Goal: Task Accomplishment & Management: Manage account settings

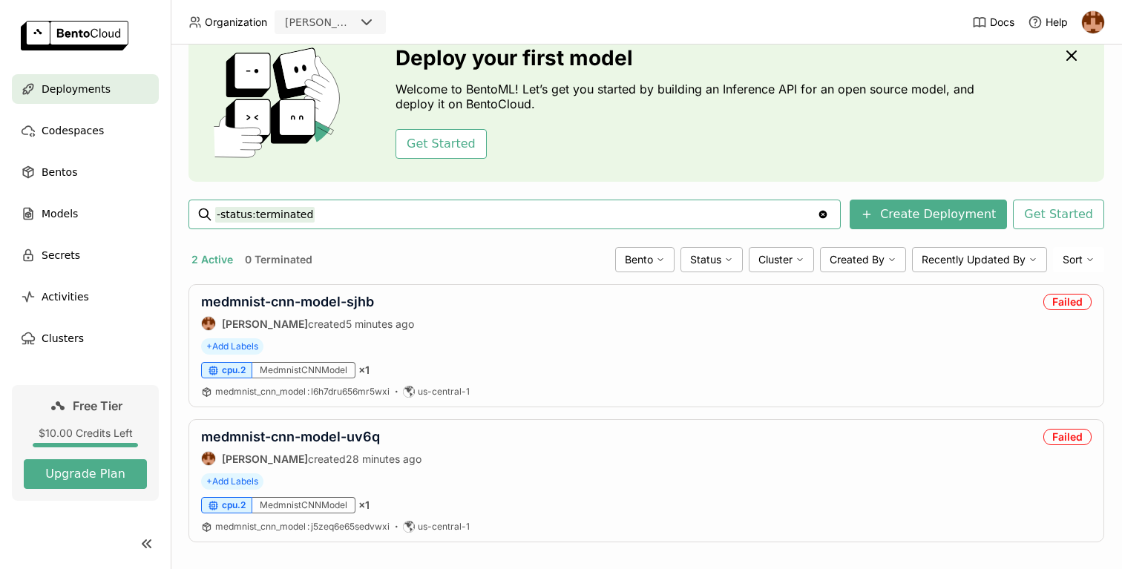
scroll to position [81, 0]
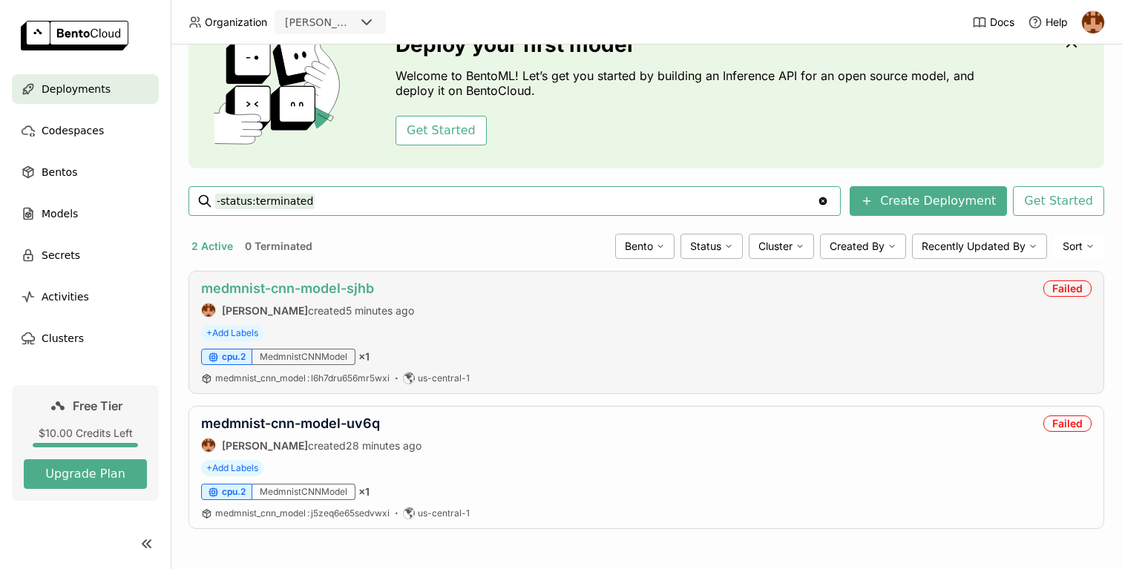
click at [353, 289] on link "medmnist-cnn-model-sjhb" at bounding box center [287, 289] width 173 height 16
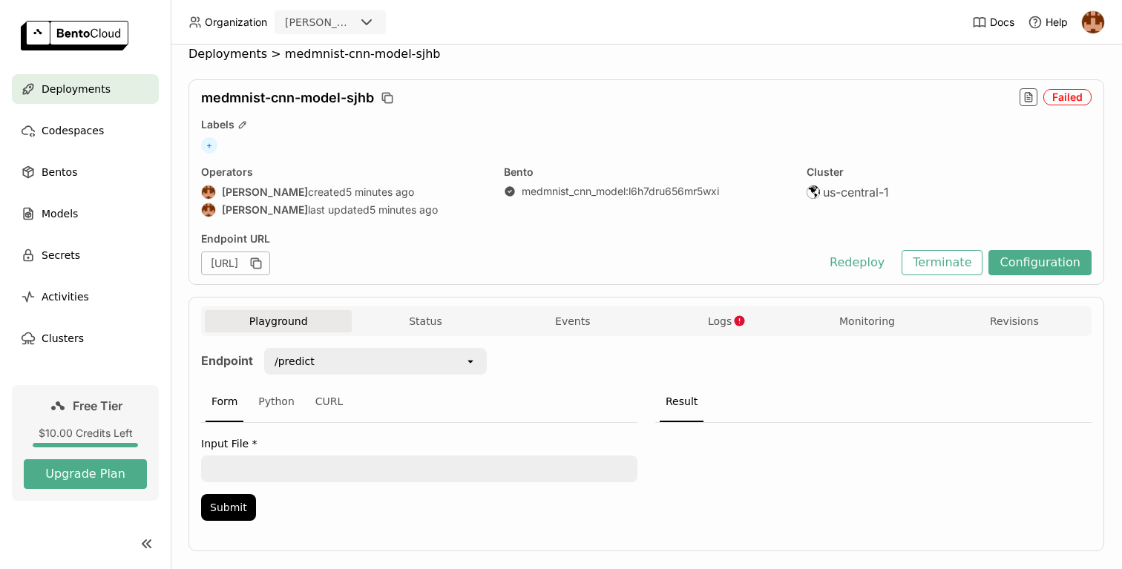
scroll to position [38, 0]
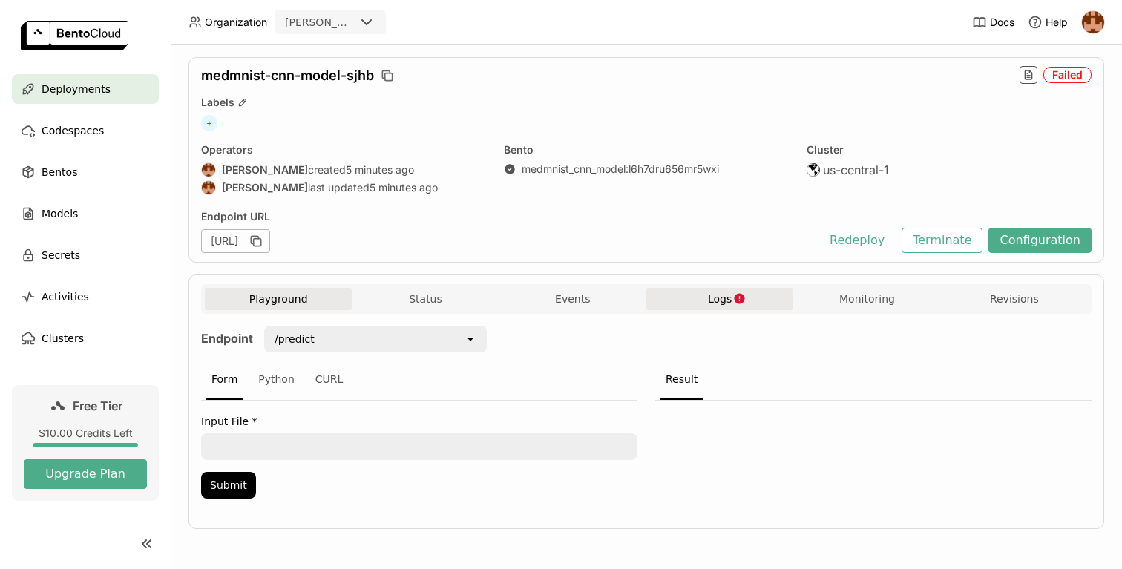
click at [696, 306] on button "Logs" at bounding box center [719, 299] width 147 height 22
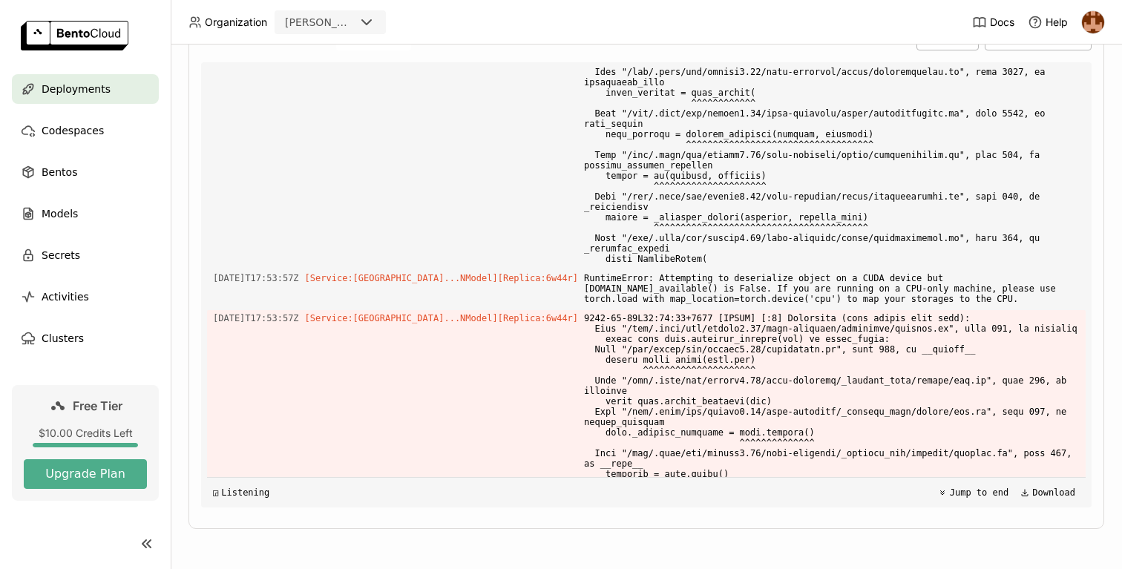
scroll to position [3947, 0]
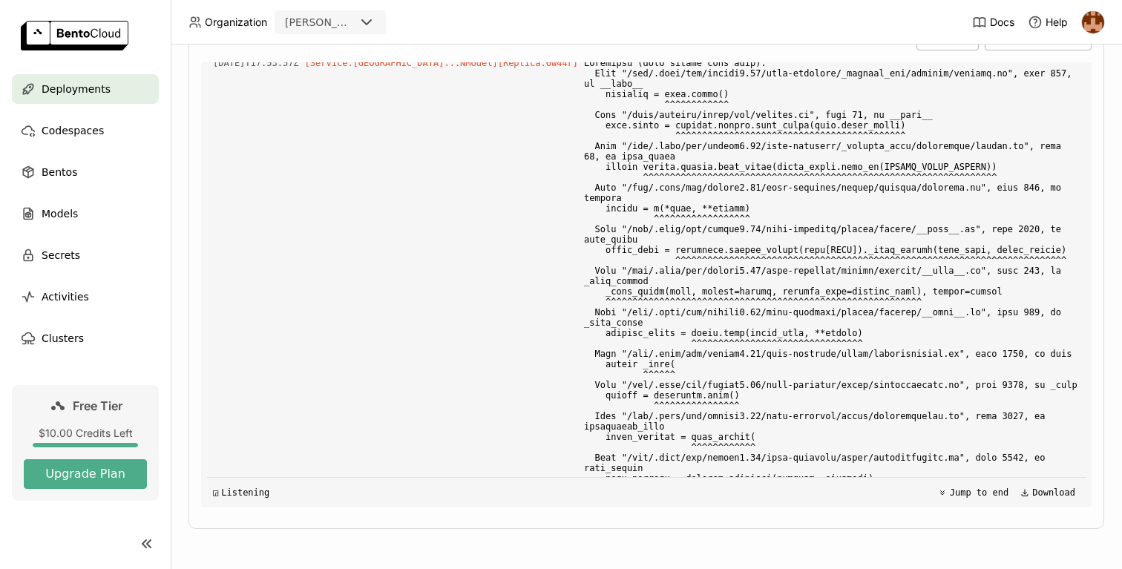
click at [94, 93] on span "Deployments" at bounding box center [76, 89] width 69 height 18
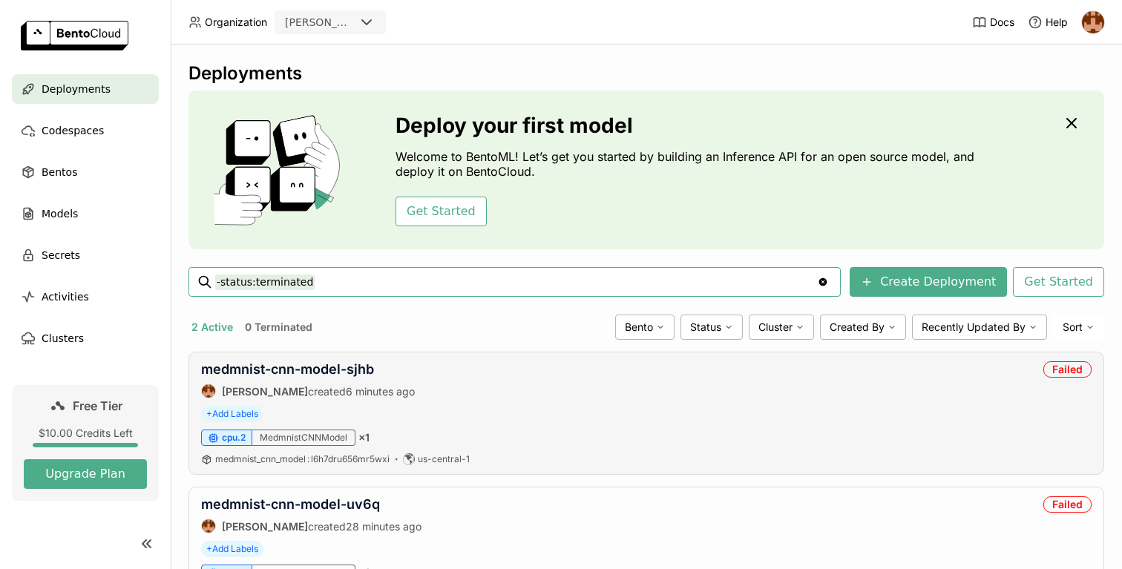
click at [235, 434] on span "cpu.2" at bounding box center [234, 438] width 24 height 12
click at [230, 439] on span "cpu.2" at bounding box center [234, 438] width 24 height 12
click at [1062, 137] on div "Deploy your first model Welcome to BentoML! Let’s get you started by building a…" at bounding box center [647, 170] width 916 height 159
click at [1074, 122] on icon "button" at bounding box center [1072, 123] width 18 height 18
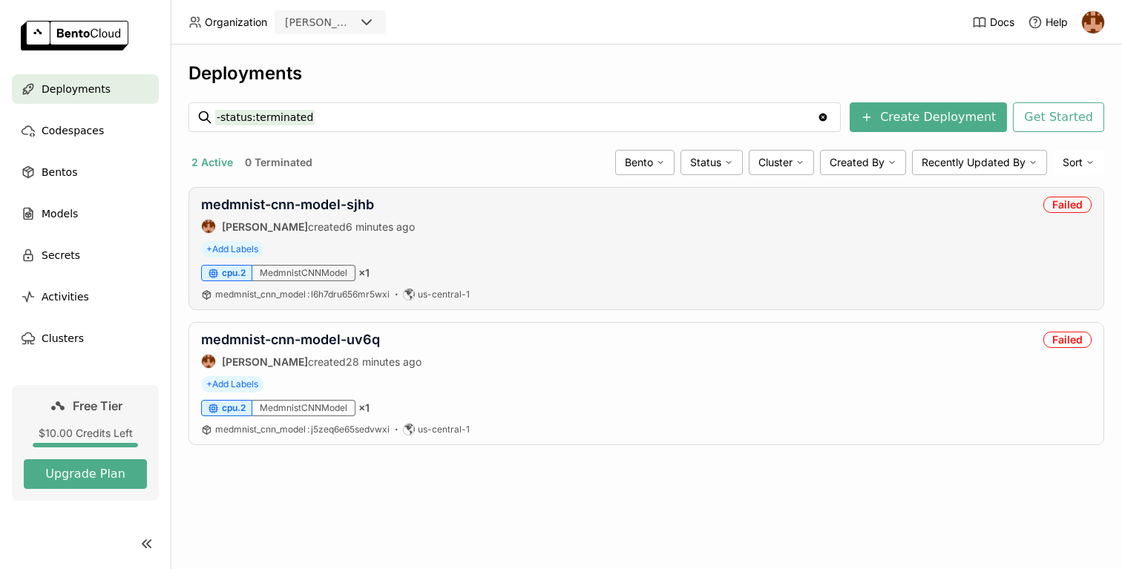
click at [232, 272] on span "cpu.2" at bounding box center [234, 273] width 24 height 12
click at [327, 211] on link "medmnist-cnn-model-sjhb" at bounding box center [287, 205] width 173 height 16
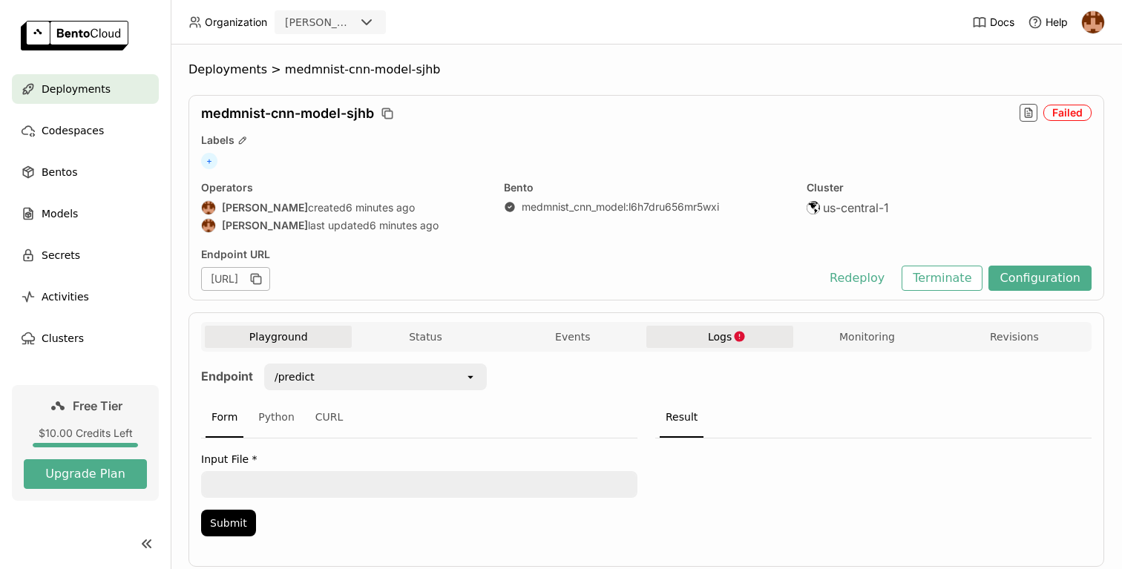
click at [718, 340] on span "Logs" at bounding box center [720, 336] width 24 height 13
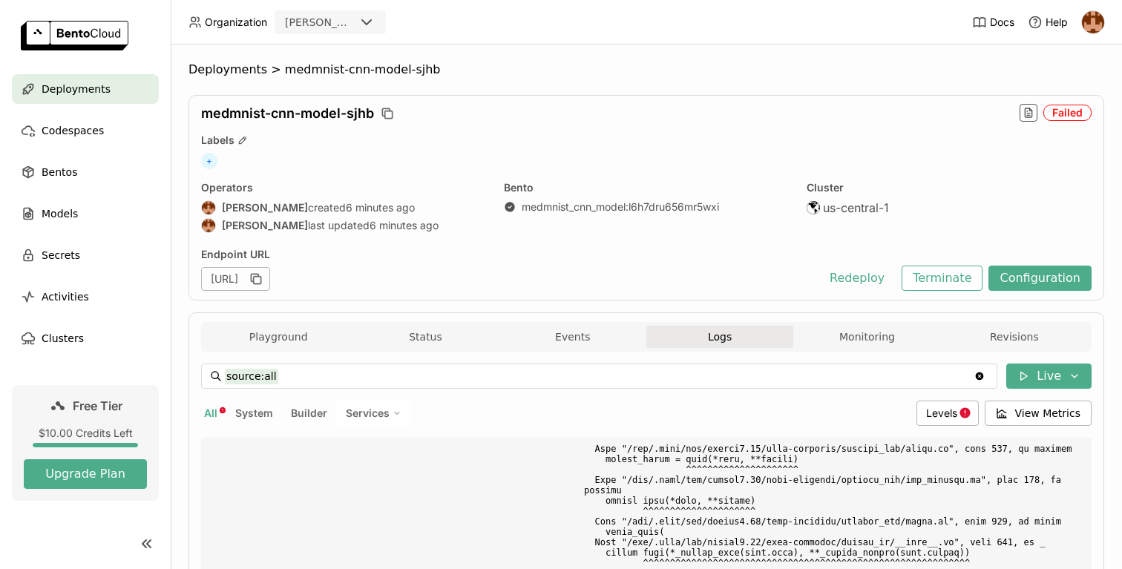
scroll to position [6414, 0]
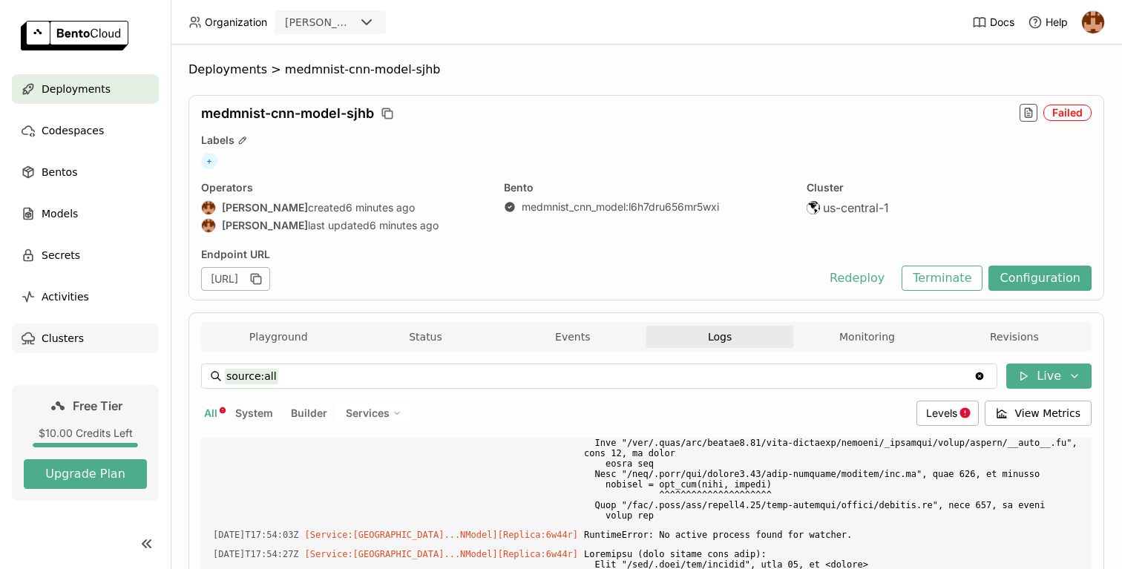
click at [60, 340] on span "Clusters" at bounding box center [63, 339] width 42 height 18
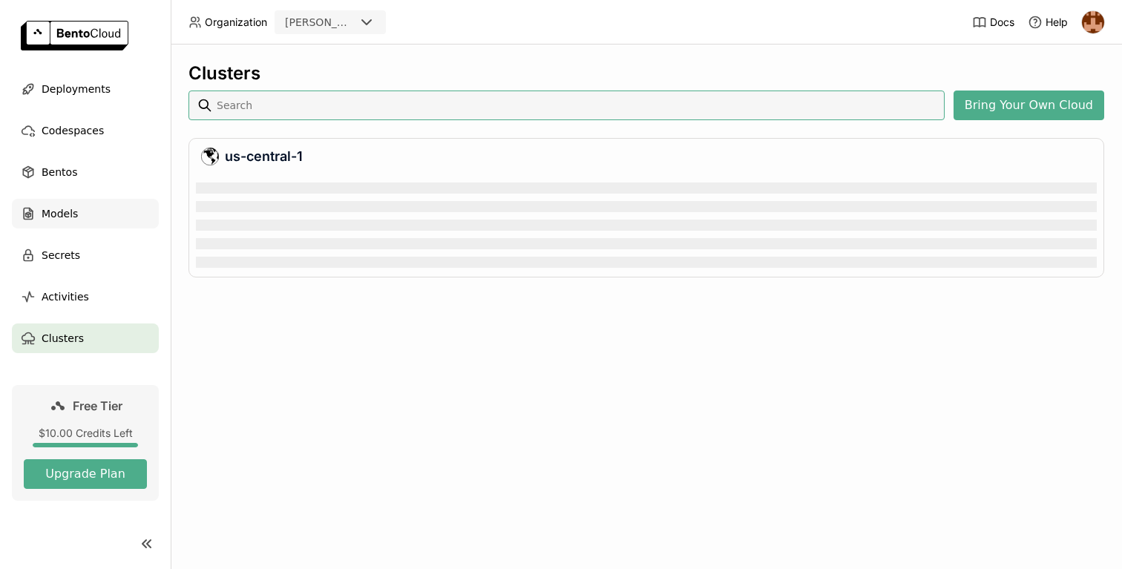
click at [100, 212] on div "Models" at bounding box center [85, 214] width 147 height 30
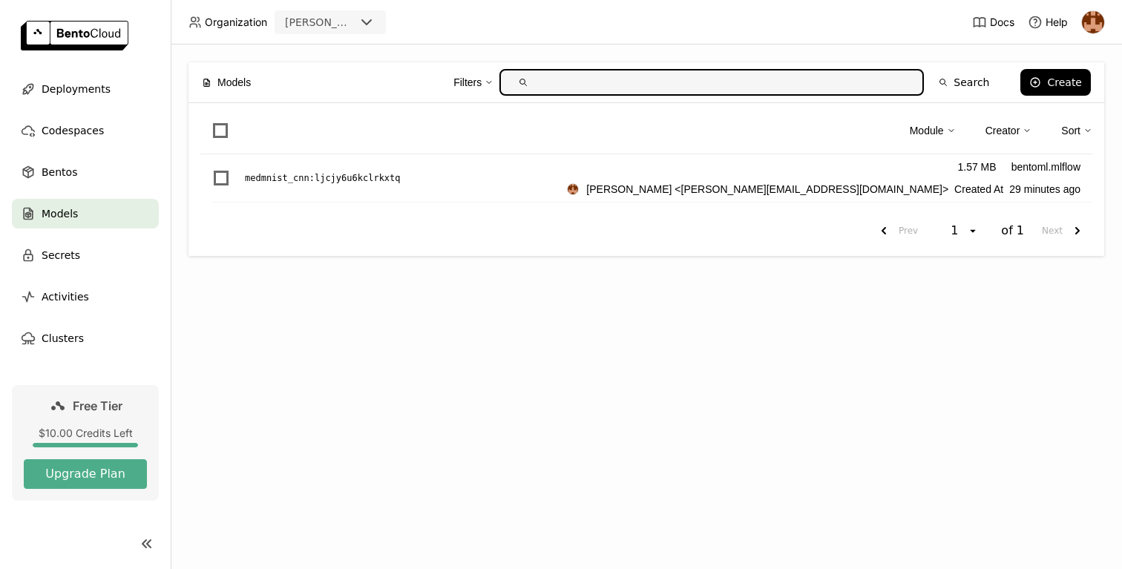
click at [64, 66] on link at bounding box center [85, 37] width 171 height 74
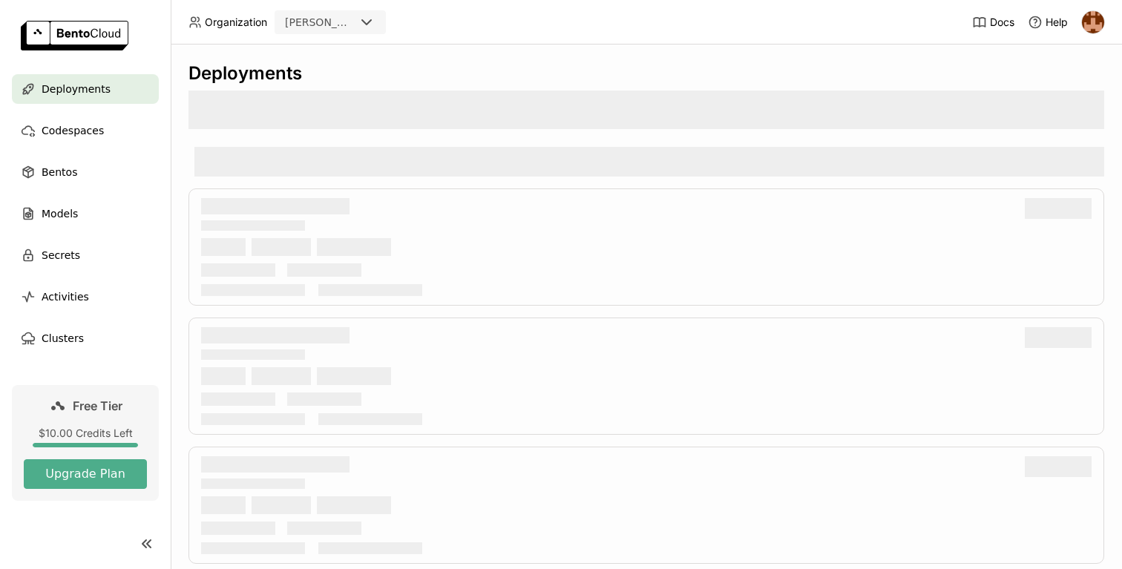
click at [78, 96] on span "Deployments" at bounding box center [76, 89] width 69 height 18
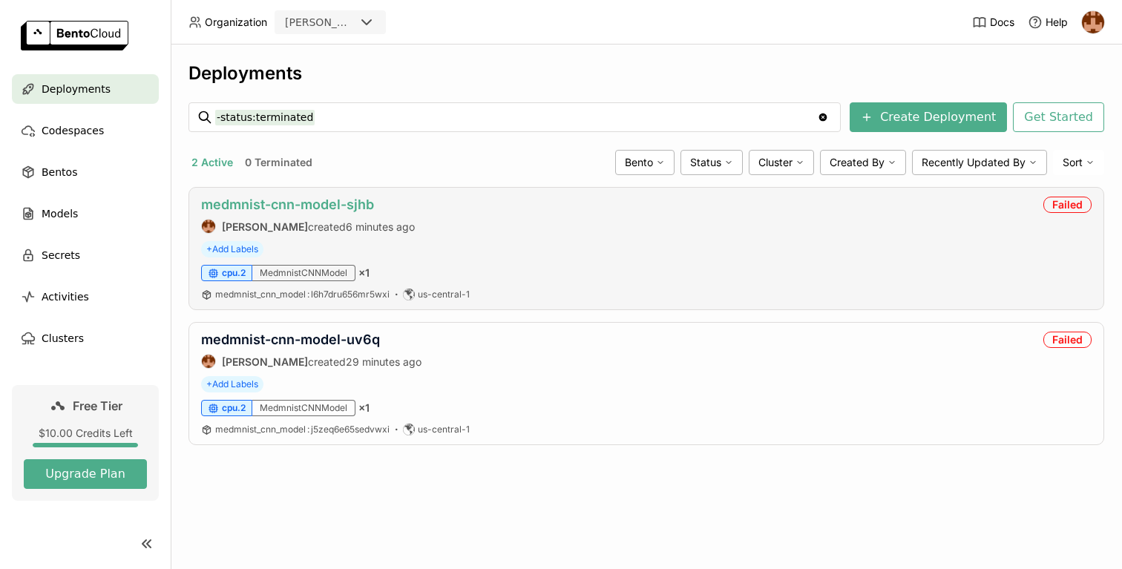
click at [342, 199] on link "medmnist-cnn-model-sjhb" at bounding box center [287, 205] width 173 height 16
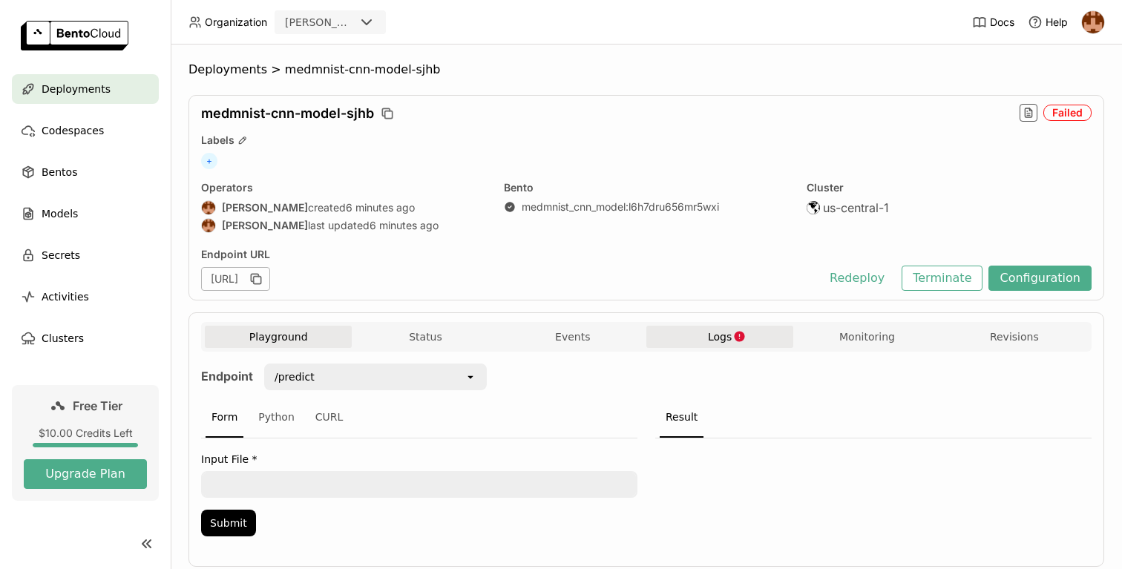
click at [757, 330] on button "Logs" at bounding box center [719, 337] width 147 height 22
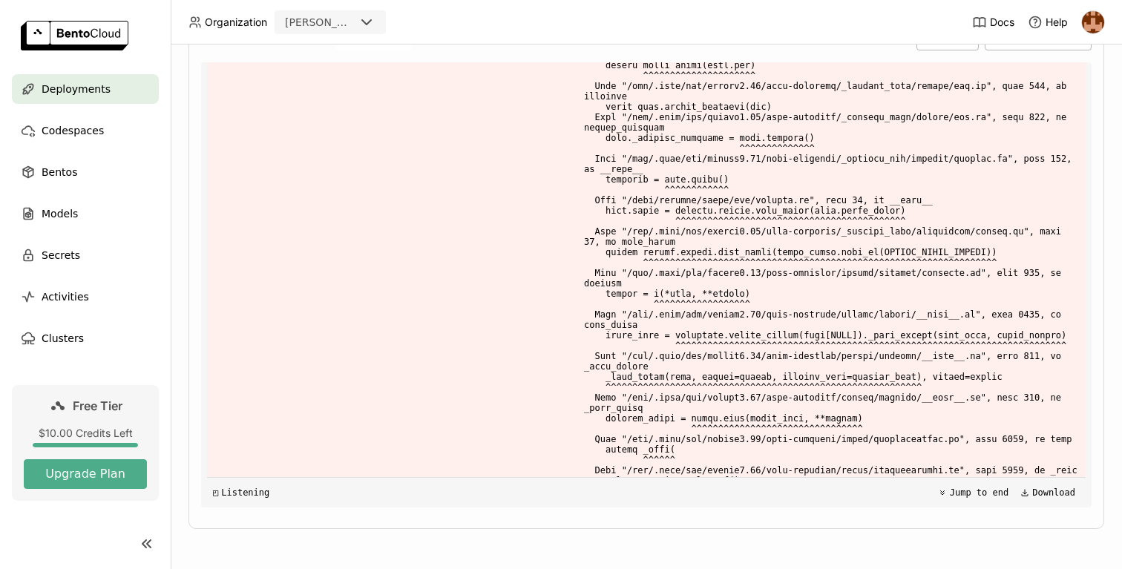
scroll to position [13141, 0]
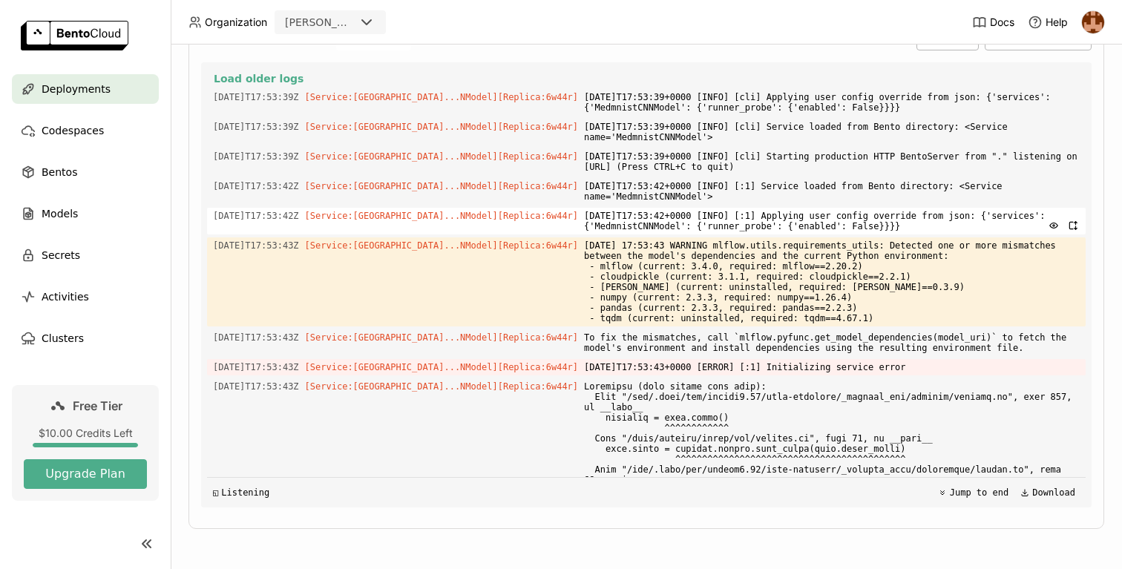
scroll to position [0, 0]
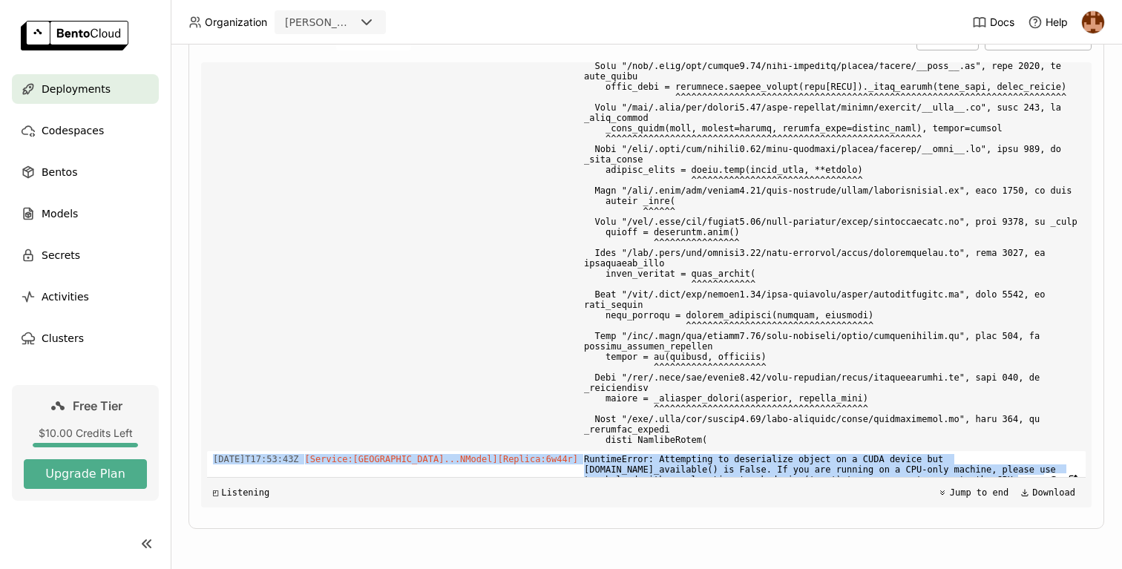
drag, startPoint x: 898, startPoint y: 452, endPoint x: 211, endPoint y: 428, distance: 687.7
click at [211, 451] on div "2025-10-01T17:53:43Z [Service:Medmni...NModel] [Replica: 6w44r ] RuntimeError: …" at bounding box center [646, 469] width 879 height 37
copy div "2025-10-01T17:53:43Z [Service:Medmni...NModel] [Replica: 6w44r ] RuntimeError: …"
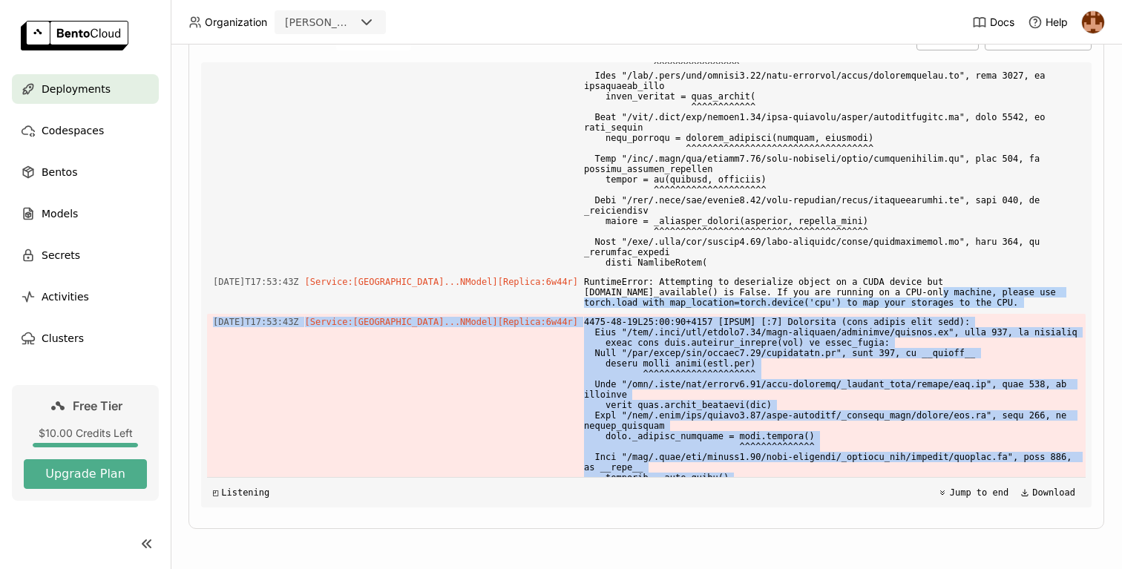
scroll to position [665, 0]
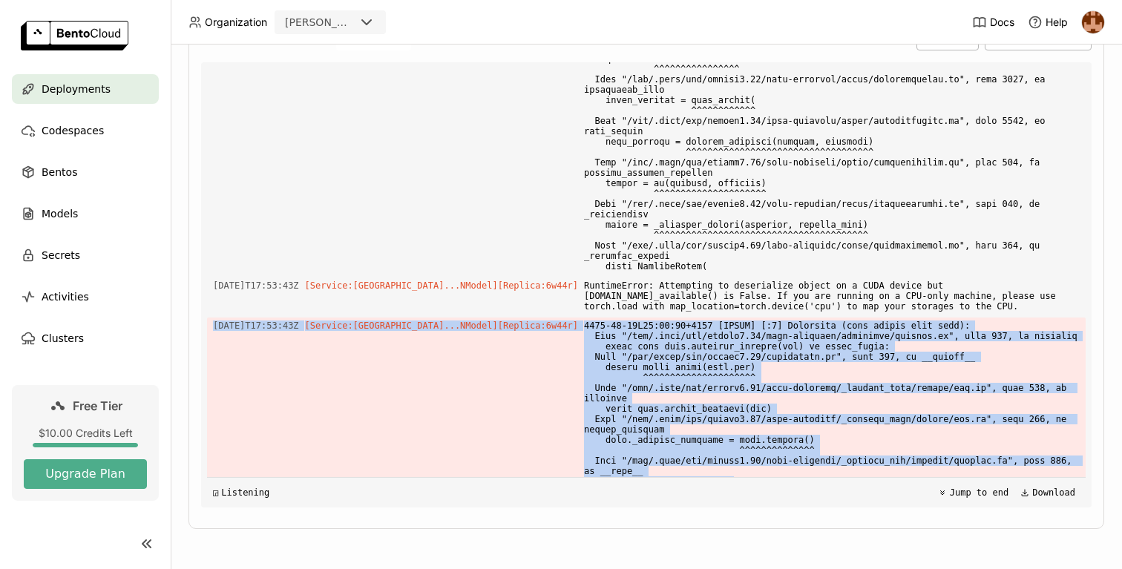
drag, startPoint x: 950, startPoint y: 333, endPoint x: 214, endPoint y: 295, distance: 737.3
click at [214, 295] on div "Load older logs 2025-10-01T17:53:39Z [Service:Medmni...NModel] [Replica: 6w44r …" at bounding box center [646, 284] width 879 height 445
copy div "2025-10-01T17:53:43Z [Service:Medmni...NModel] [Replica: 6w44r ] 2025-10-01T17:…"
click at [1096, 18] on img at bounding box center [1093, 22] width 22 height 22
click at [1069, 95] on span "API Tokens" at bounding box center [1070, 98] width 53 height 13
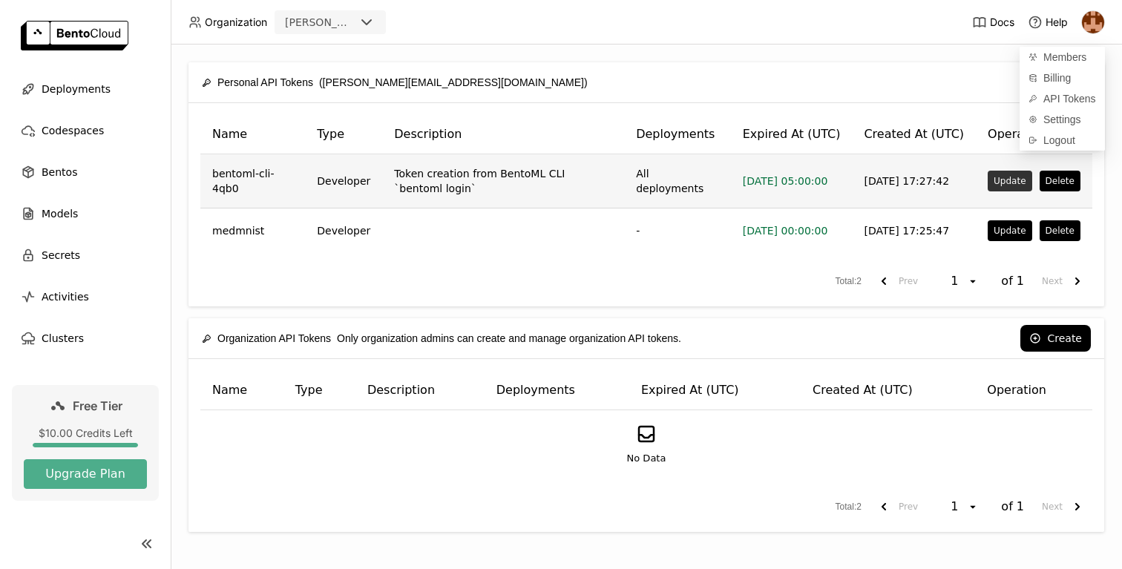
click at [1018, 180] on button "Update" at bounding box center [1010, 181] width 44 height 21
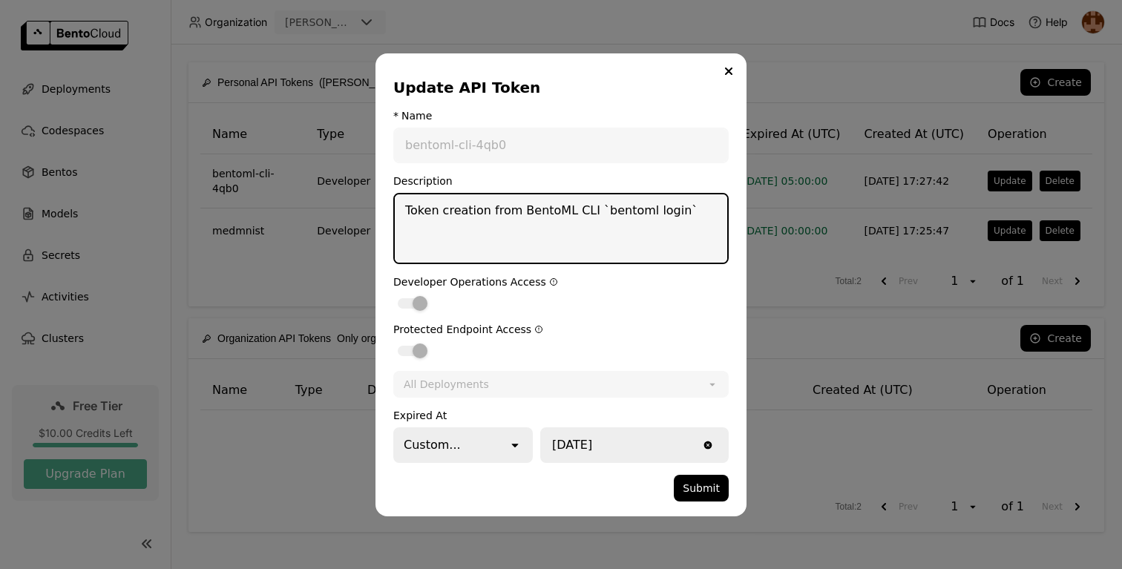
click at [454, 385] on div "All Deployments" at bounding box center [446, 384] width 85 height 15
click at [463, 211] on textarea "Token creation from BentoML CLI `bentoml login`" at bounding box center [561, 228] width 333 height 68
click at [730, 72] on icon "Close" at bounding box center [729, 71] width 6 height 6
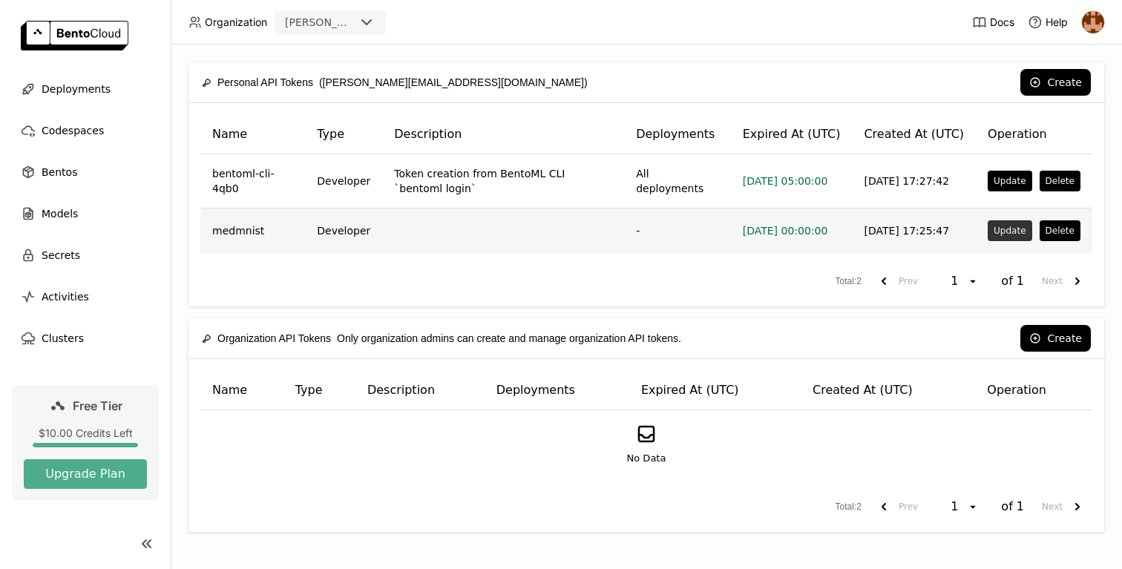
click at [1009, 232] on button "Update" at bounding box center [1010, 230] width 44 height 21
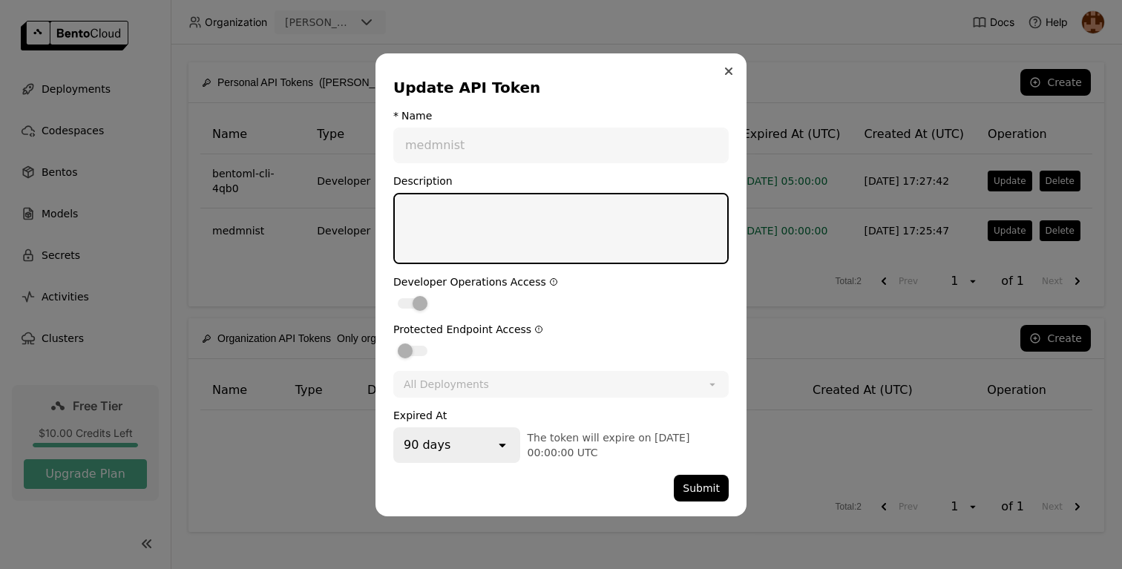
click at [728, 72] on icon "Close" at bounding box center [729, 71] width 6 height 6
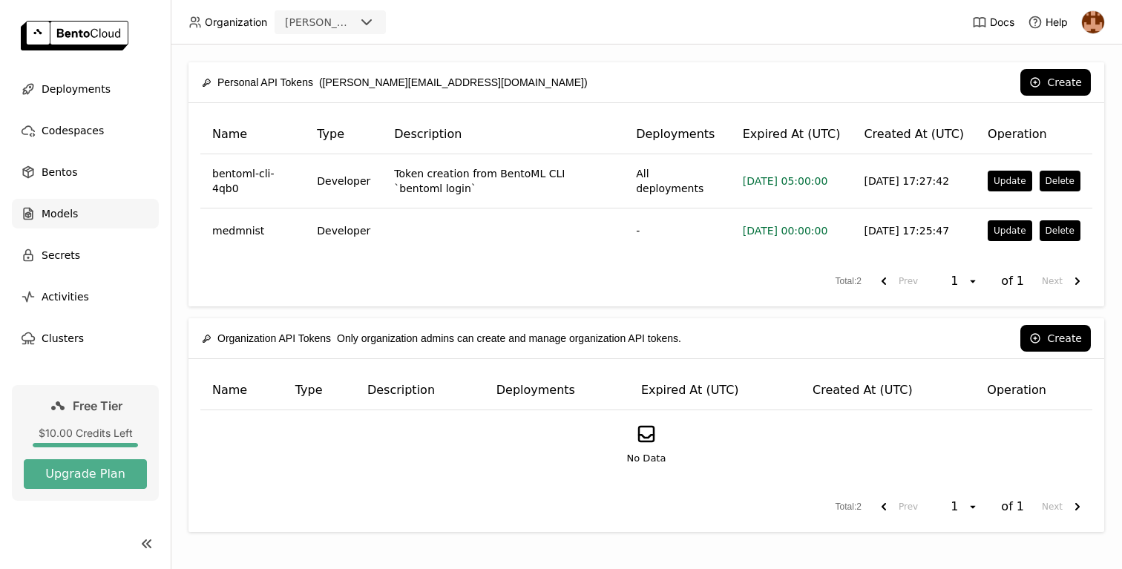
click at [82, 221] on div "Models" at bounding box center [85, 214] width 147 height 30
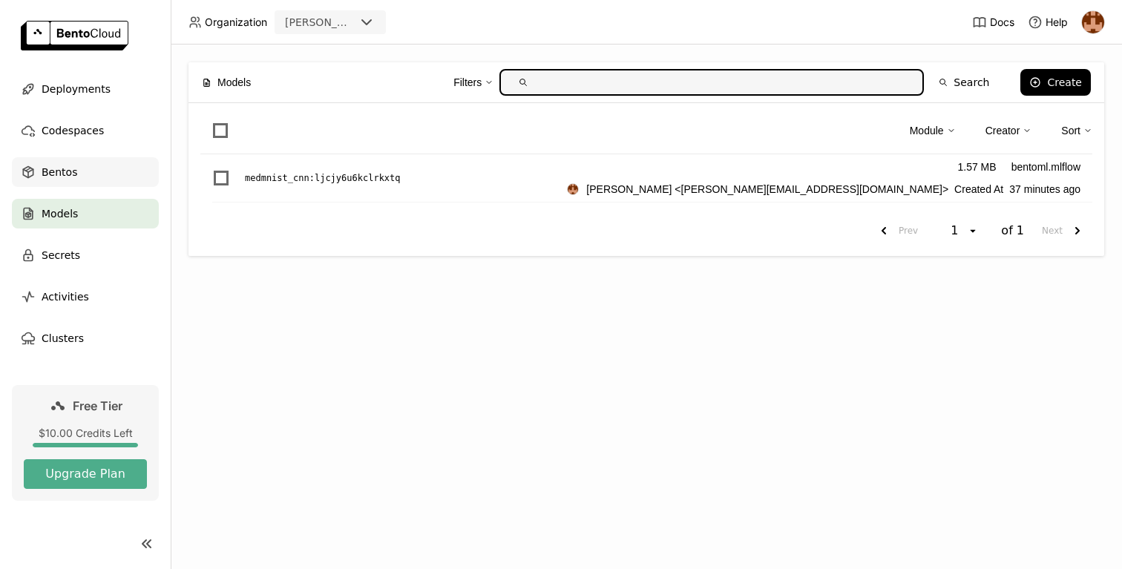
click at [72, 180] on span "Bentos" at bounding box center [60, 172] width 36 height 18
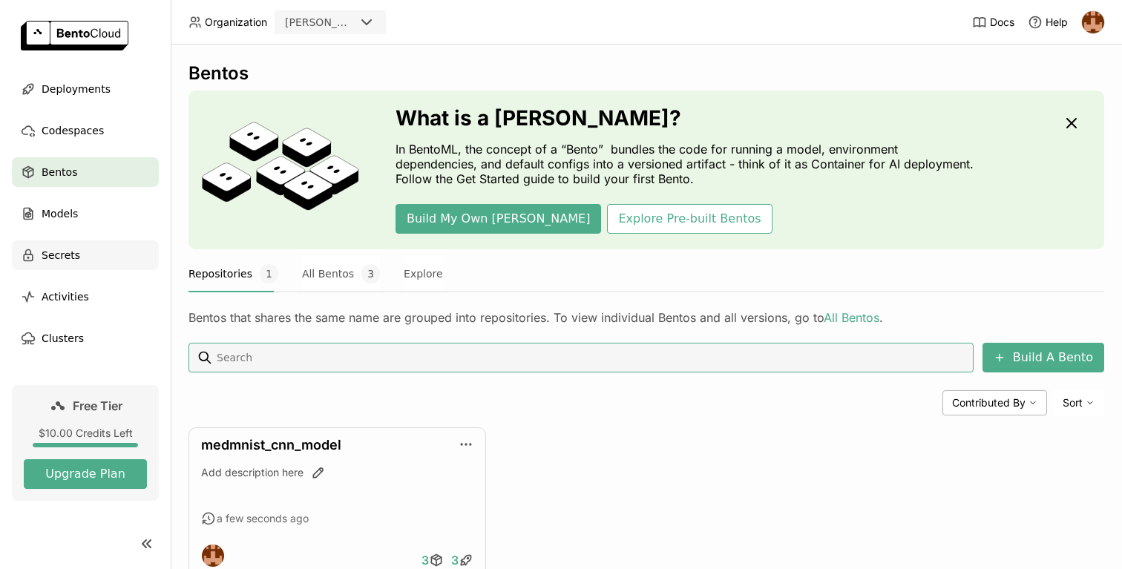
click at [73, 256] on span "Secrets" at bounding box center [61, 255] width 39 height 18
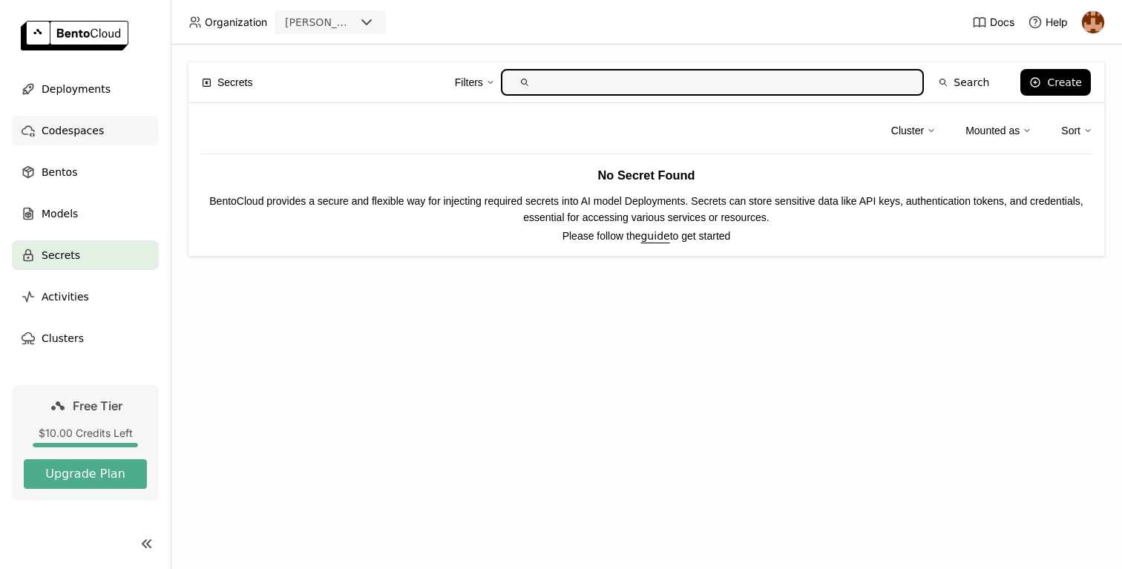
click at [91, 125] on span "Codespaces" at bounding box center [73, 131] width 62 height 18
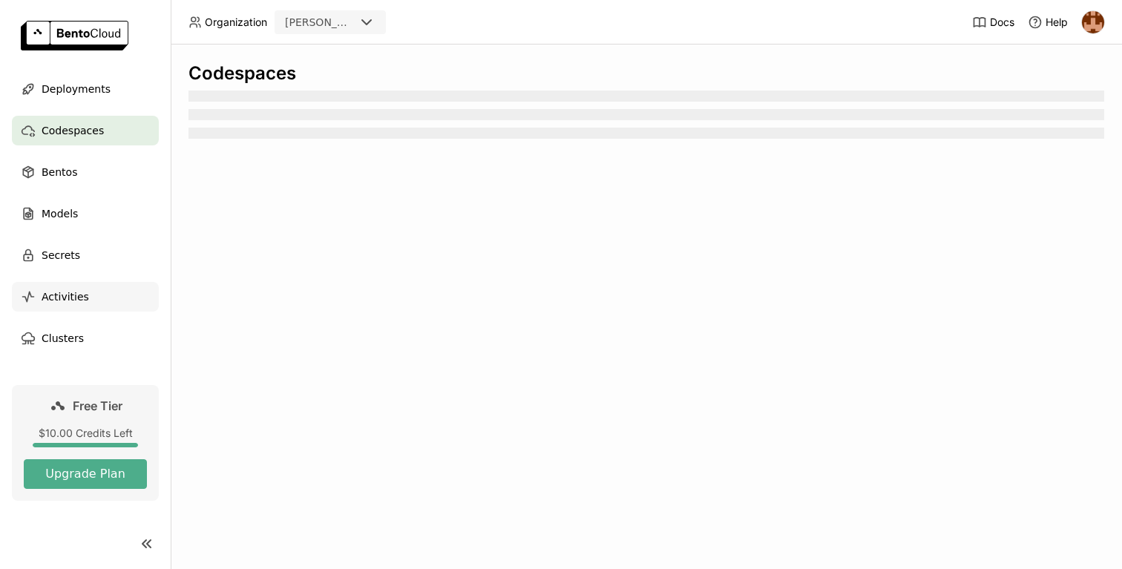
click at [74, 295] on span "Activities" at bounding box center [66, 297] width 48 height 18
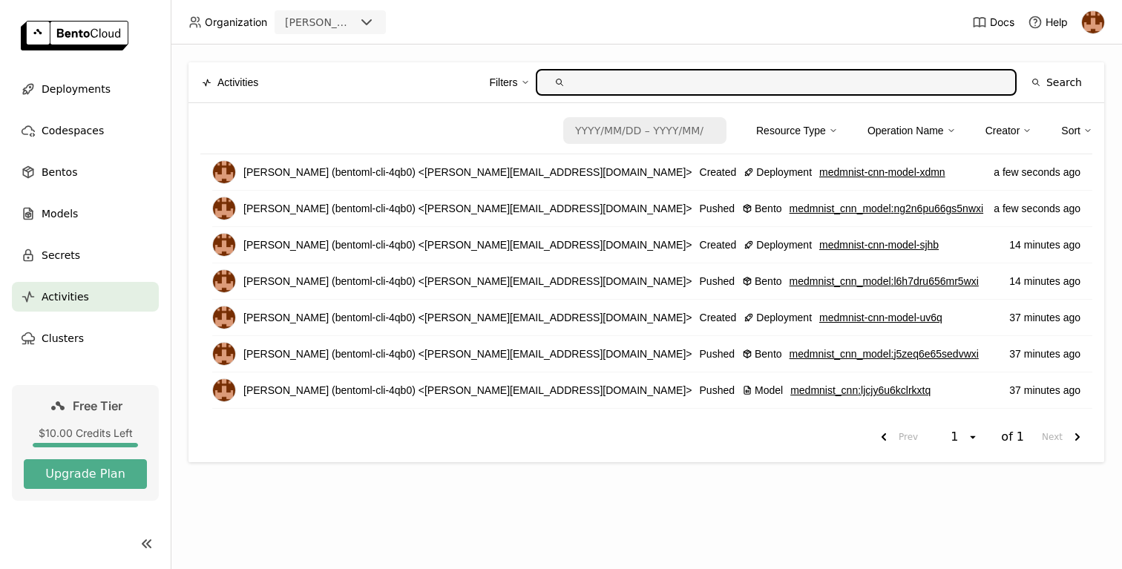
click at [819, 177] on link "medmnist-cnn-model-xdmn" at bounding box center [882, 172] width 126 height 16
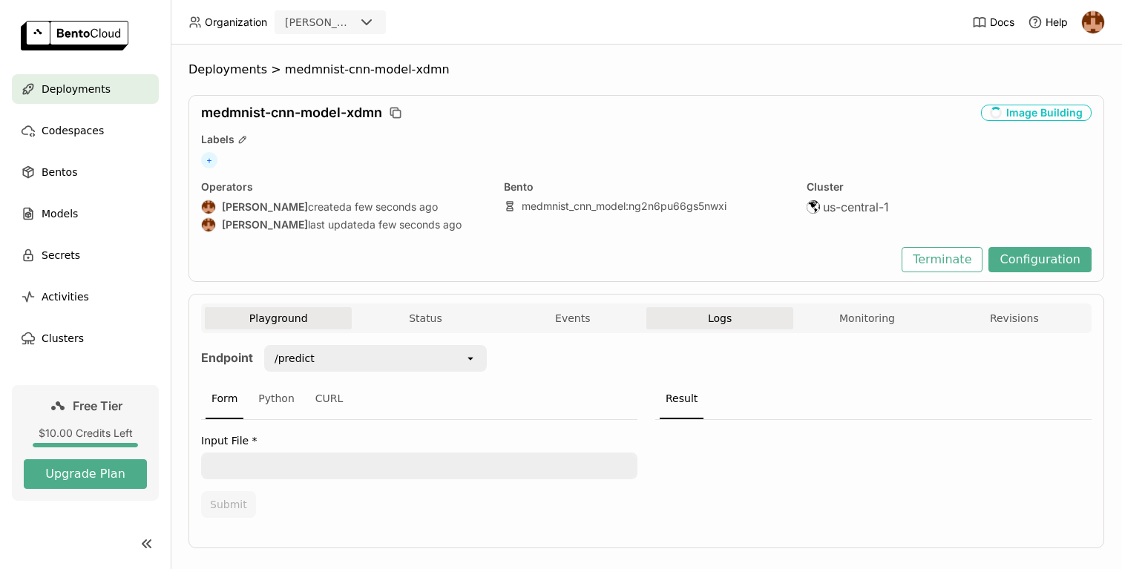
click at [742, 318] on button "Logs" at bounding box center [719, 318] width 147 height 22
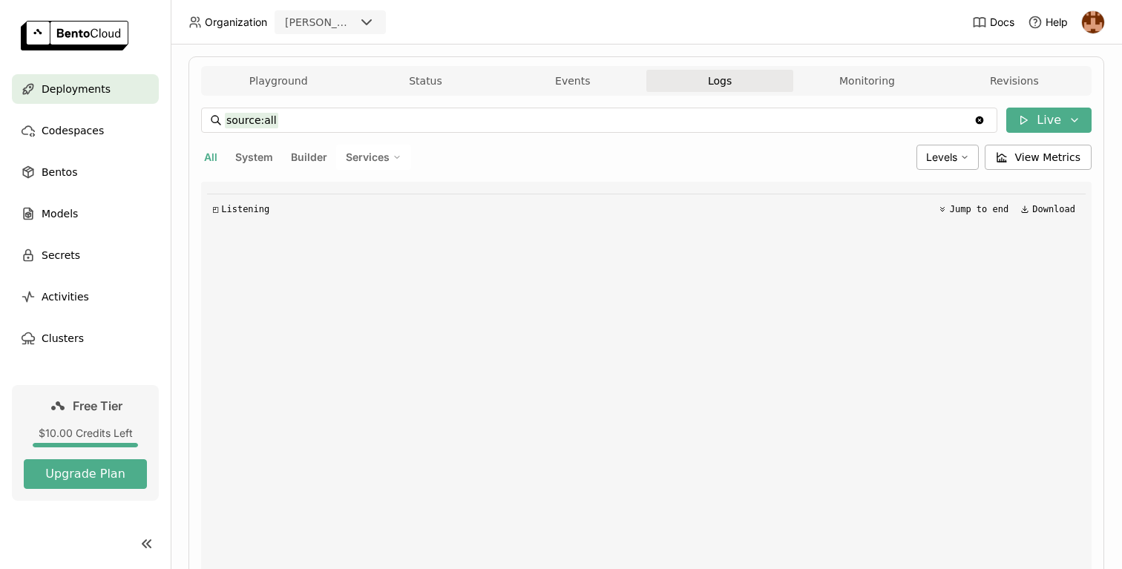
scroll to position [236, 0]
click at [551, 81] on button "Events" at bounding box center [572, 82] width 147 height 22
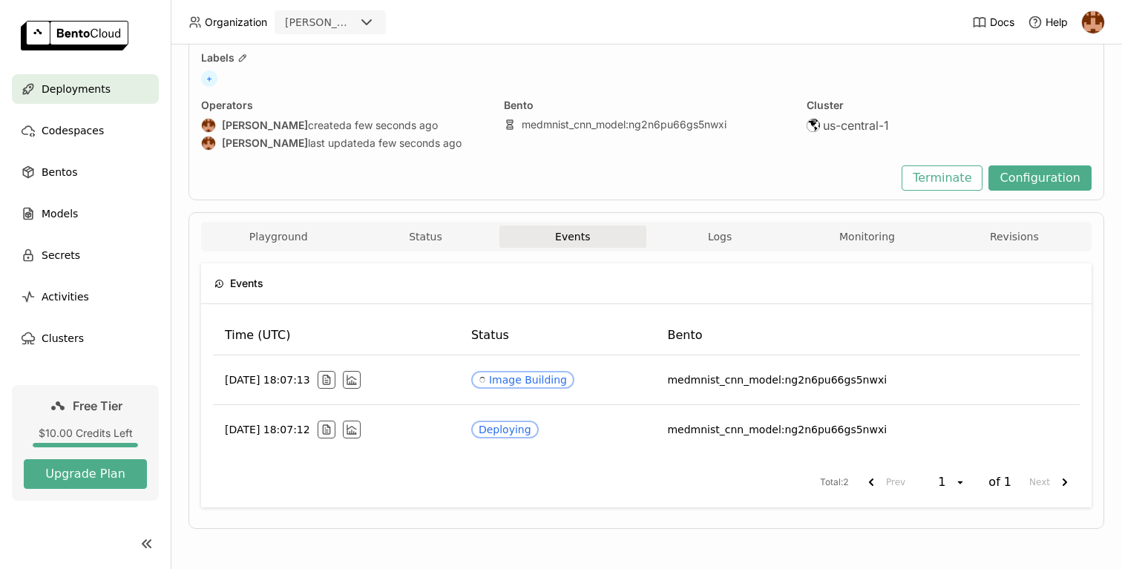
scroll to position [82, 0]
click at [750, 243] on button "Logs" at bounding box center [719, 237] width 147 height 22
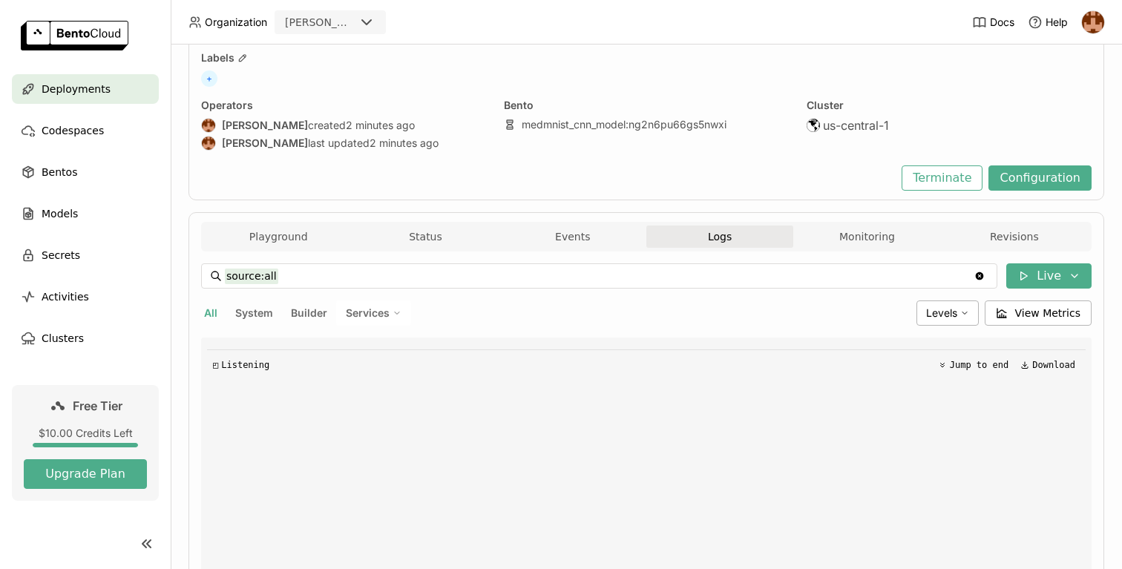
click at [370, 465] on div "◰ Listening Jump to end Download" at bounding box center [646, 560] width 879 height 445
click at [441, 240] on button "Status" at bounding box center [425, 237] width 147 height 22
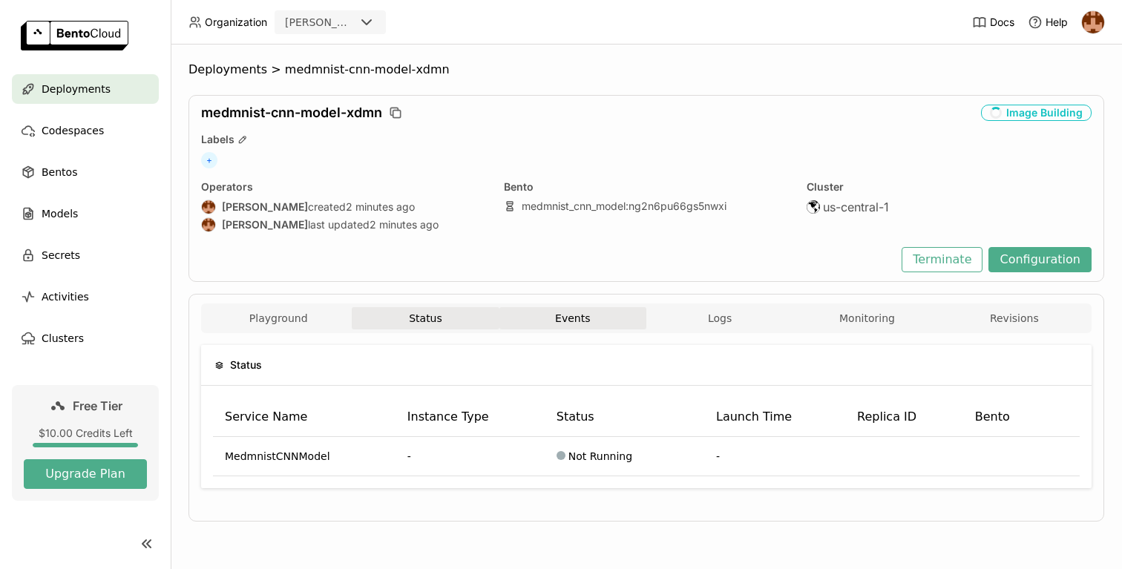
click at [574, 322] on button "Events" at bounding box center [572, 318] width 147 height 22
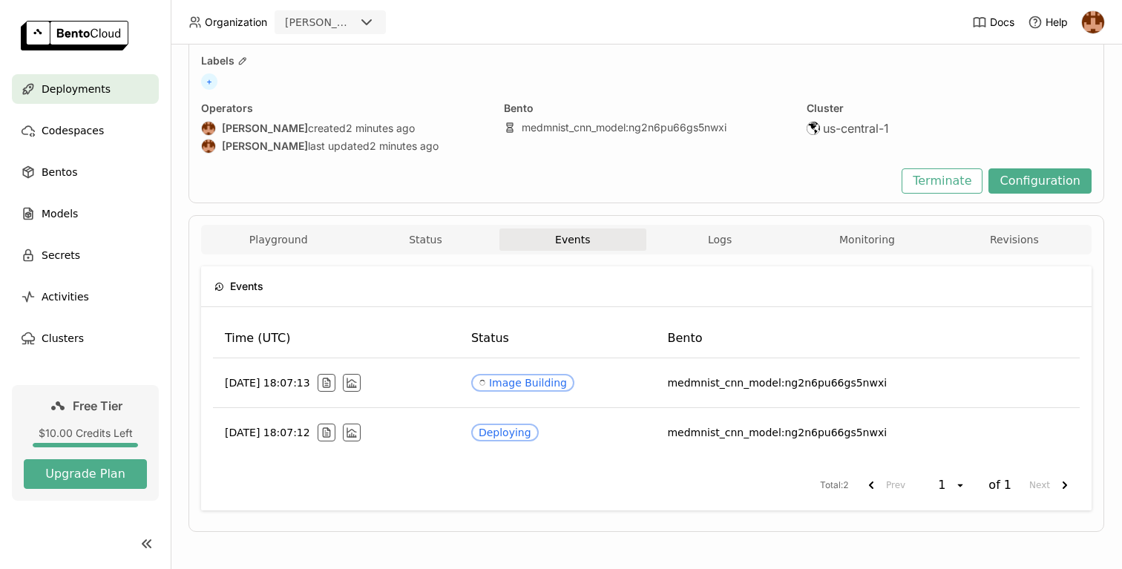
scroll to position [82, 0]
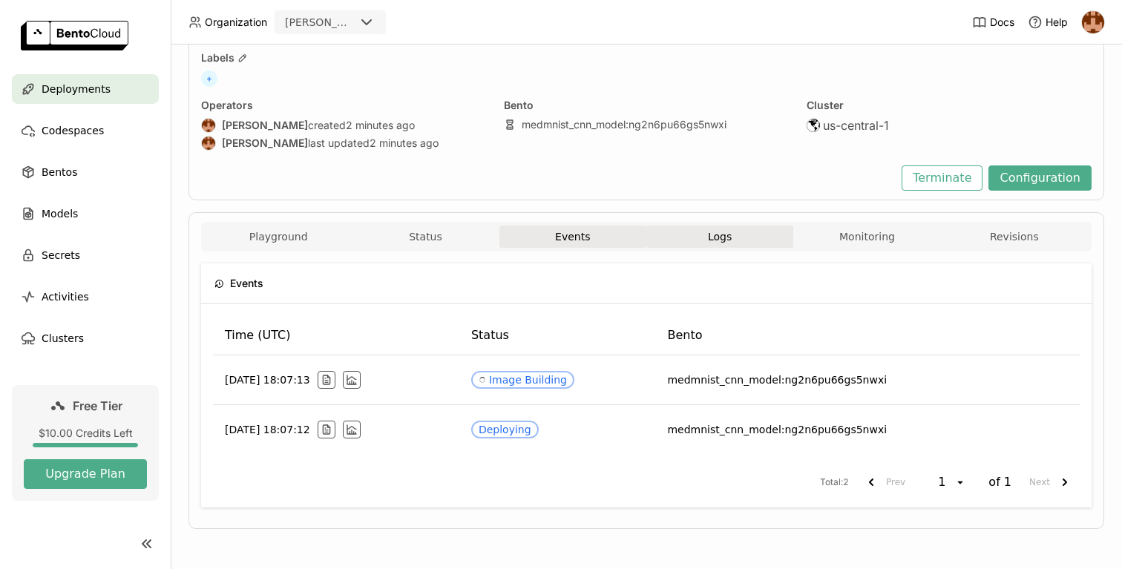
click at [702, 240] on button "Logs" at bounding box center [719, 237] width 147 height 22
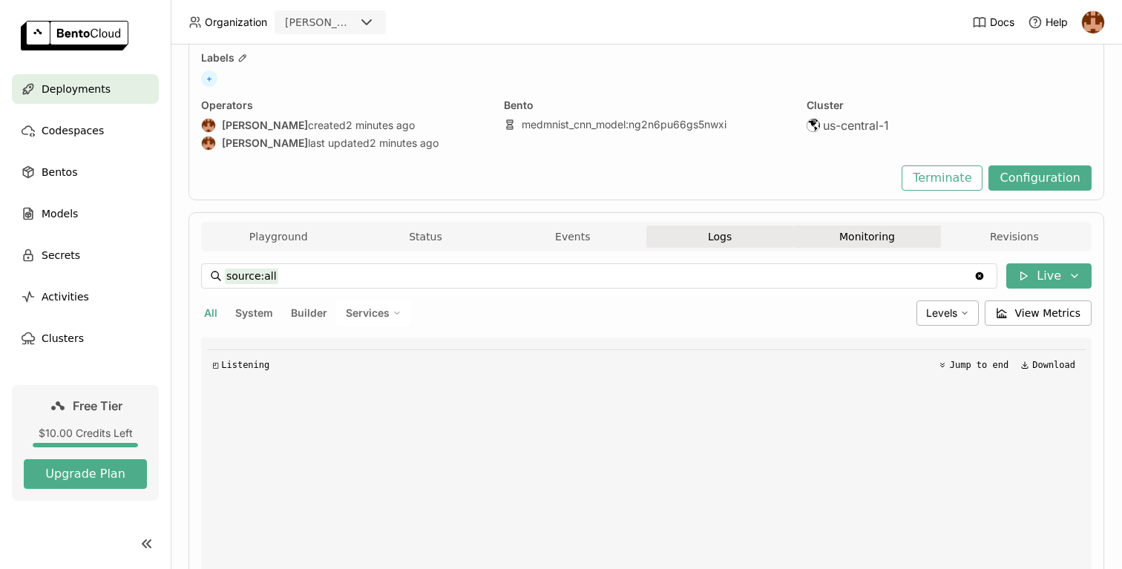
click at [829, 244] on button "Monitoring" at bounding box center [866, 237] width 147 height 22
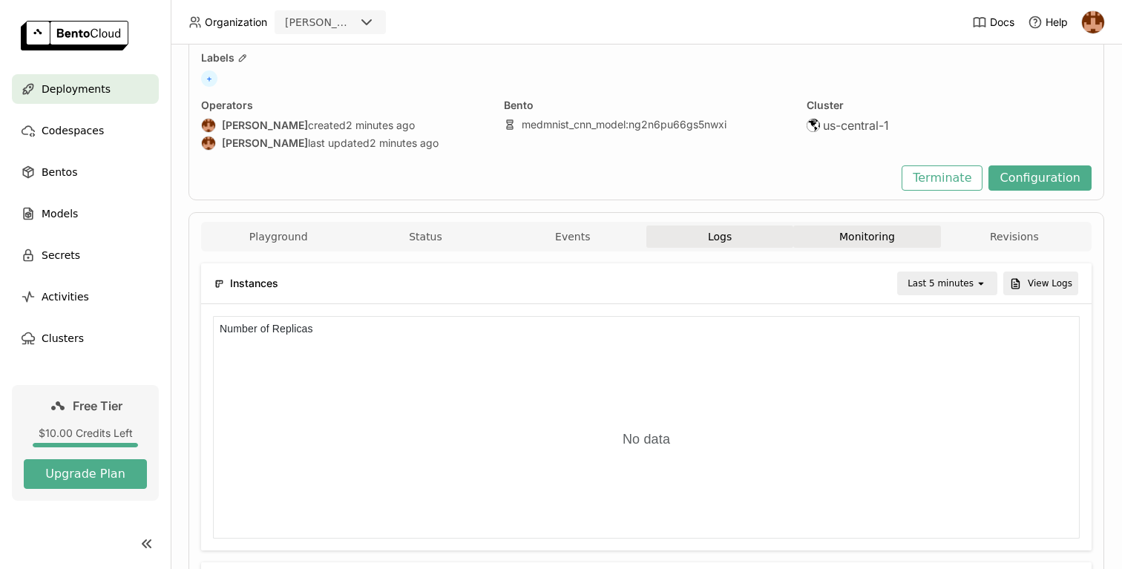
click at [756, 246] on button "Logs" at bounding box center [719, 237] width 147 height 22
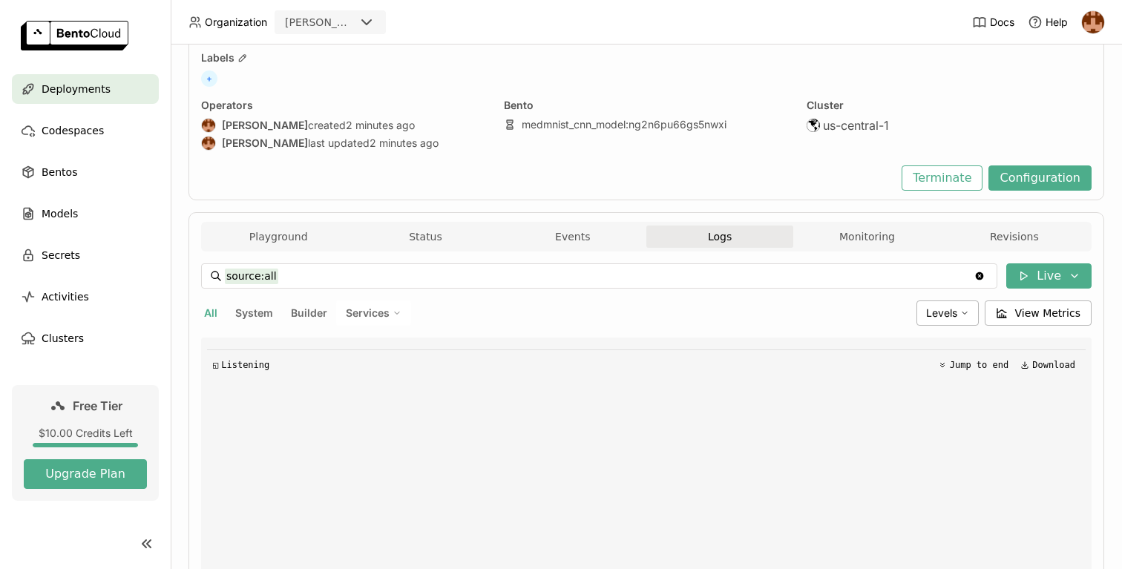
click at [543, 453] on div "◱ Listening Jump to end Download" at bounding box center [646, 560] width 879 height 445
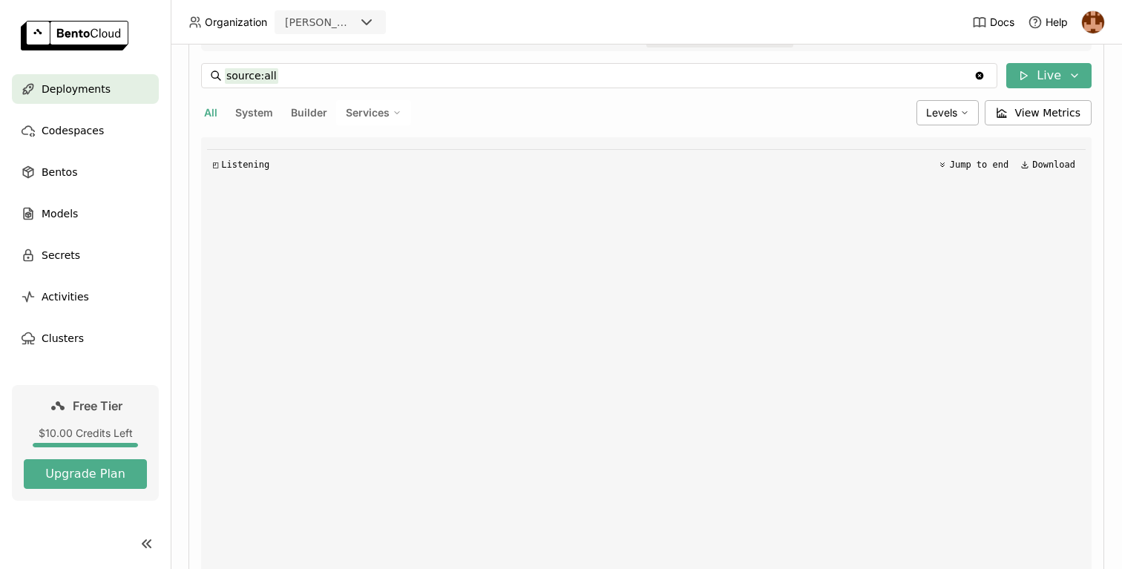
scroll to position [356, 0]
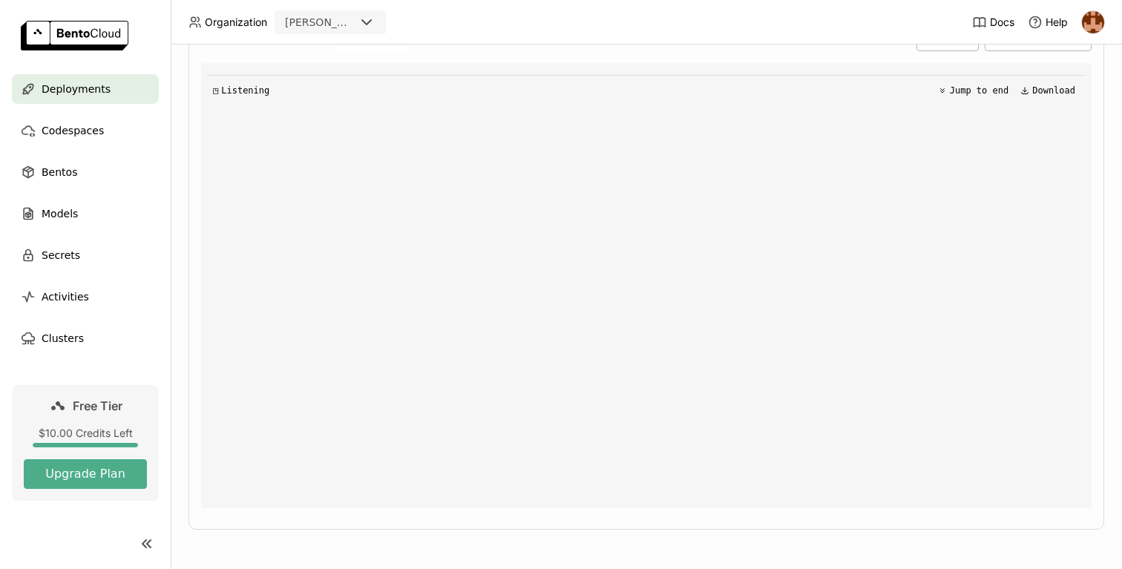
click at [961, 99] on div "◳ Listening Jump to end Download" at bounding box center [646, 90] width 879 height 30
click at [961, 99] on div "◰ Listening Jump to end Download" at bounding box center [646, 90] width 879 height 30
click at [965, 88] on button "Jump to end" at bounding box center [973, 91] width 79 height 18
click at [244, 88] on div "◰ Listening" at bounding box center [241, 90] width 56 height 10
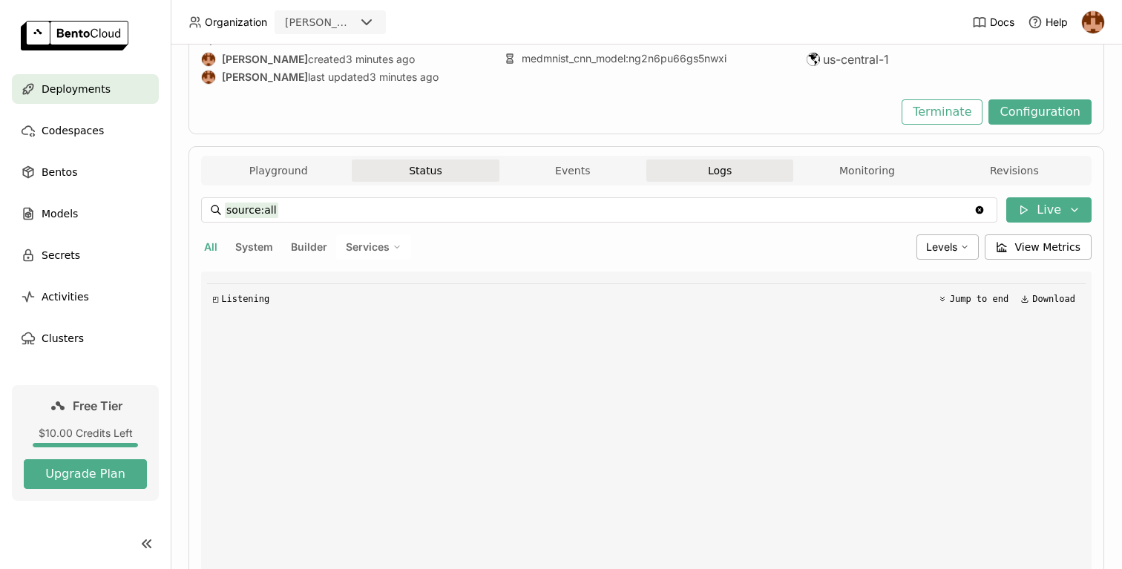
scroll to position [145, 0]
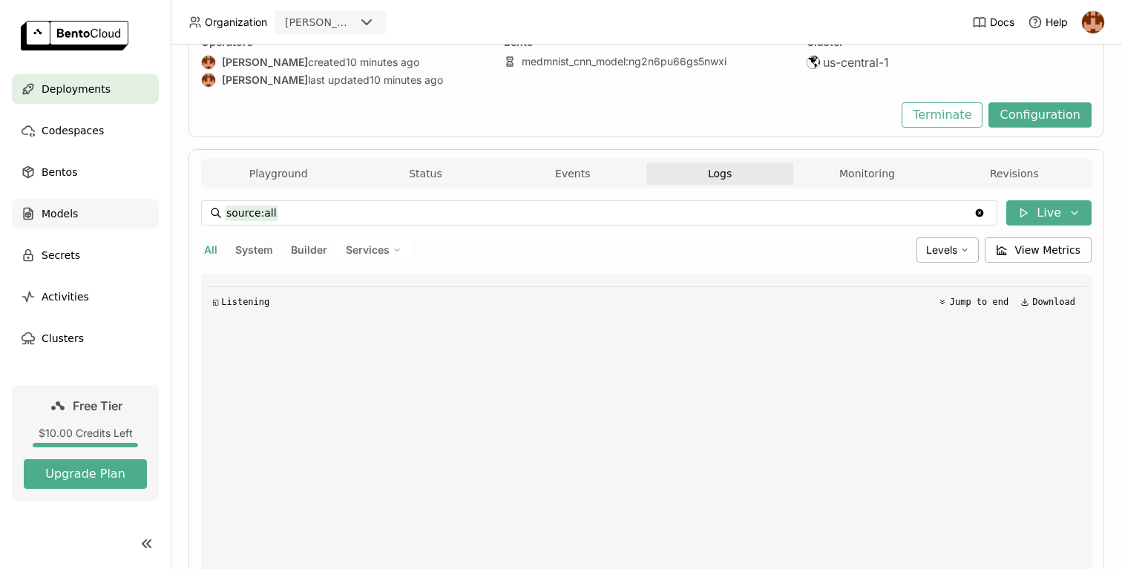
click at [107, 212] on div "Models" at bounding box center [85, 214] width 147 height 30
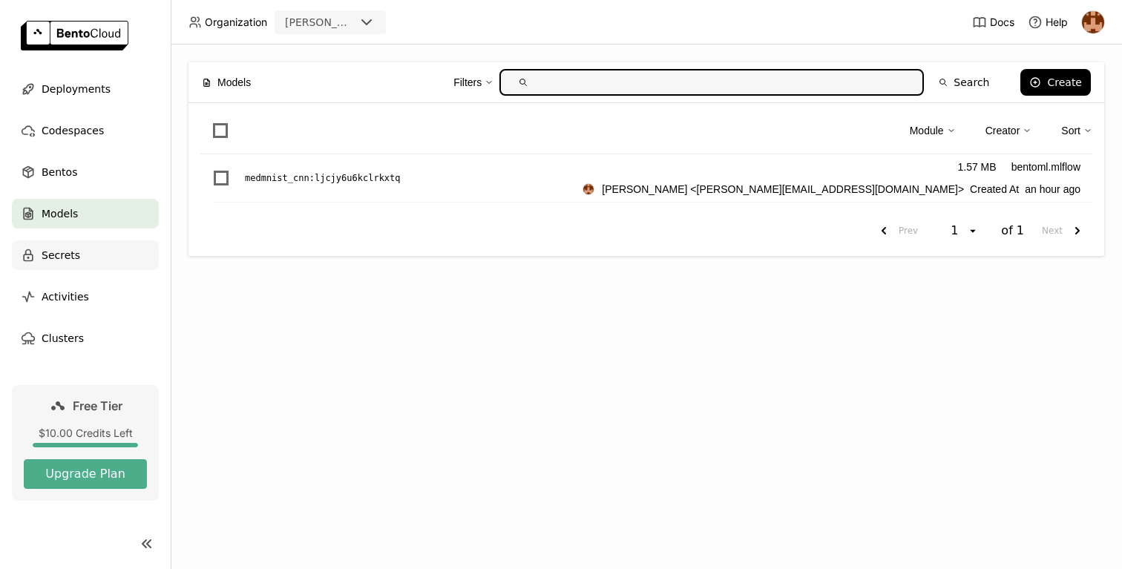
click at [102, 269] on div "Secrets" at bounding box center [85, 255] width 147 height 30
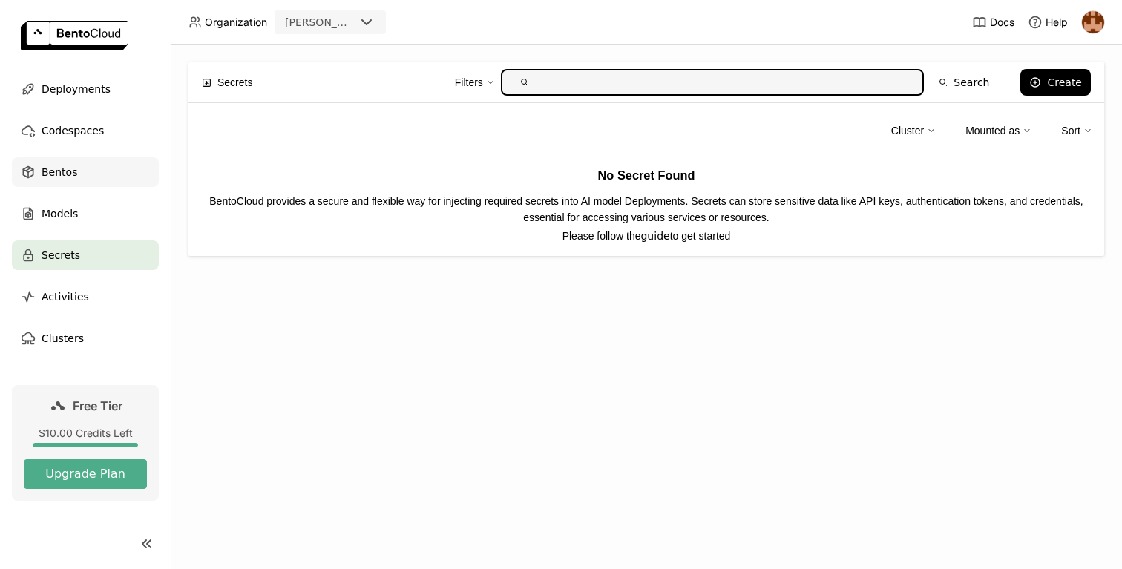
click at [109, 175] on div "Bentos" at bounding box center [85, 172] width 147 height 30
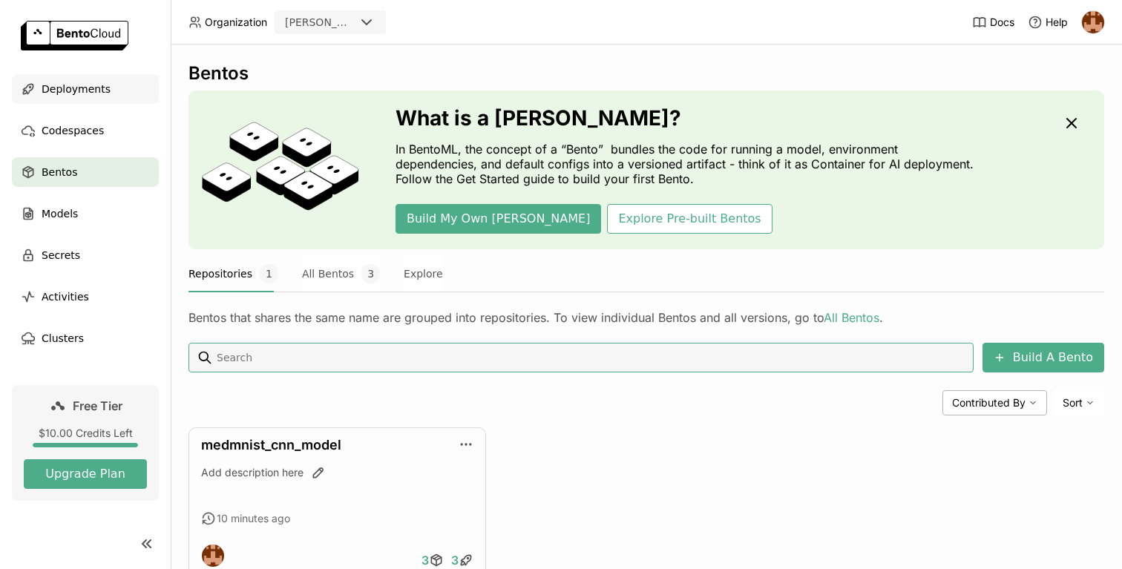
click at [106, 84] on div "Deployments" at bounding box center [85, 89] width 147 height 30
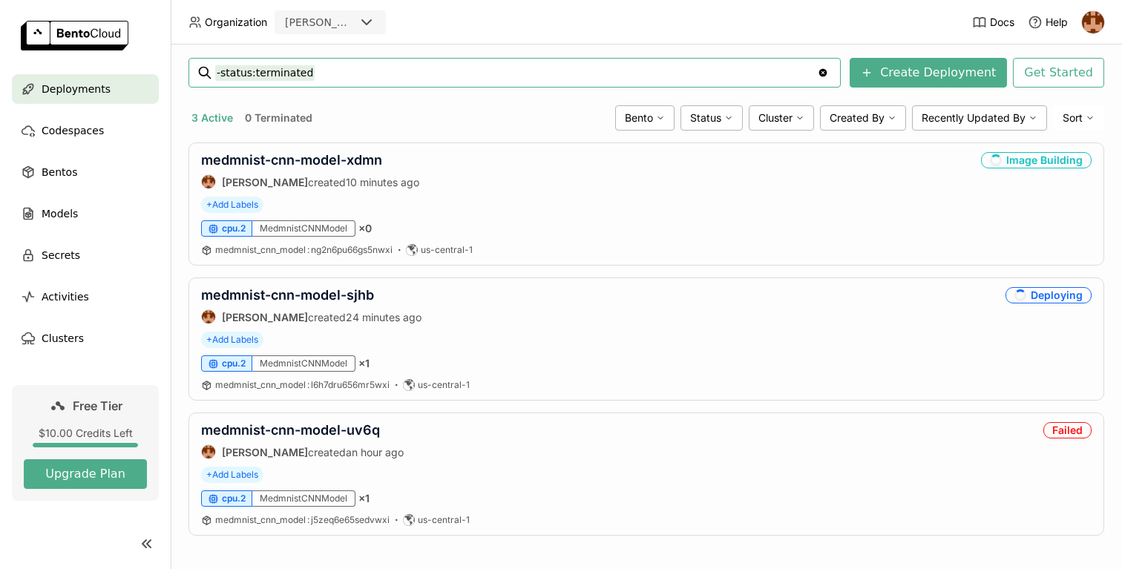
scroll to position [51, 0]
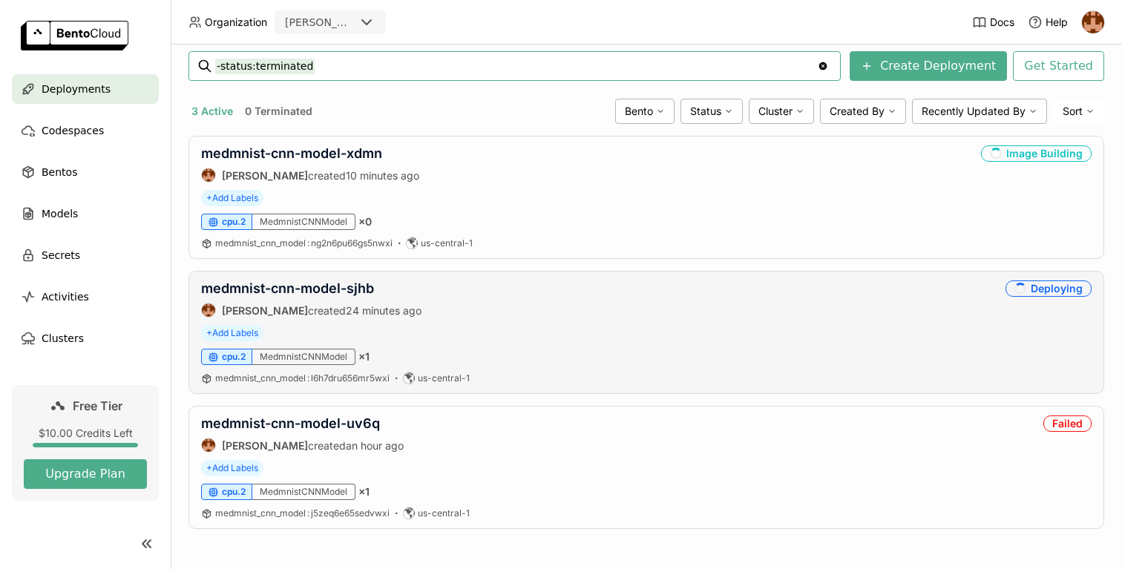
click at [505, 380] on div "medmnist_cnn_model : l6h7dru656mr5wxi us-central-1" at bounding box center [646, 379] width 891 height 12
click at [440, 186] on div "medmnist-cnn-model-xdmn [PERSON_NAME] created 12 minutes ago Running + Add Labe…" at bounding box center [647, 197] width 916 height 123
click at [282, 149] on link "medmnist-cnn-model-xdmn" at bounding box center [291, 153] width 181 height 16
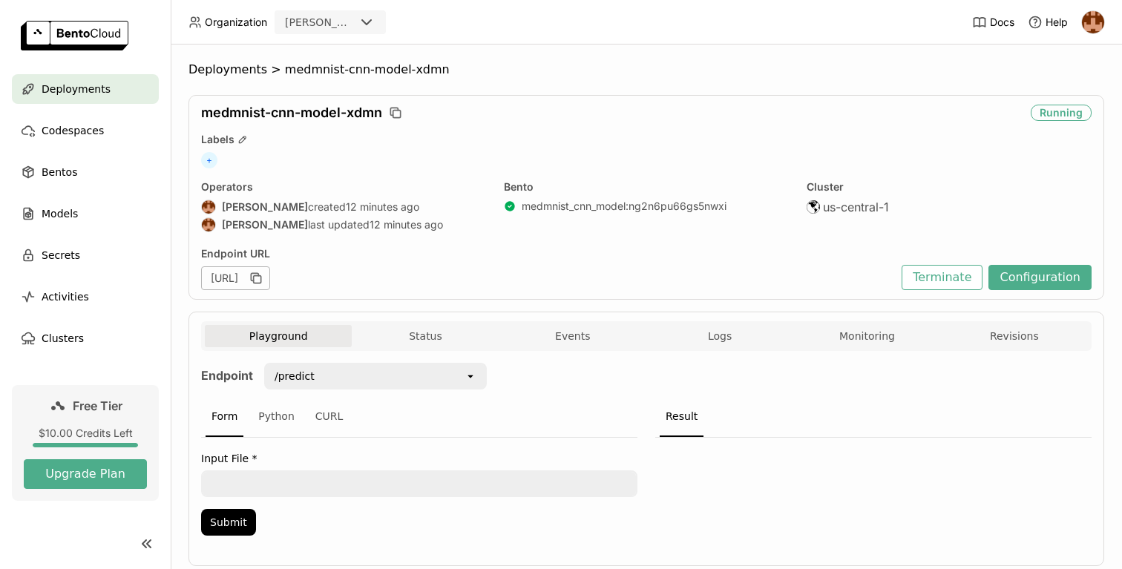
click at [543, 140] on div "Labels" at bounding box center [646, 139] width 891 height 13
click at [261, 278] on icon "button" at bounding box center [257, 279] width 7 height 7
click at [82, 180] on div "Bentos" at bounding box center [85, 172] width 147 height 30
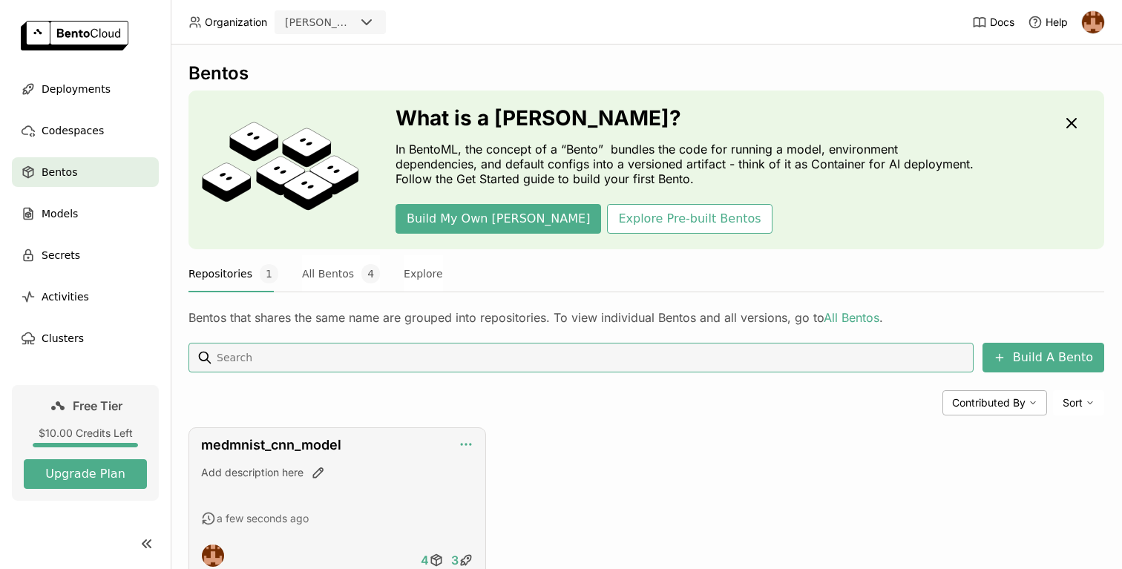
click at [471, 440] on icon "button" at bounding box center [466, 444] width 15 height 15
click at [609, 446] on div "medmnist_cnn_model Add description here a few seconds ago 4 3" at bounding box center [647, 503] width 916 height 150
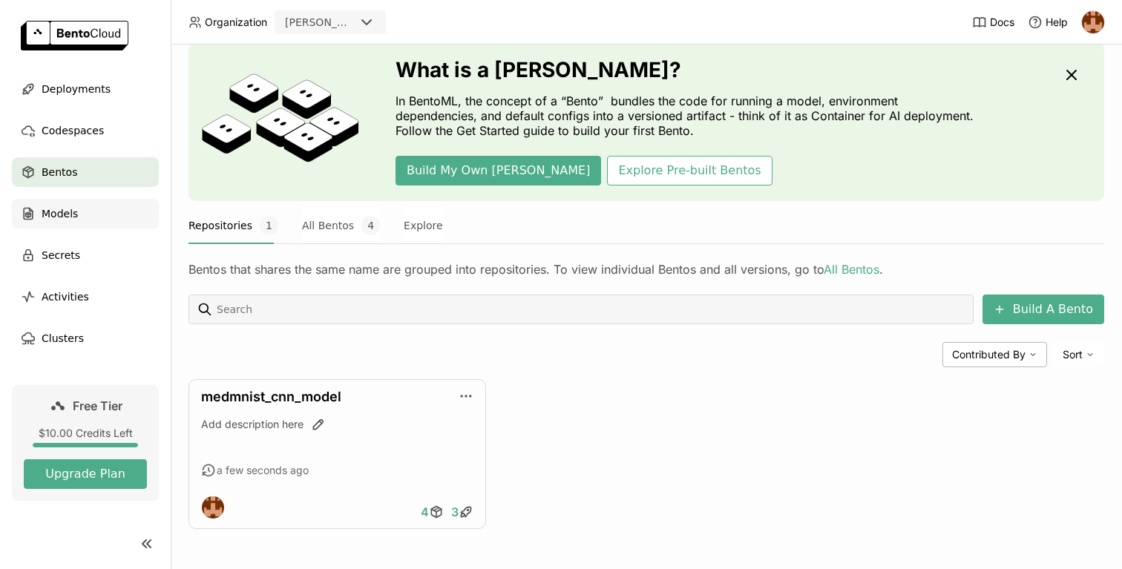
click at [53, 209] on span "Models" at bounding box center [60, 214] width 36 height 18
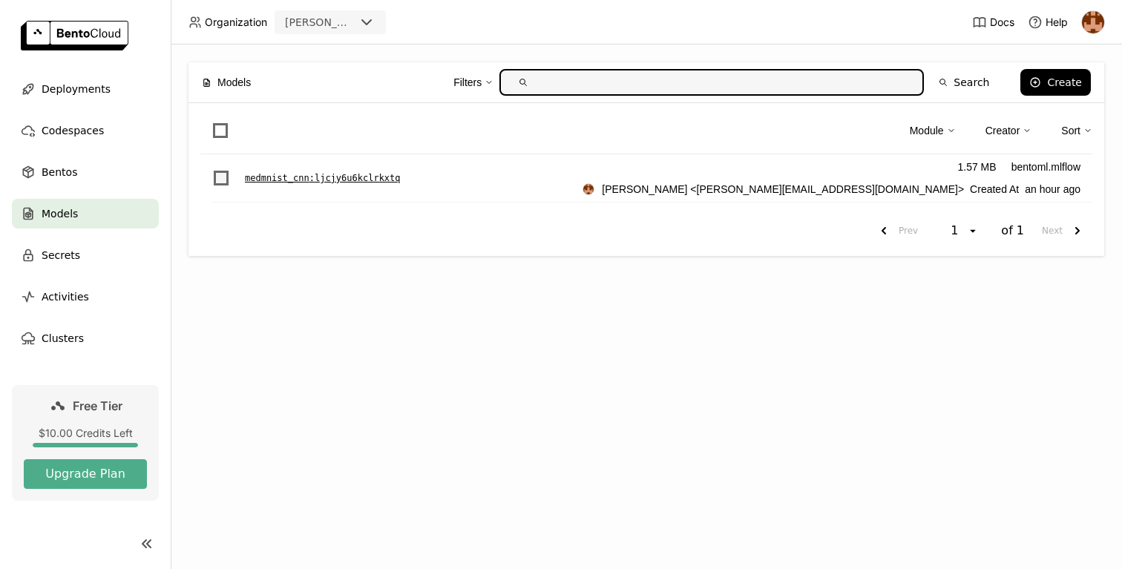
click at [226, 179] on span "List item" at bounding box center [221, 178] width 15 height 15
click at [212, 169] on input "List item" at bounding box center [212, 169] width 0 height 0
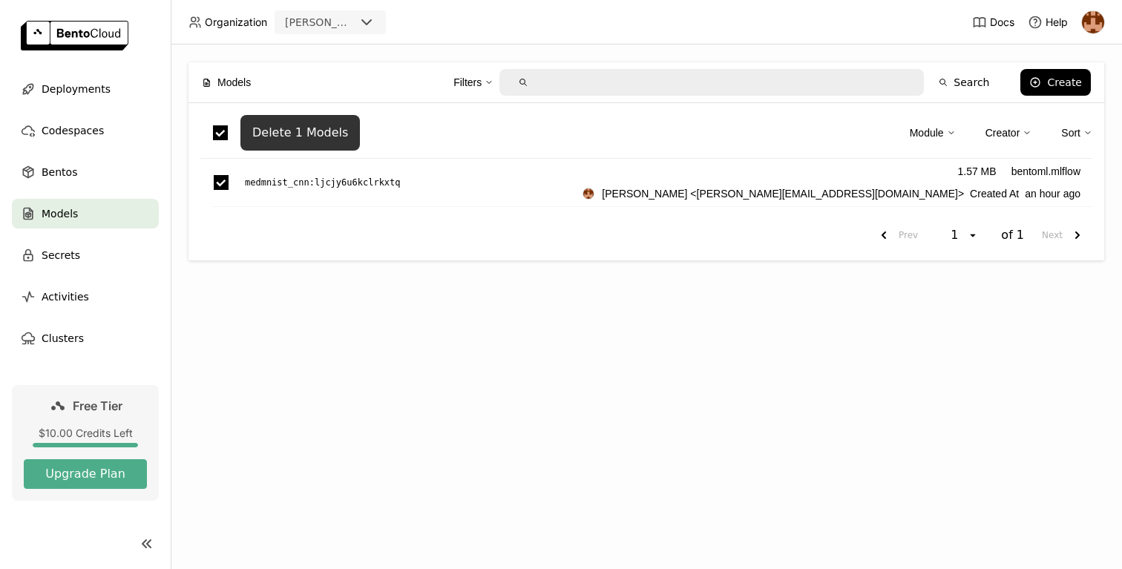
click at [308, 130] on div "Delete 1 Models" at bounding box center [300, 132] width 96 height 15
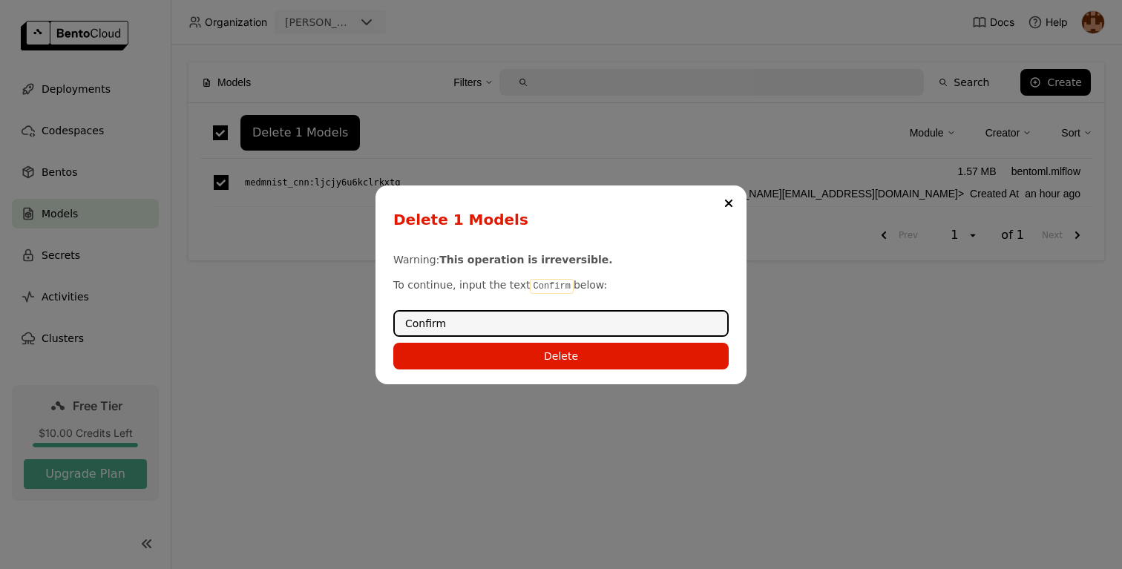
type input "Confirm"
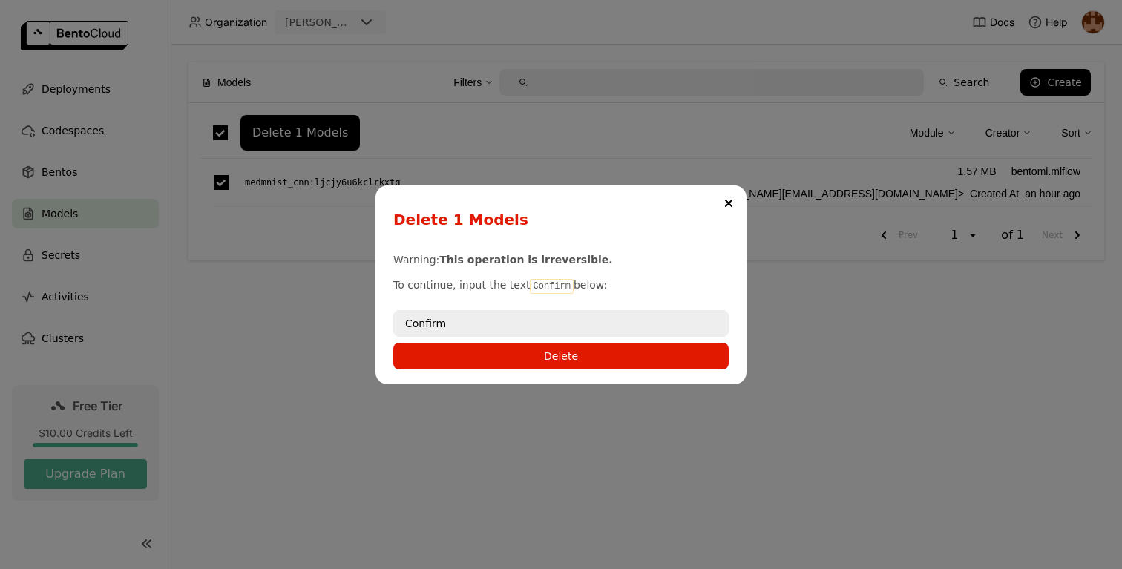
click at [524, 372] on div "Delete 1 Models Warning: This operation is irreversible. To continue, input the…" at bounding box center [561, 285] width 371 height 199
click at [548, 370] on div "Delete 1 Models Warning: This operation is irreversible. To continue, input the…" at bounding box center [561, 285] width 371 height 199
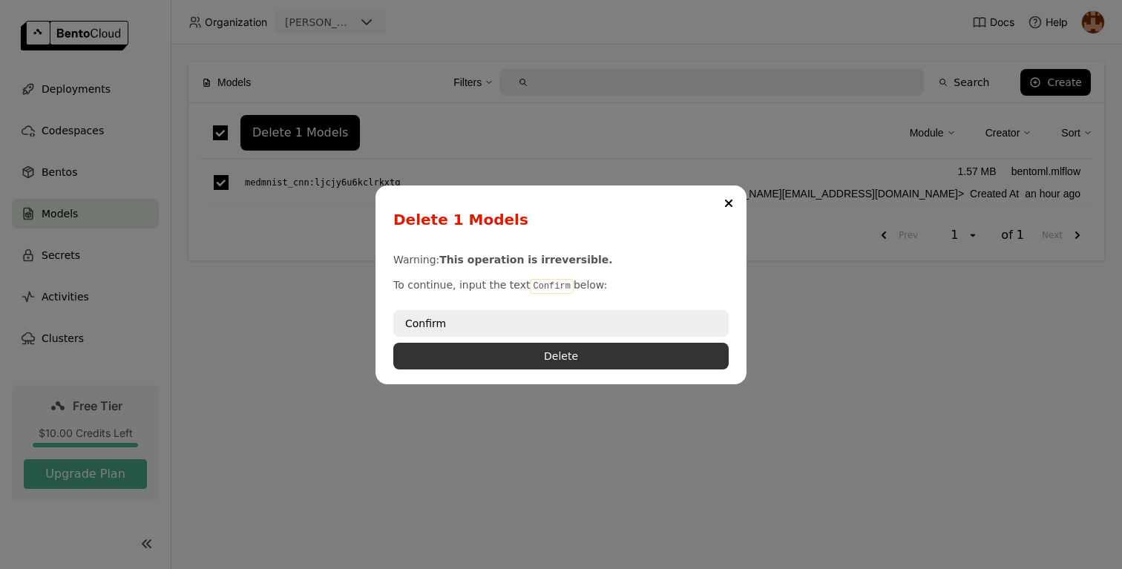
click at [551, 358] on button "Delete" at bounding box center [560, 356] width 335 height 27
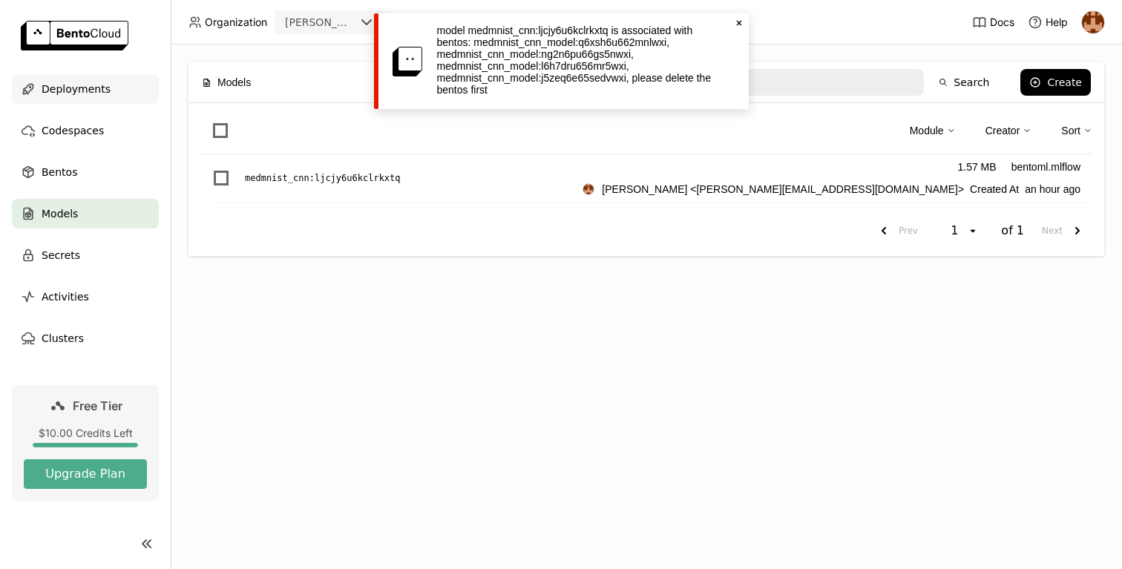
click at [59, 91] on span "Deployments" at bounding box center [76, 89] width 69 height 18
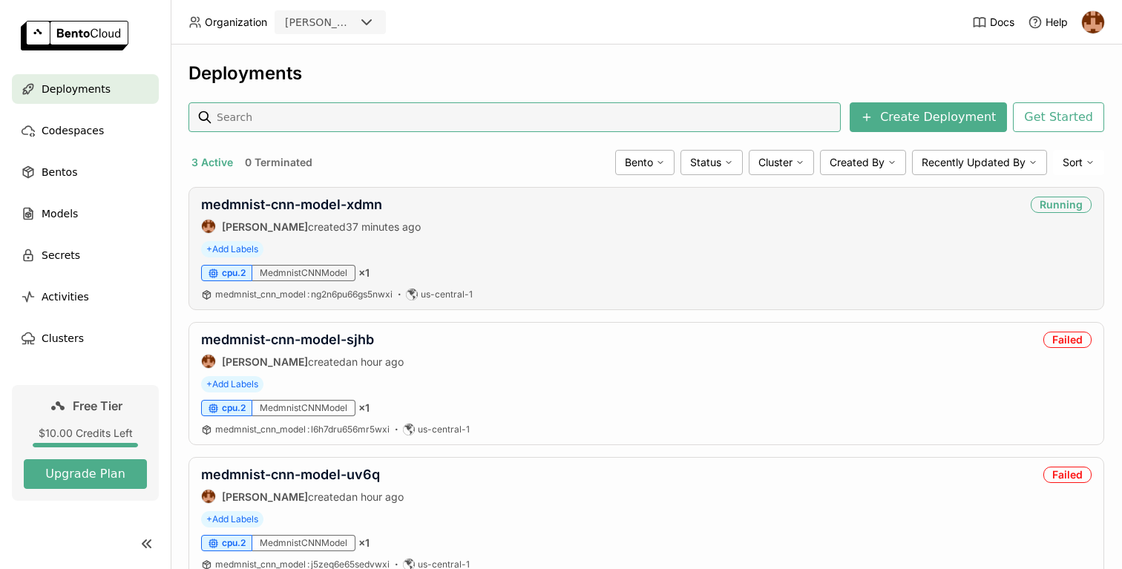
scroll to position [51, 0]
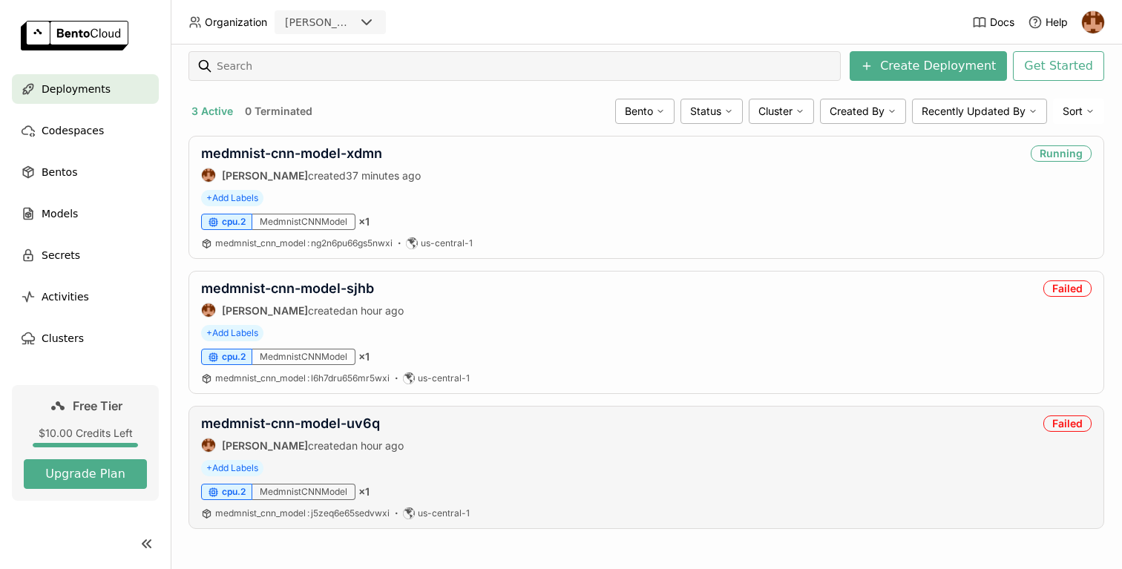
click at [466, 451] on div "medmnist-cnn-model-uv6q [PERSON_NAME] created an hour ago Failed" at bounding box center [646, 434] width 891 height 37
click at [324, 421] on link "medmnist-cnn-model-uv6q" at bounding box center [290, 424] width 179 height 16
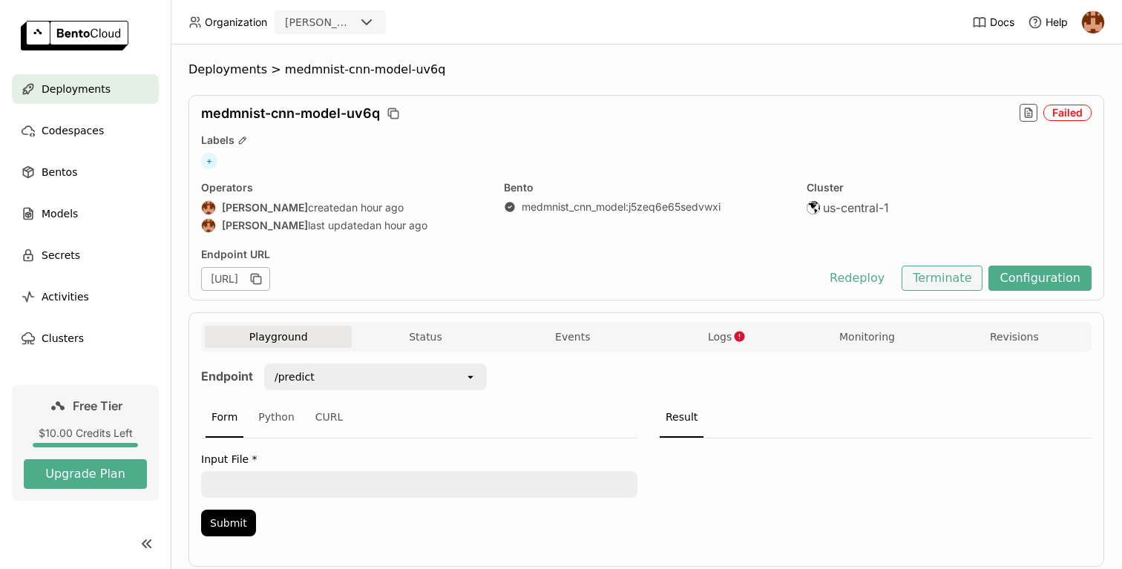
click at [952, 281] on button "Terminate" at bounding box center [942, 278] width 81 height 25
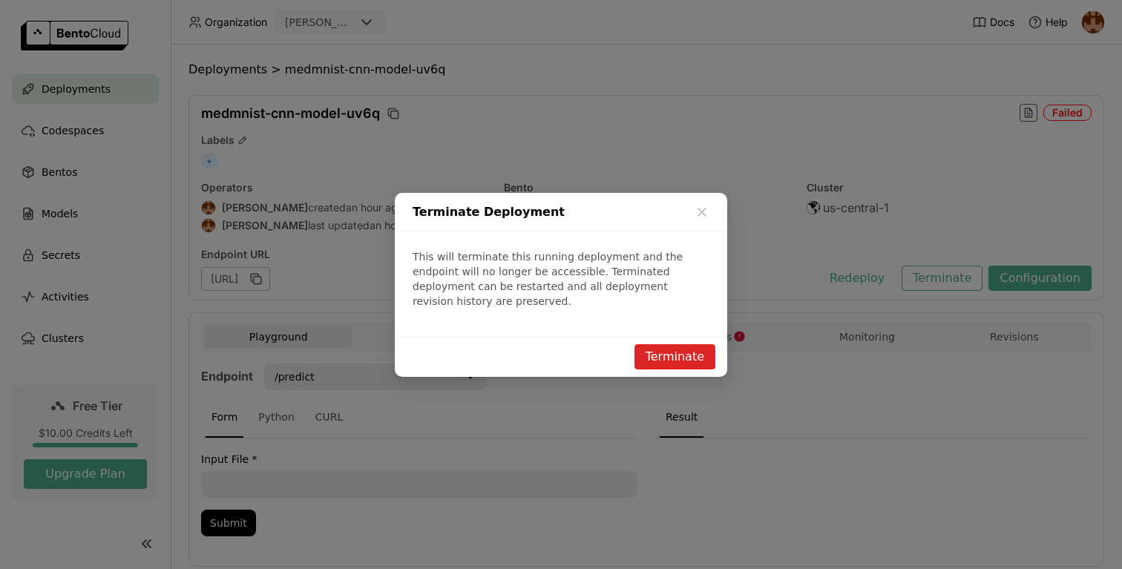
click at [686, 363] on div "Terminate" at bounding box center [561, 357] width 333 height 40
click at [689, 350] on button "Terminate" at bounding box center [675, 356] width 81 height 25
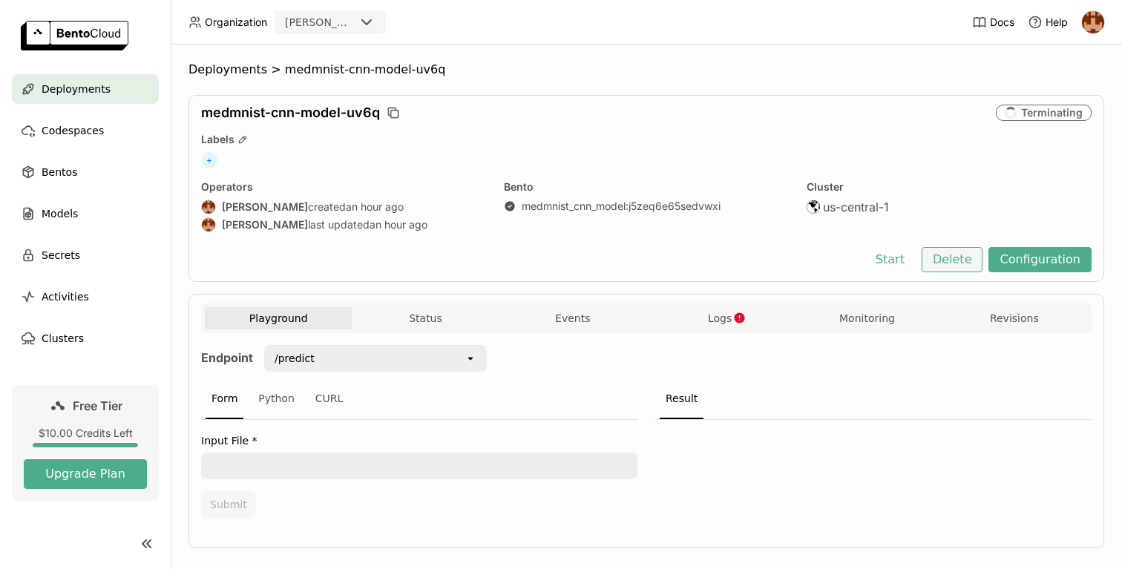
click at [970, 260] on button "Delete" at bounding box center [953, 259] width 62 height 25
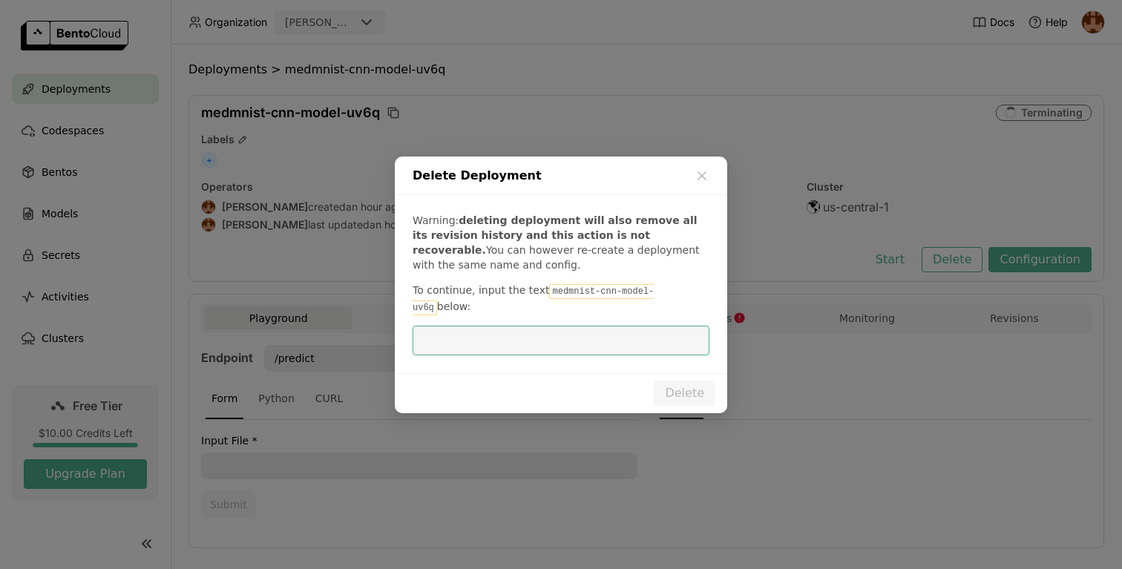
click at [661, 333] on input "dialog" at bounding box center [561, 341] width 279 height 28
click at [614, 299] on code "medmnist-cnn-model-uv6q" at bounding box center [533, 299] width 241 height 31
drag, startPoint x: 543, startPoint y: 301, endPoint x: 669, endPoint y: 298, distance: 126.2
click at [669, 298] on p "To continue, input the text medmnist-cnn-model-uv6q below:" at bounding box center [561, 299] width 297 height 33
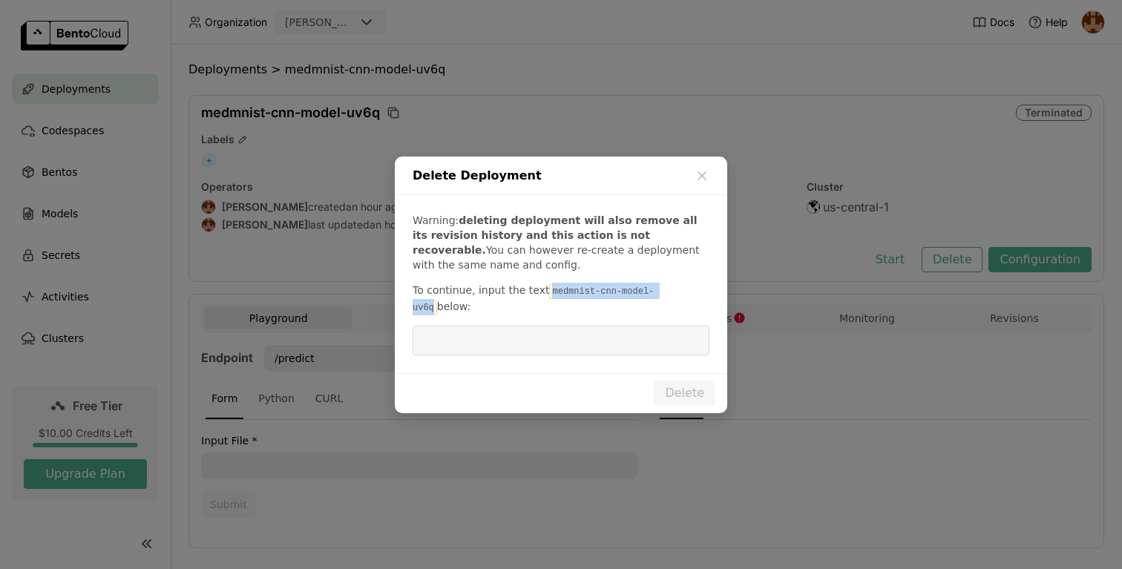
copy code "medmnist-cnn-model-uv6q"
click at [649, 331] on input "dialog" at bounding box center [561, 341] width 279 height 28
paste input "medmnist-cnn-model-uv6q"
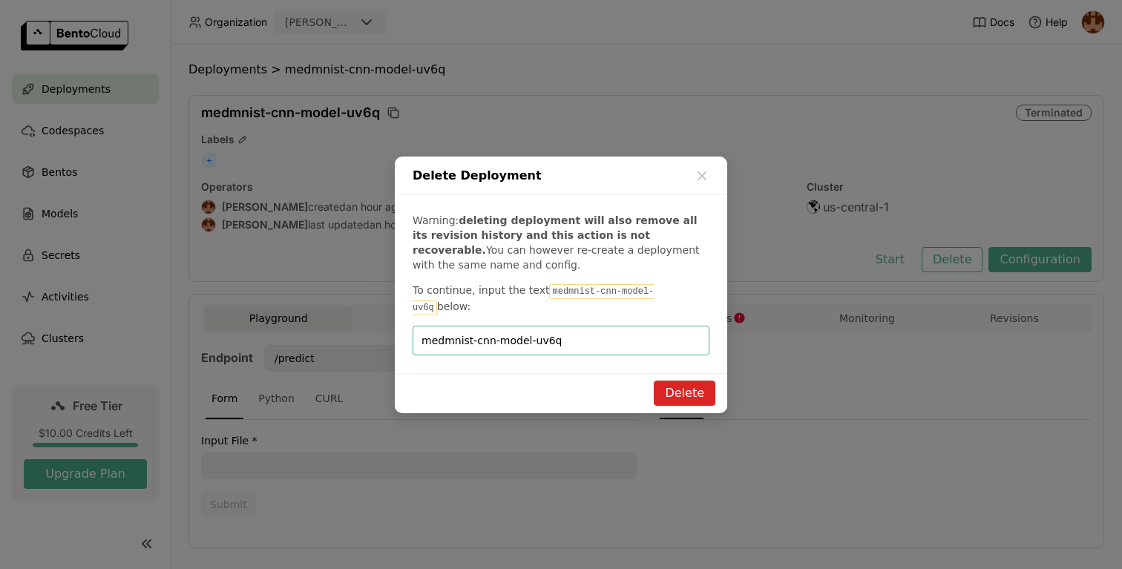
type input "medmnist-cnn-model-uv6q"
click at [687, 385] on button "Delete" at bounding box center [685, 393] width 62 height 25
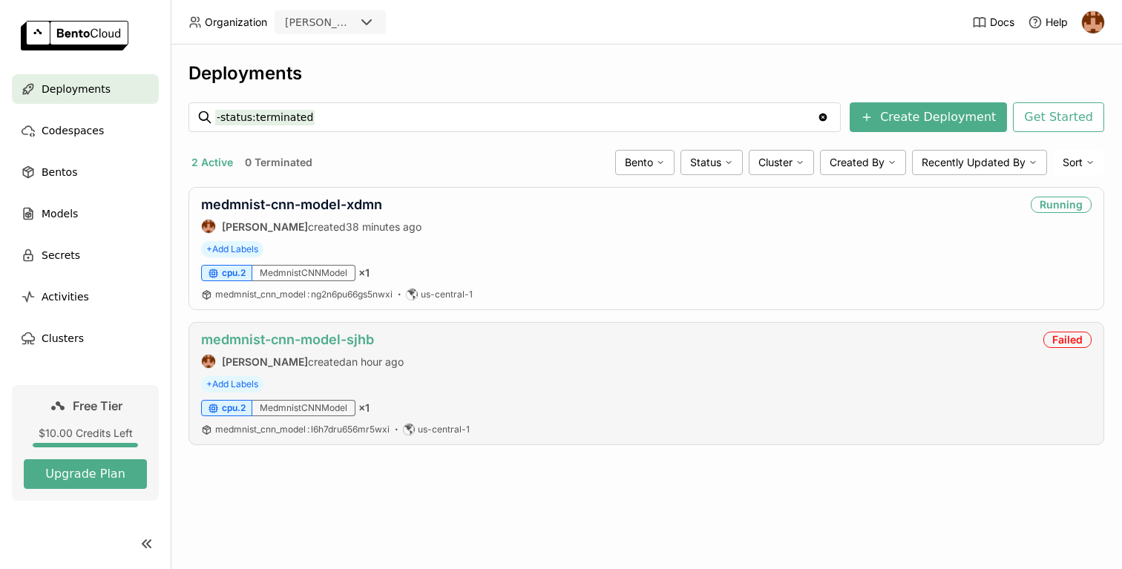
click at [359, 333] on link "medmnist-cnn-model-sjhb" at bounding box center [287, 340] width 173 height 16
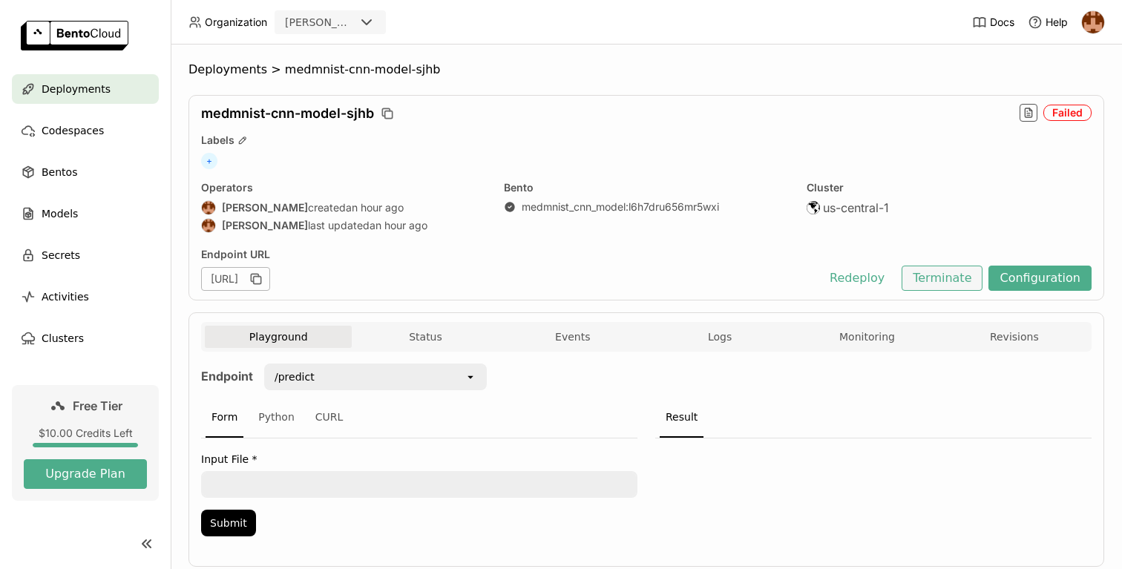
click at [951, 279] on button "Terminate" at bounding box center [942, 278] width 81 height 25
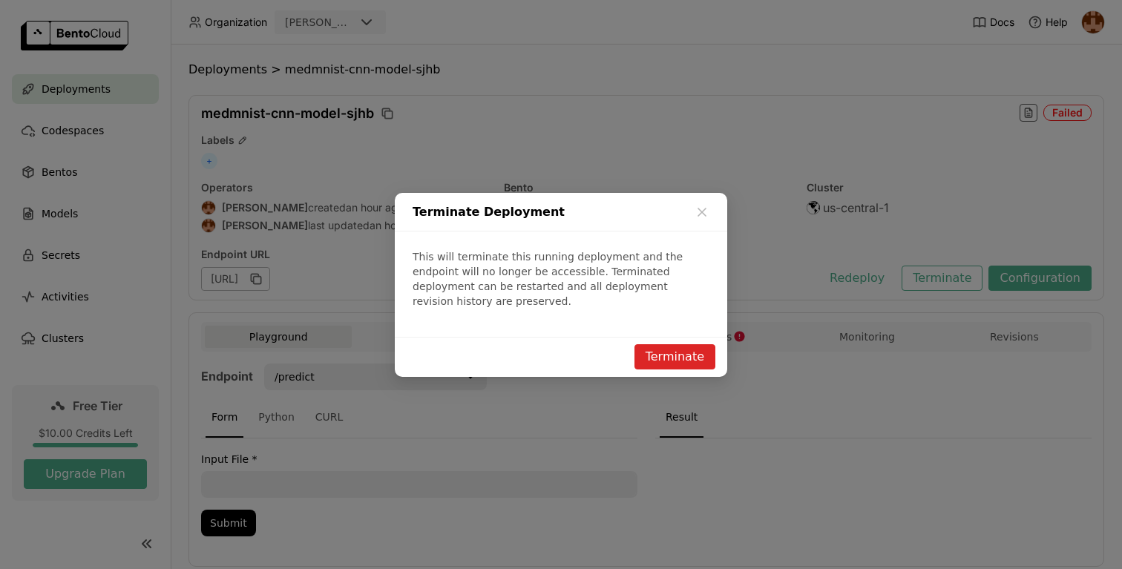
drag, startPoint x: 623, startPoint y: 341, endPoint x: 664, endPoint y: 344, distance: 41.0
click at [646, 341] on div "Terminate" at bounding box center [561, 357] width 333 height 40
click at [664, 344] on button "Terminate" at bounding box center [675, 356] width 81 height 25
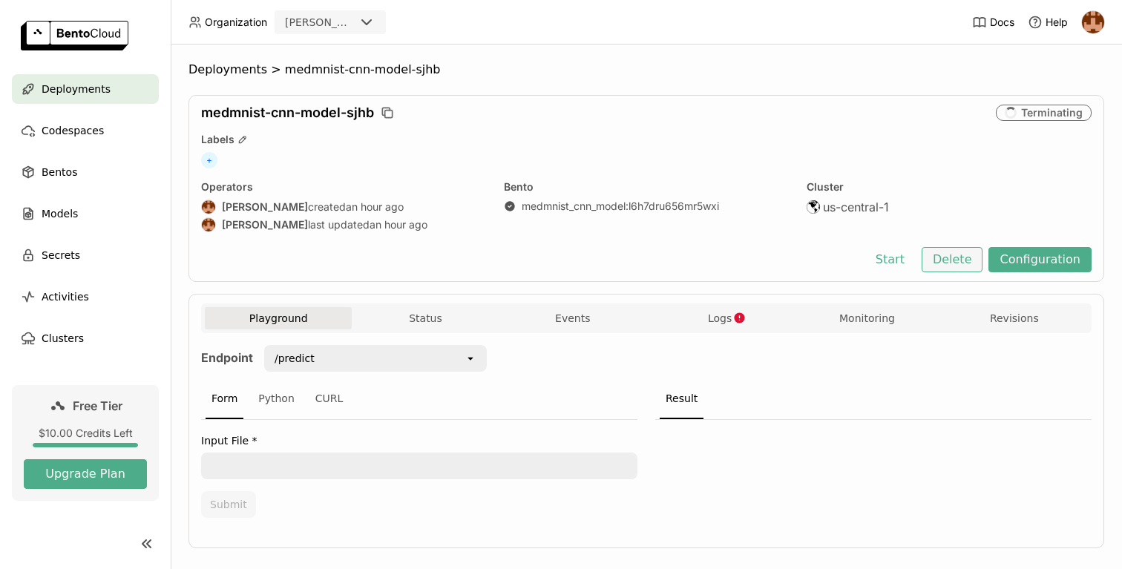
click at [955, 257] on button "Delete" at bounding box center [953, 259] width 62 height 25
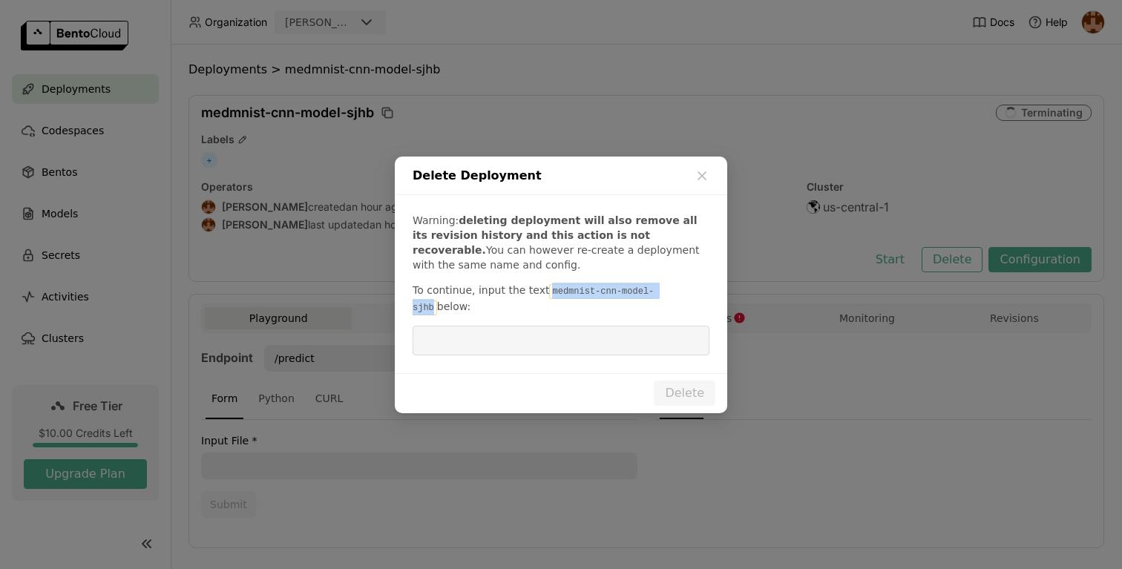
drag, startPoint x: 544, startPoint y: 298, endPoint x: 668, endPoint y: 297, distance: 123.9
click at [654, 297] on code "medmnist-cnn-model-sjhb" at bounding box center [533, 299] width 241 height 31
copy code "medmnist-cnn-model-sjhb"
click at [609, 341] on input "dialog" at bounding box center [561, 341] width 279 height 28
paste input "medmnist-cnn-model-sjhb"
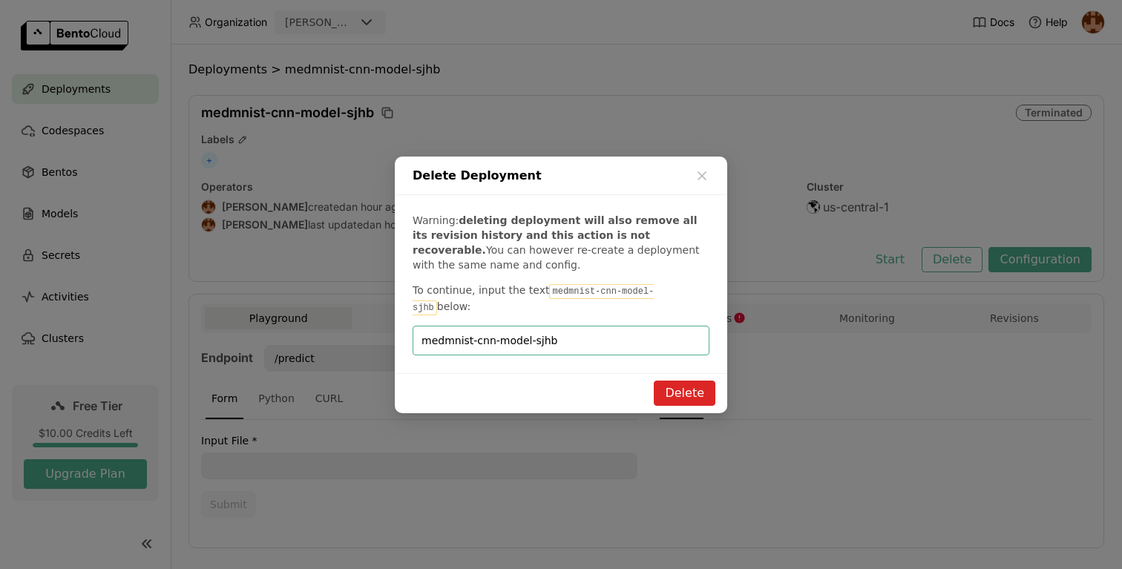
type input "medmnist-cnn-model-sjhb"
click at [693, 387] on button "Delete" at bounding box center [685, 393] width 62 height 25
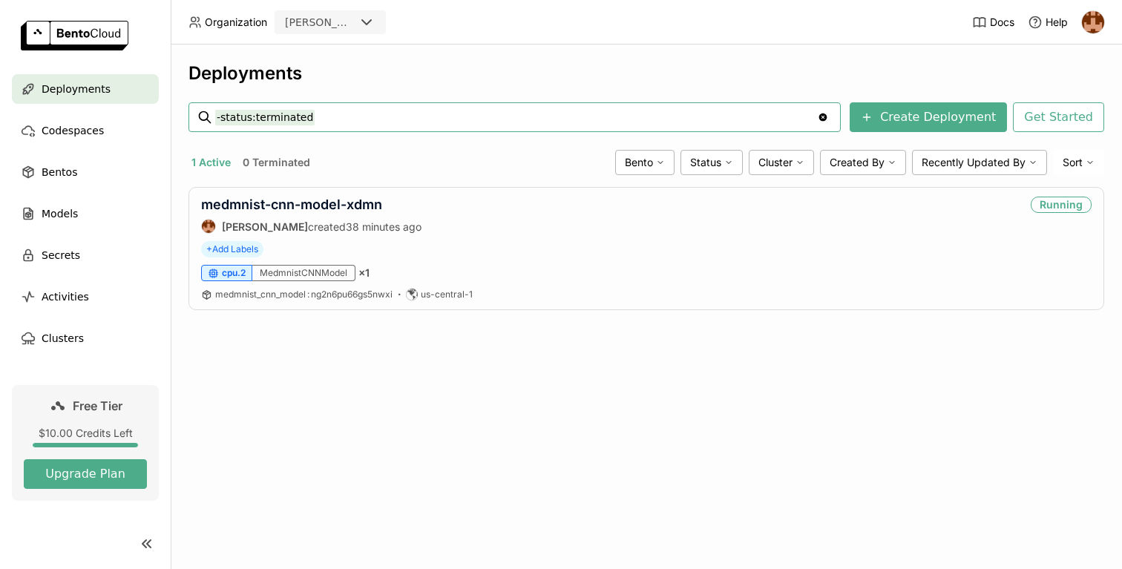
click at [61, 153] on ul "Deployments Codespaces Bentos Models Secrets Activities Clusters" at bounding box center [85, 213] width 171 height 279
click at [60, 168] on span "Bentos" at bounding box center [60, 172] width 36 height 18
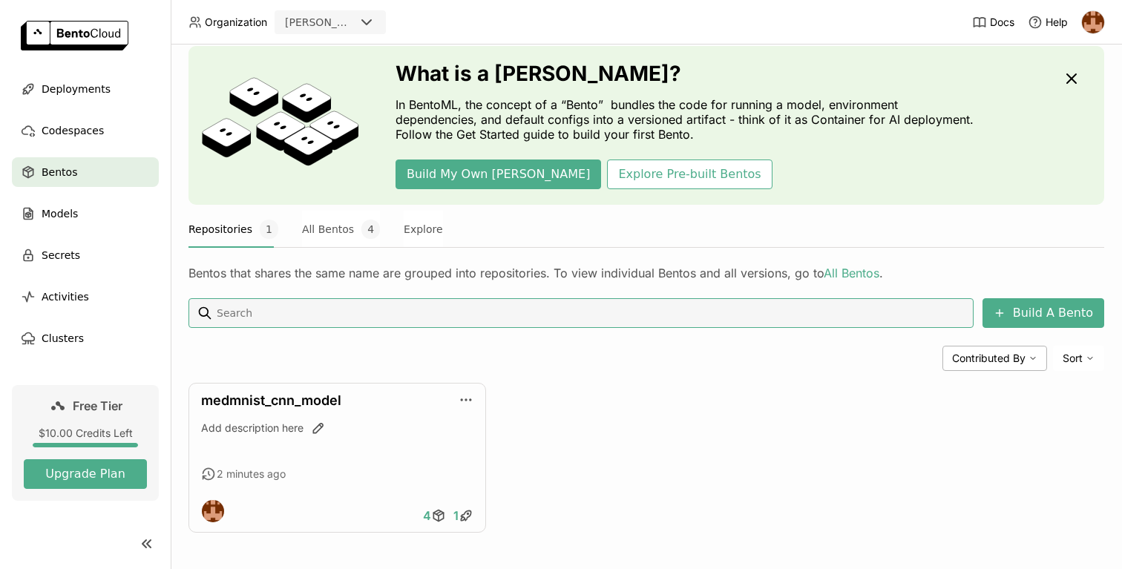
scroll to position [48, 0]
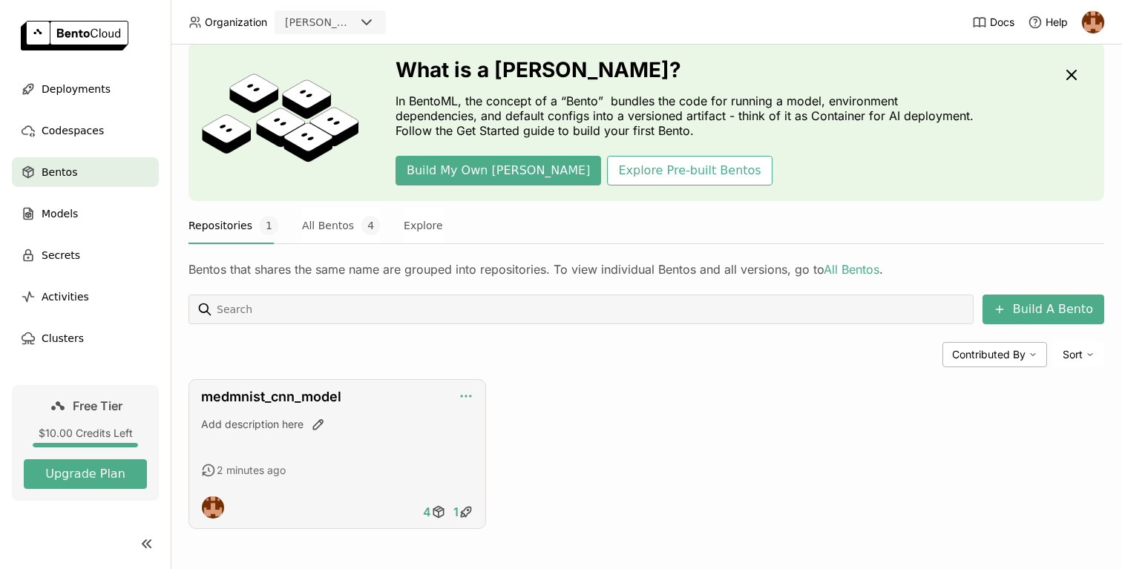
click at [466, 396] on icon "button" at bounding box center [465, 396] width 1 height 1
click at [524, 414] on div "Edit Description" at bounding box center [503, 420] width 91 height 21
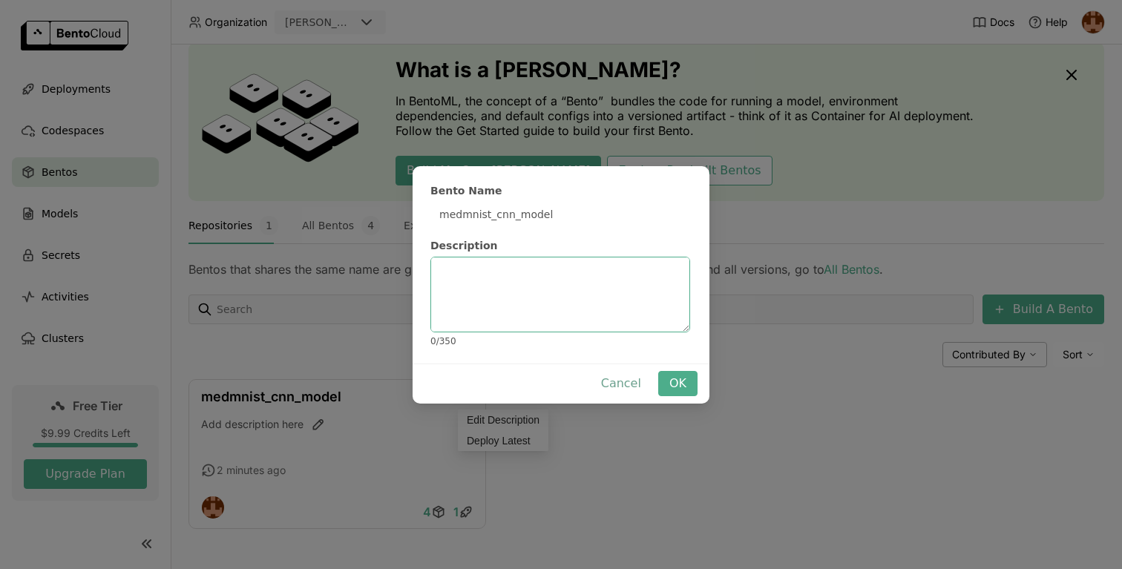
click at [620, 374] on button "Cancel" at bounding box center [621, 383] width 62 height 25
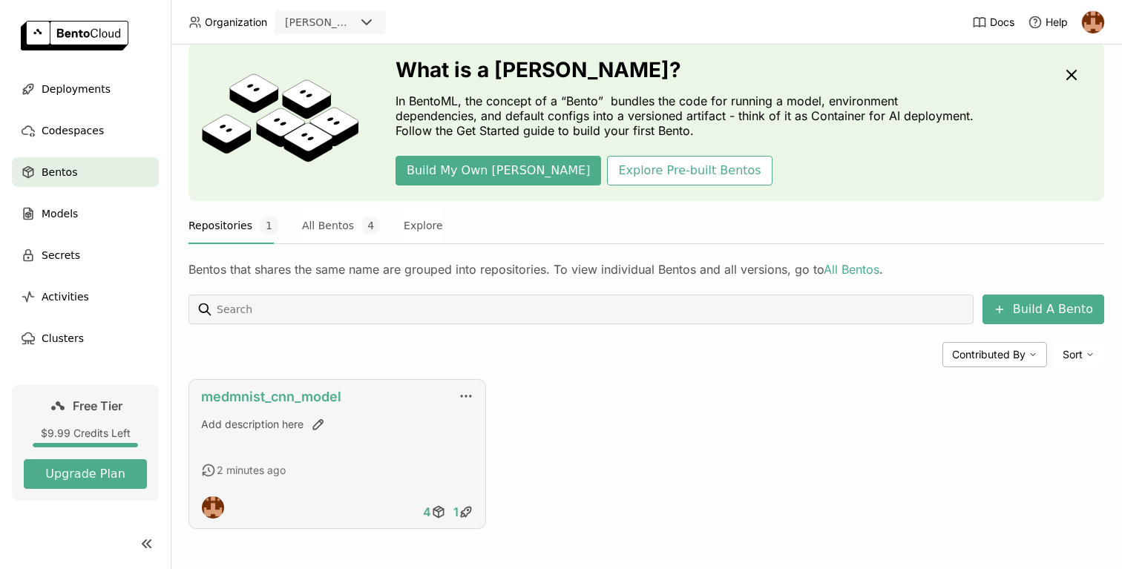
click at [318, 398] on link "medmnist_cnn_model" at bounding box center [271, 397] width 140 height 16
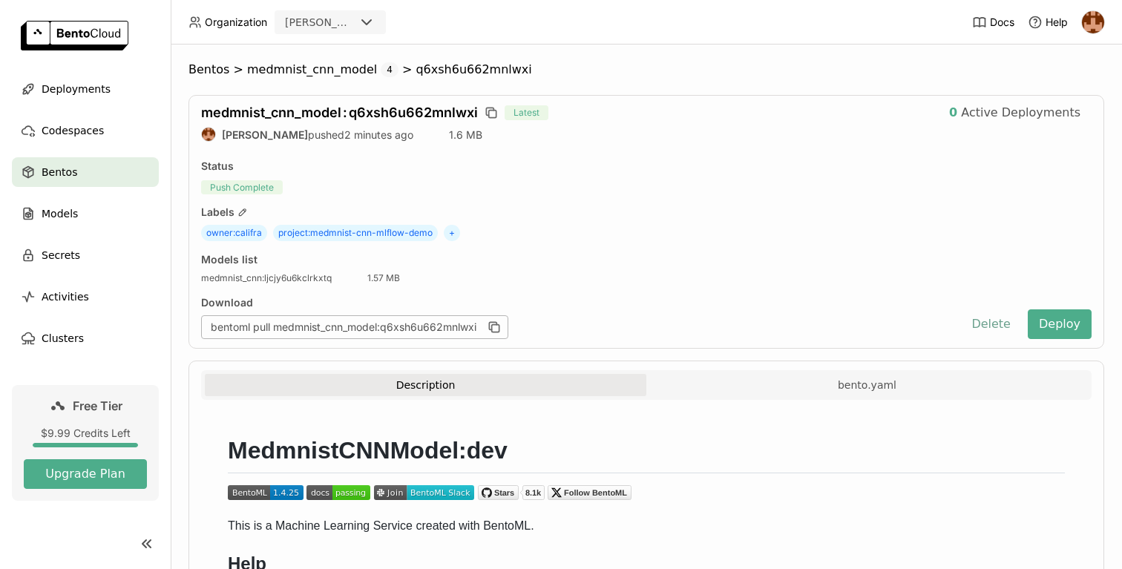
click at [1015, 317] on button "Delete" at bounding box center [991, 324] width 62 height 30
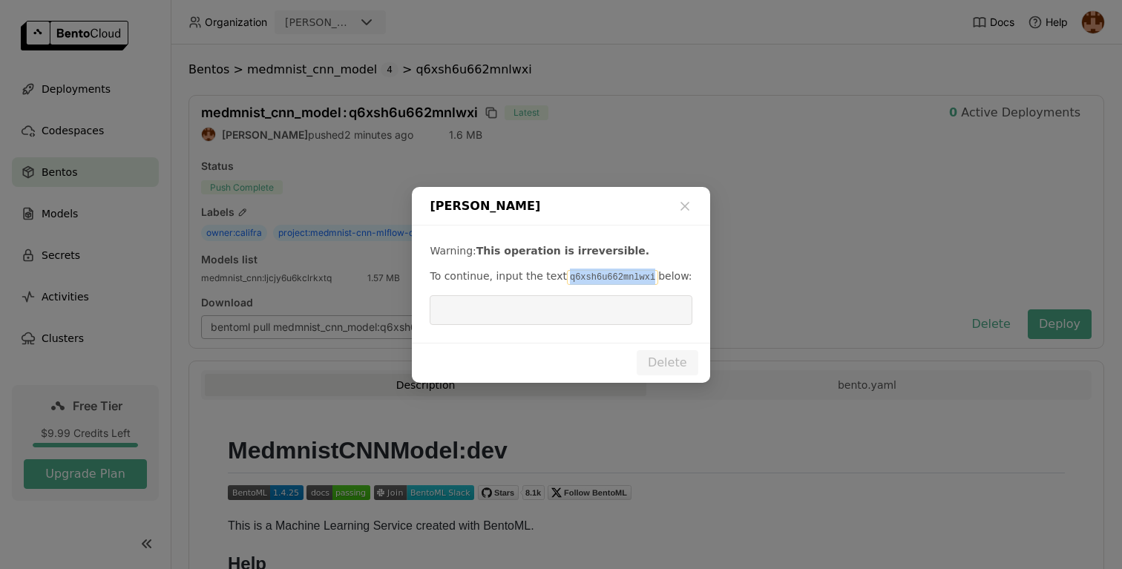
drag, startPoint x: 563, startPoint y: 278, endPoint x: 646, endPoint y: 278, distance: 82.4
click at [646, 278] on code "q6xsh6u662mnlwxi" at bounding box center [612, 277] width 91 height 15
copy code "q6xsh6u662mnlwxi"
click at [652, 307] on input "dialog" at bounding box center [561, 310] width 244 height 28
paste input "q6xsh6u662mnlwxi"
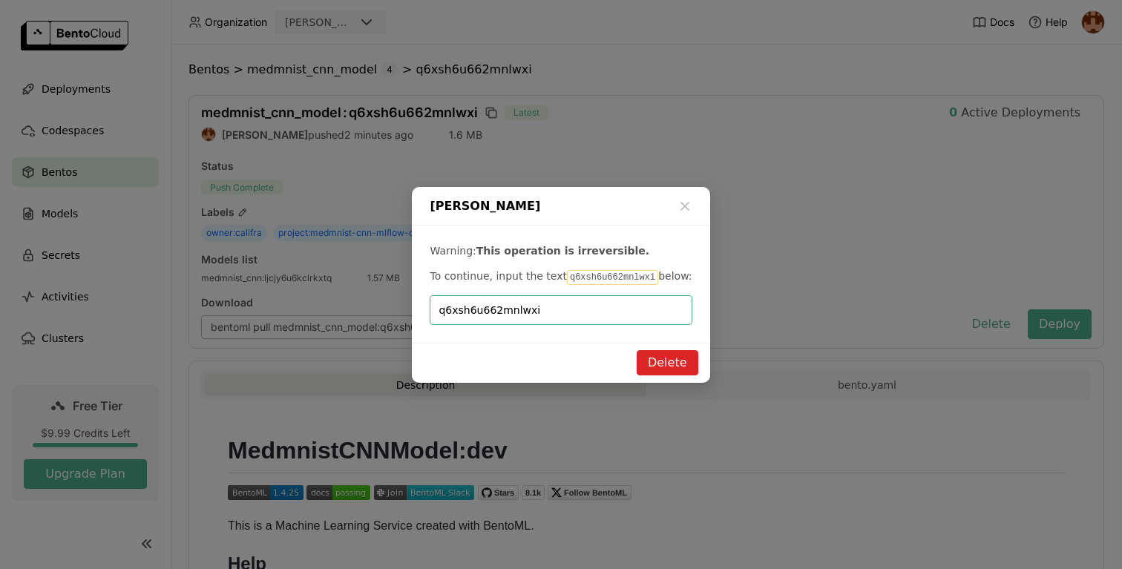
type input "q6xsh6u662mnlwxi"
click at [675, 364] on button "Delete" at bounding box center [668, 362] width 62 height 25
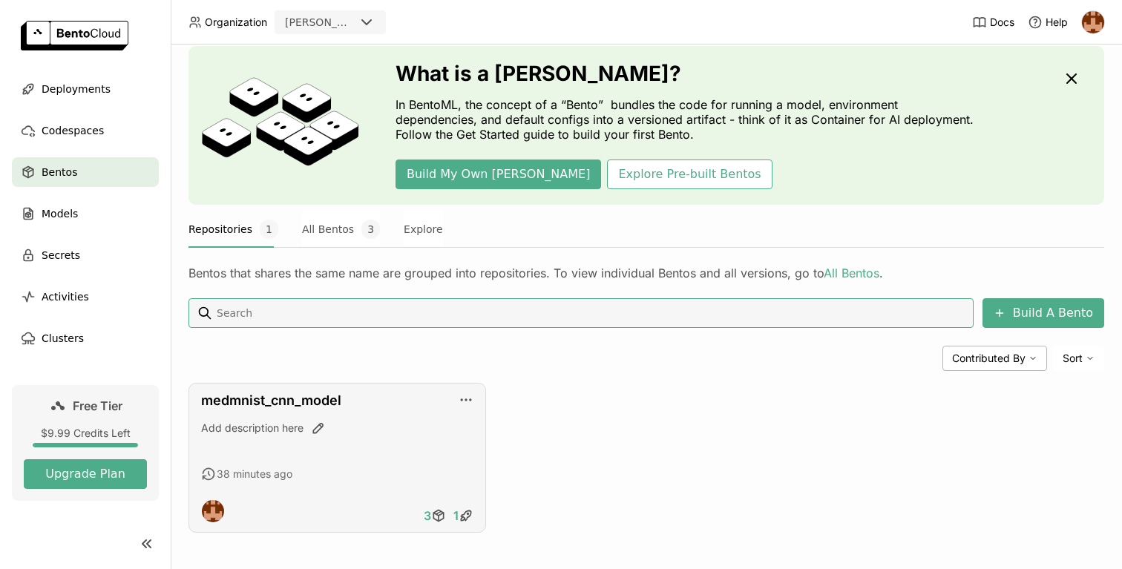
scroll to position [48, 0]
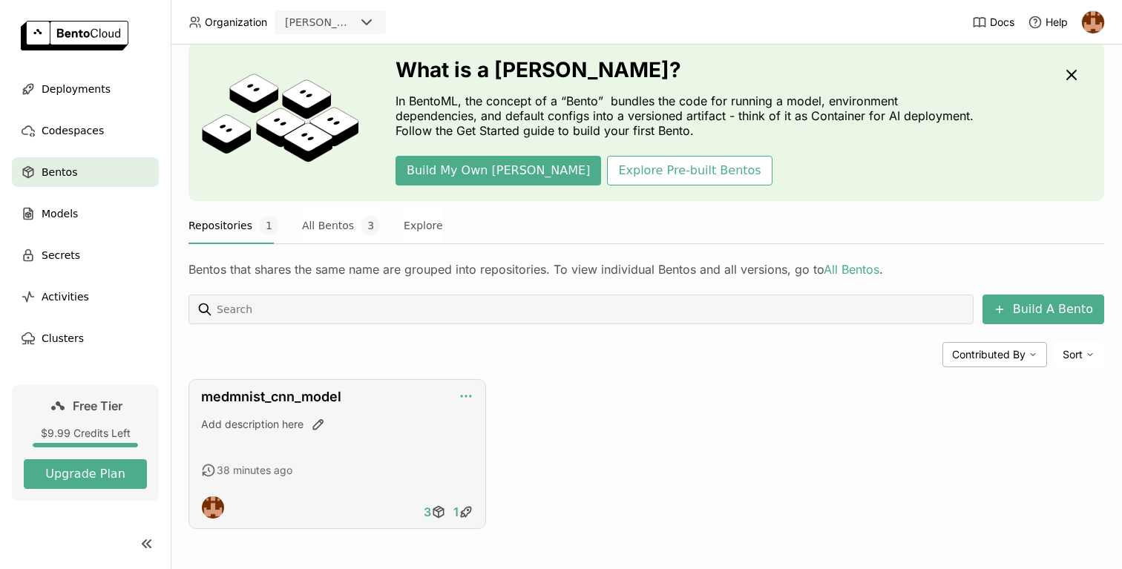
click at [469, 397] on icon "button" at bounding box center [466, 396] width 15 height 15
drag, startPoint x: 676, startPoint y: 364, endPoint x: 342, endPoint y: 409, distance: 336.9
click at [619, 369] on div "Build A [PERSON_NAME] Contributed By Sort medmnist_cnn_model Add description he…" at bounding box center [647, 412] width 916 height 235
click at [314, 407] on div "medmnist_cnn_model Add description here 38 minutes ago 3 1" at bounding box center [338, 454] width 298 height 150
click at [330, 392] on link "medmnist_cnn_model" at bounding box center [271, 397] width 140 height 16
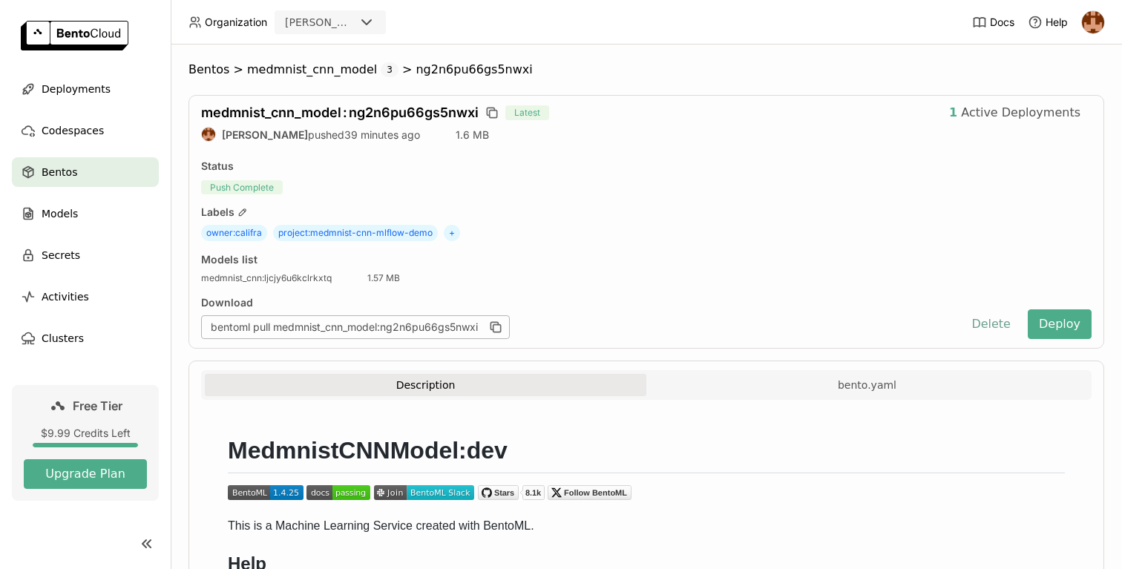
click at [988, 328] on button "Delete" at bounding box center [991, 324] width 62 height 30
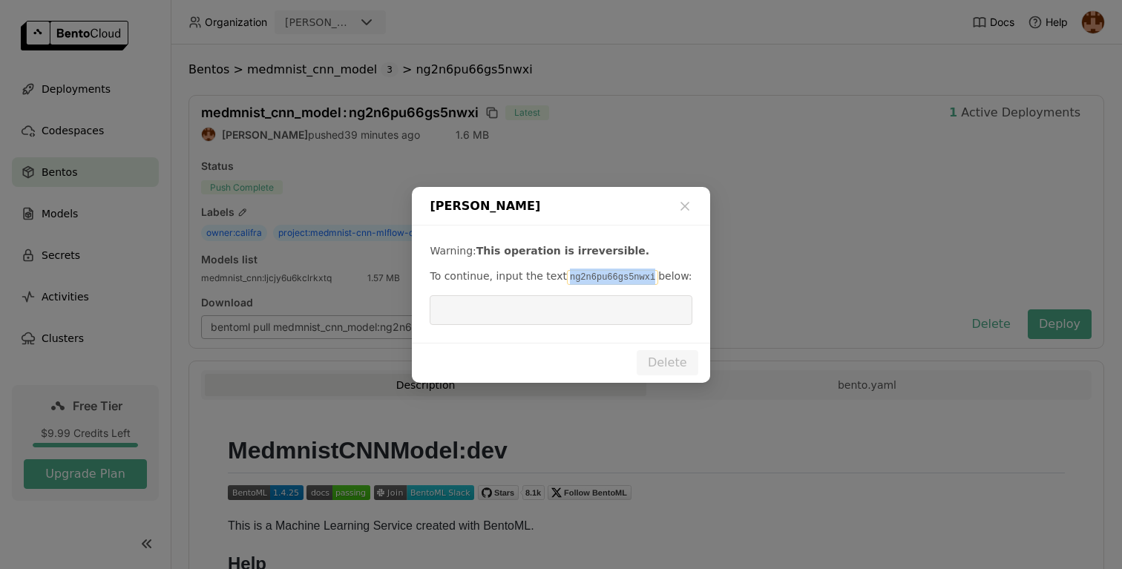
drag, startPoint x: 562, startPoint y: 278, endPoint x: 649, endPoint y: 281, distance: 86.9
click at [649, 281] on code "ng2n6pu66gs5nwxi" at bounding box center [612, 277] width 91 height 15
copy code "ng2n6pu66gs5nwxi"
click at [595, 316] on input "dialog" at bounding box center [561, 310] width 244 height 28
paste input "ng2n6pu66gs5nwxi"
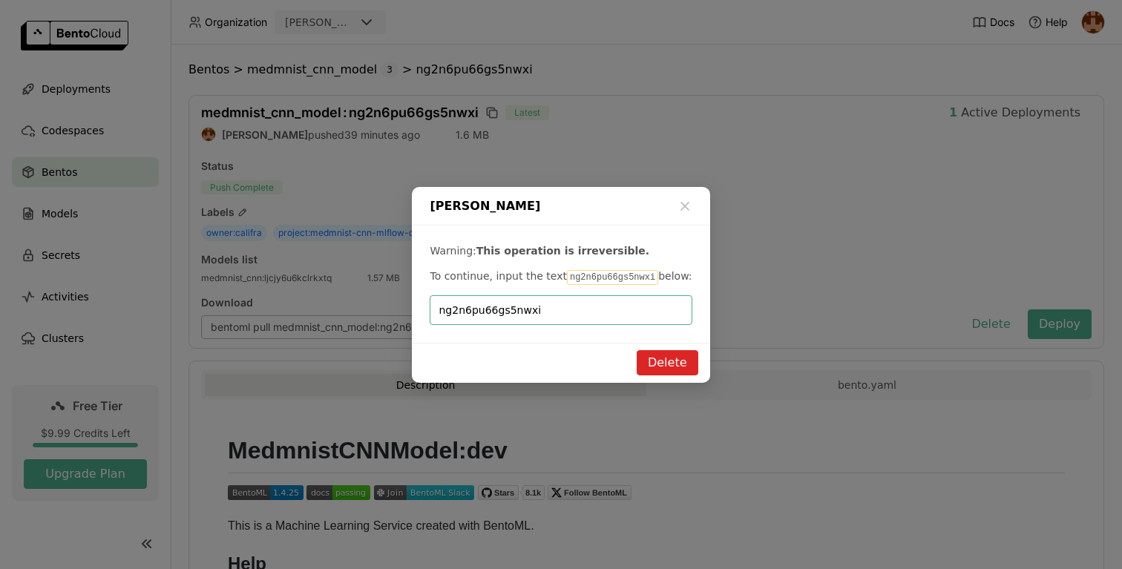
type input "ng2n6pu66gs5nwxi"
click at [669, 361] on button "Delete" at bounding box center [668, 362] width 62 height 25
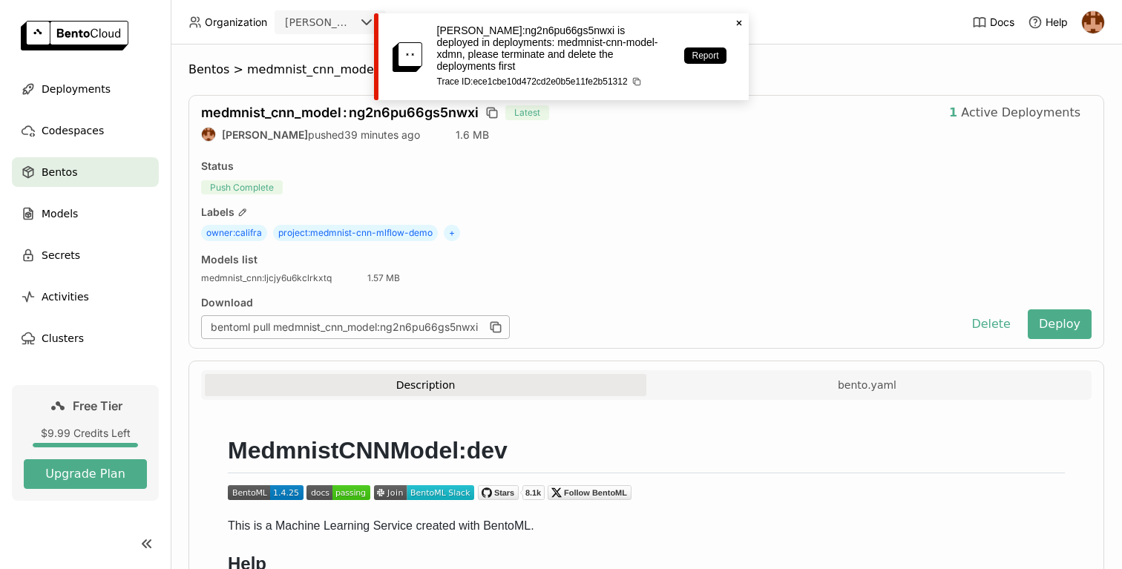
click at [54, 173] on span "Bentos" at bounding box center [60, 172] width 36 height 18
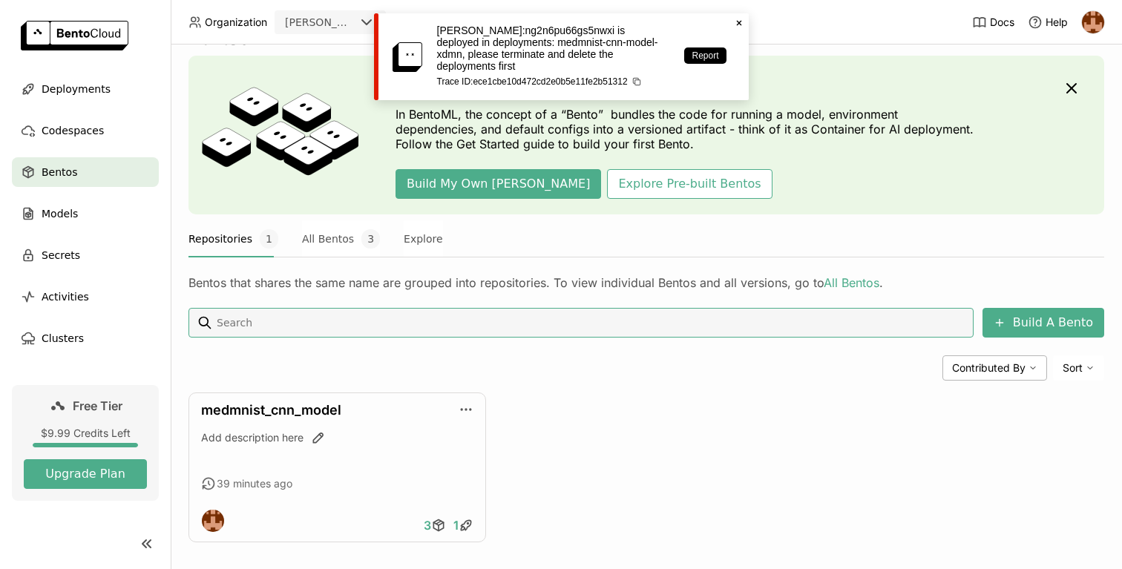
scroll to position [48, 0]
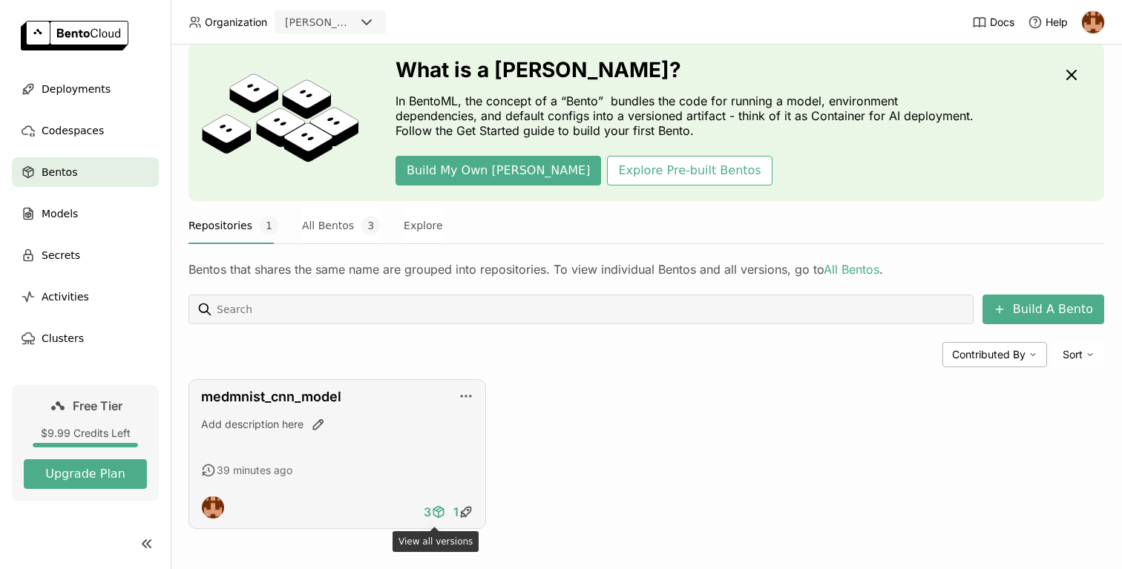
click at [443, 517] on icon at bounding box center [438, 512] width 15 height 15
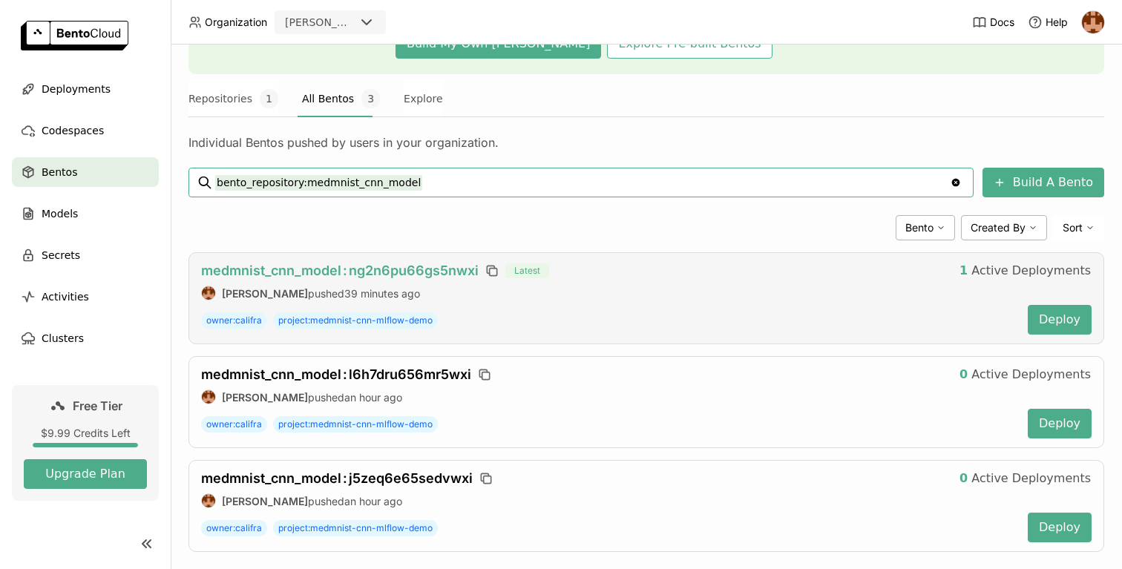
scroll to position [198, 0]
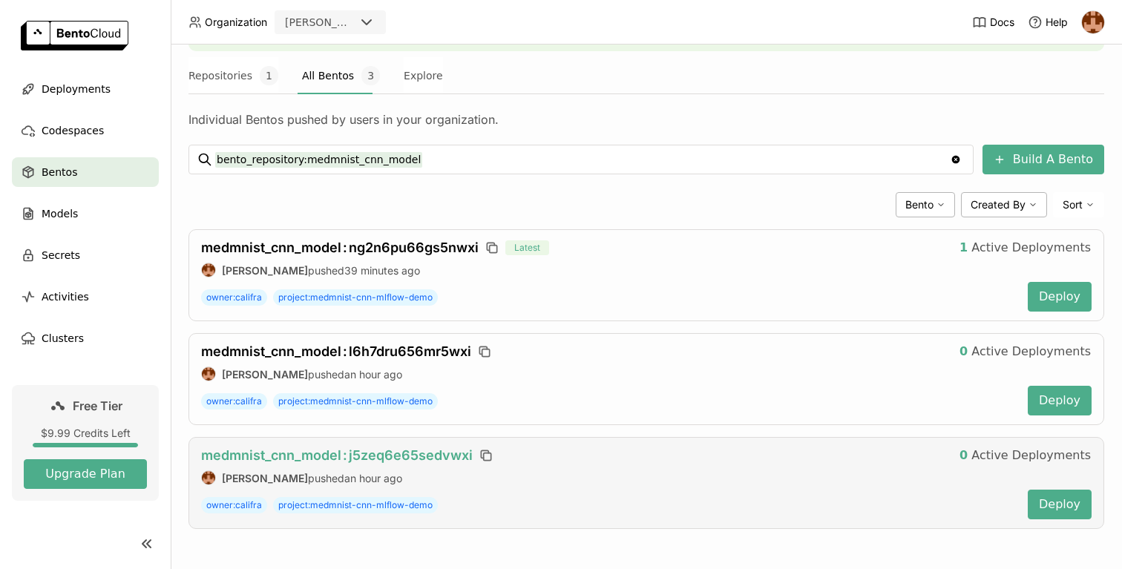
click at [399, 455] on span "medmnist_cnn_model : j5zeq6e65sedvwxi" at bounding box center [337, 456] width 272 height 16
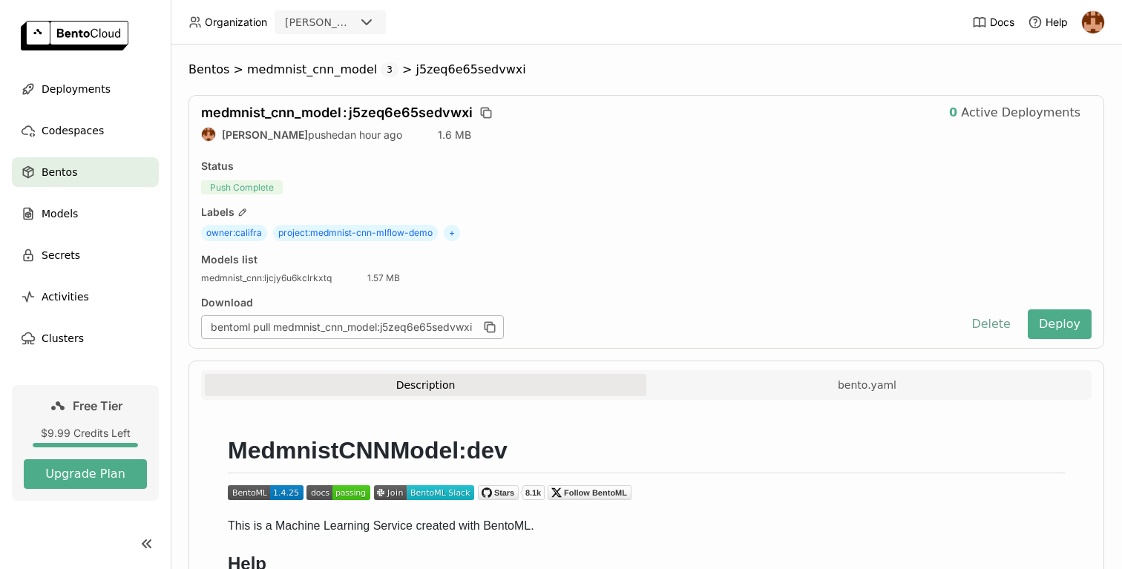
click at [982, 324] on button "Delete" at bounding box center [991, 324] width 62 height 30
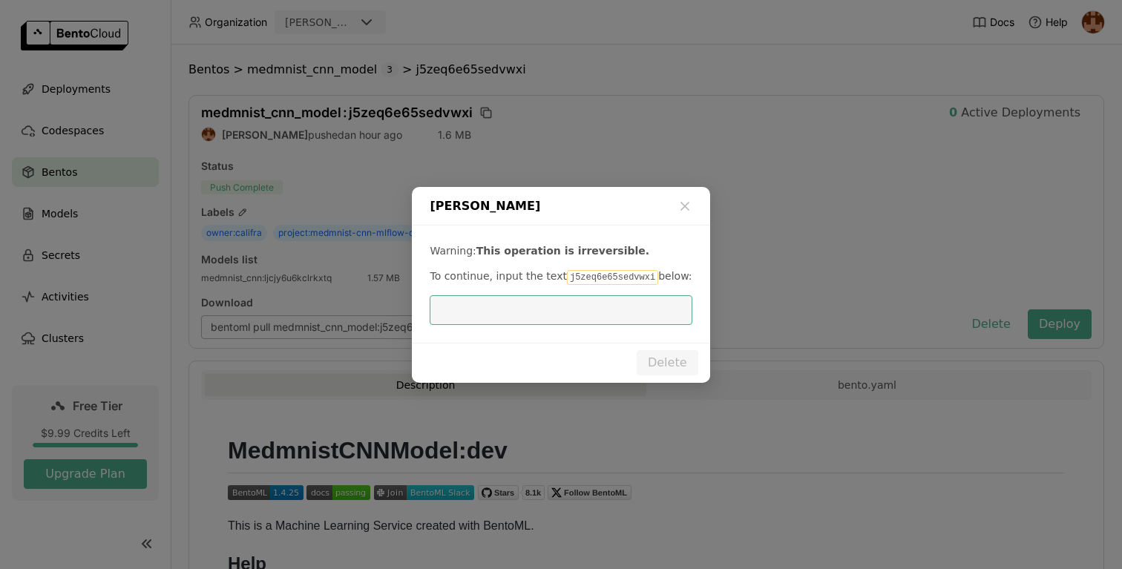
click at [589, 270] on code "j5zeq6e65sedvwxi" at bounding box center [612, 277] width 91 height 15
copy code "j5zeq6e65sedvwxi"
click at [569, 318] on input "dialog" at bounding box center [561, 310] width 244 height 28
paste input "j5zeq6e65sedvwxi"
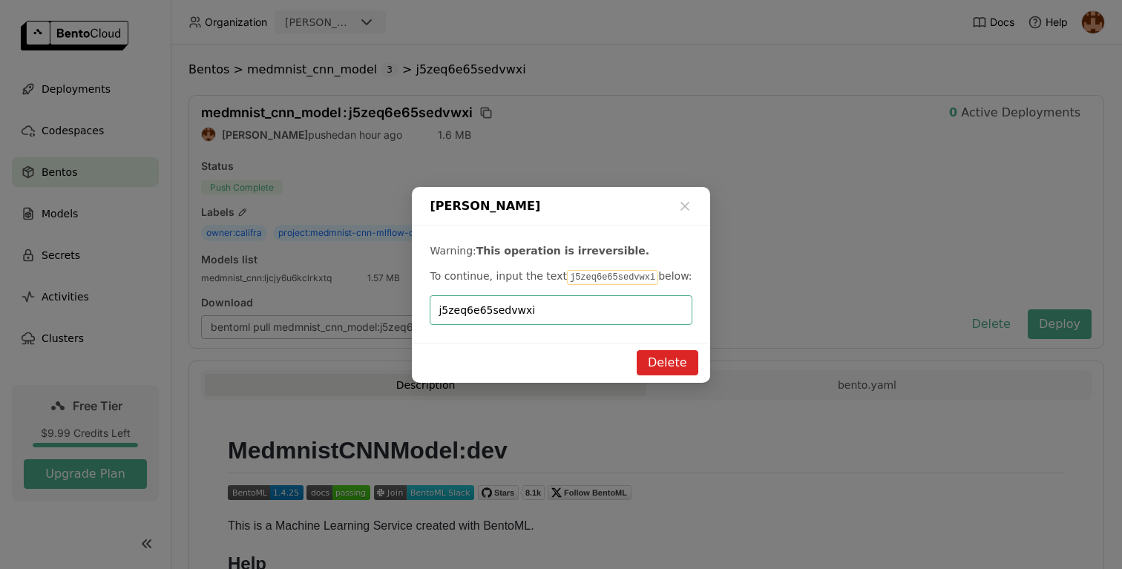
type input "j5zeq6e65sedvwxi"
click at [682, 364] on button "Delete" at bounding box center [668, 362] width 62 height 25
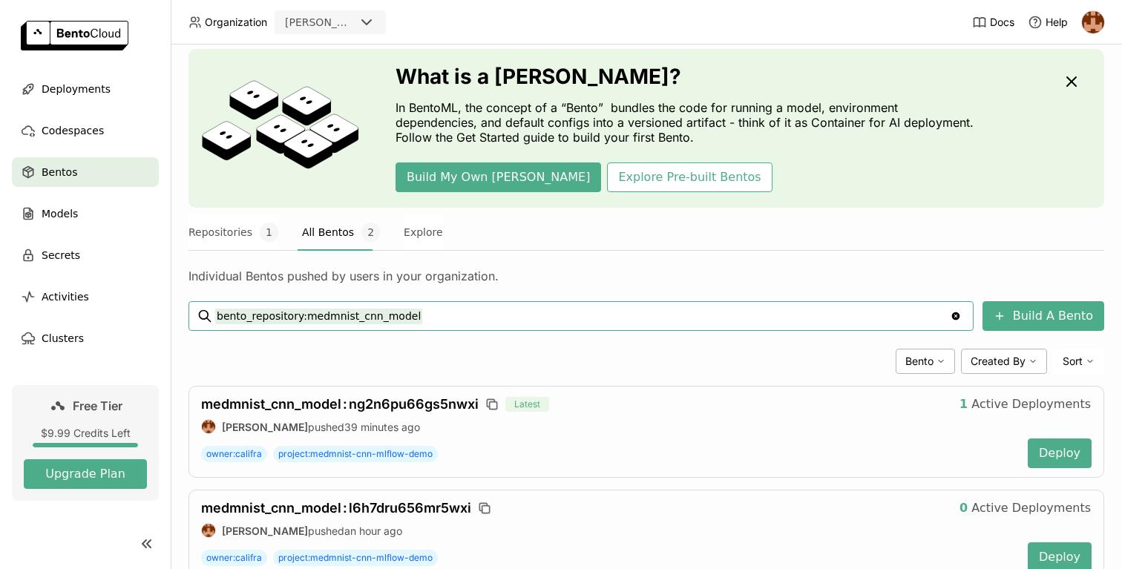
scroll to position [94, 0]
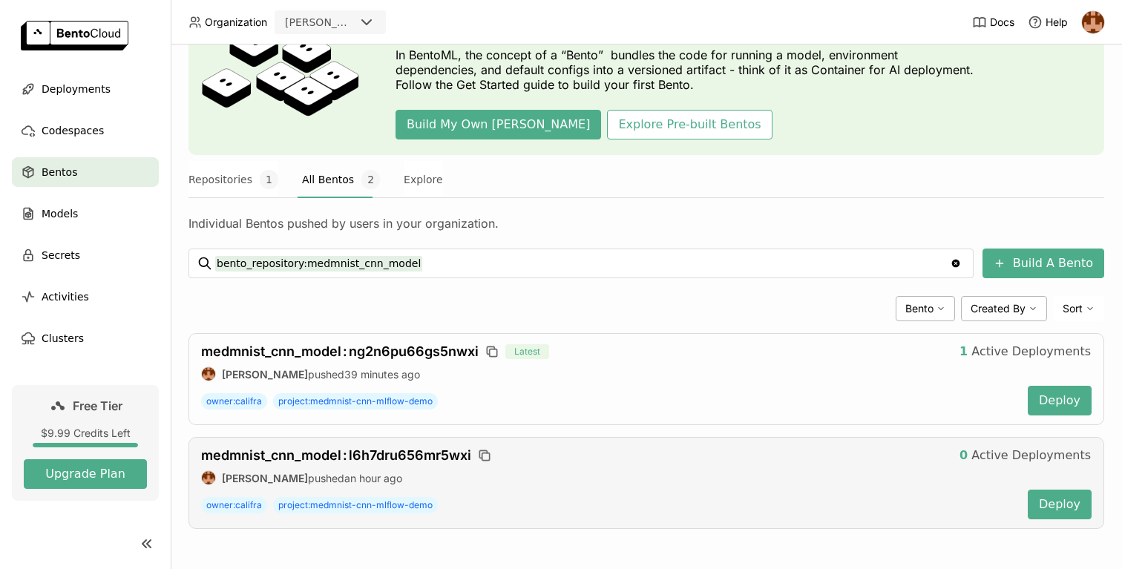
click at [370, 444] on div "medmnist_cnn_model : l6h7dru656mr5wxi 0 Active Deployments [PERSON_NAME] pushed…" at bounding box center [647, 483] width 916 height 92
click at [373, 448] on span "medmnist_cnn_model : l6h7dru656mr5wxi" at bounding box center [336, 456] width 270 height 16
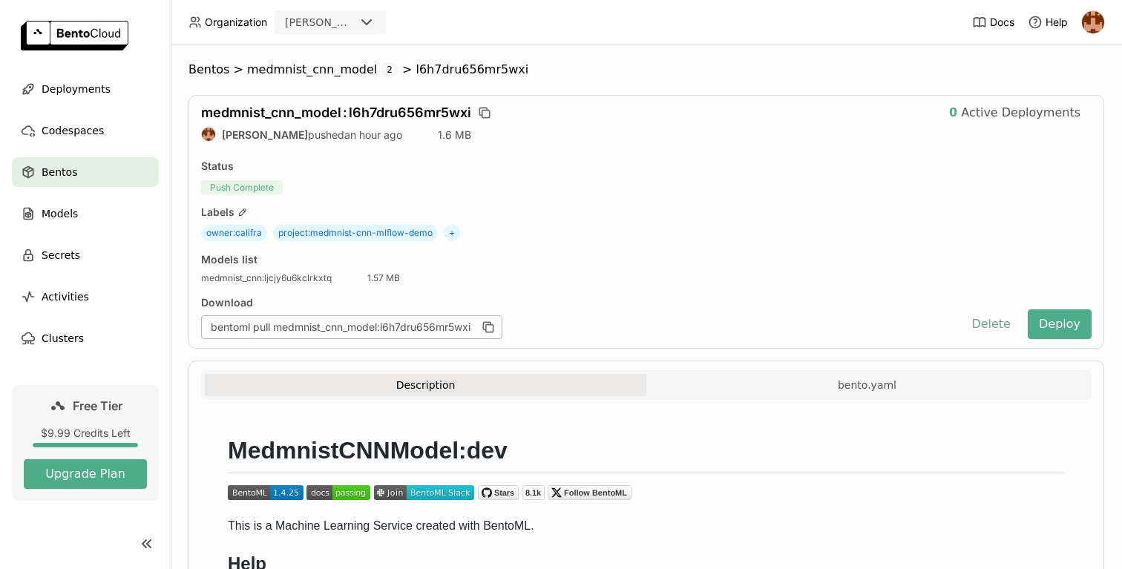
click at [980, 329] on button "Delete" at bounding box center [991, 324] width 62 height 30
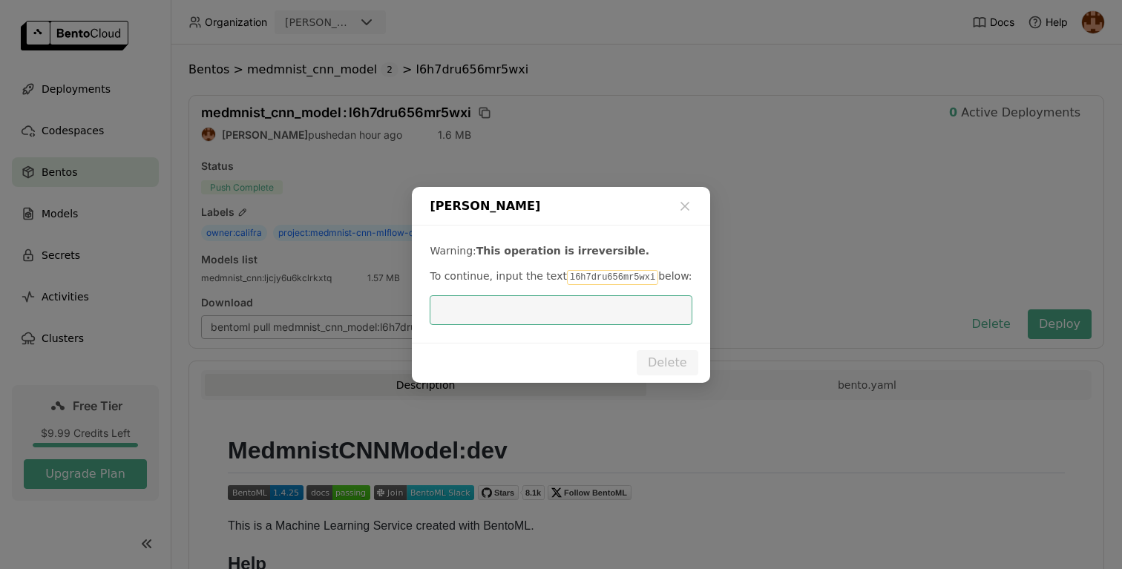
click at [582, 279] on code "l6h7dru656mr5wxi" at bounding box center [612, 277] width 91 height 15
copy code "l6h7dru656mr5wxi"
click at [578, 301] on input "dialog" at bounding box center [561, 310] width 244 height 28
paste input "l6h7dru656mr5wxi"
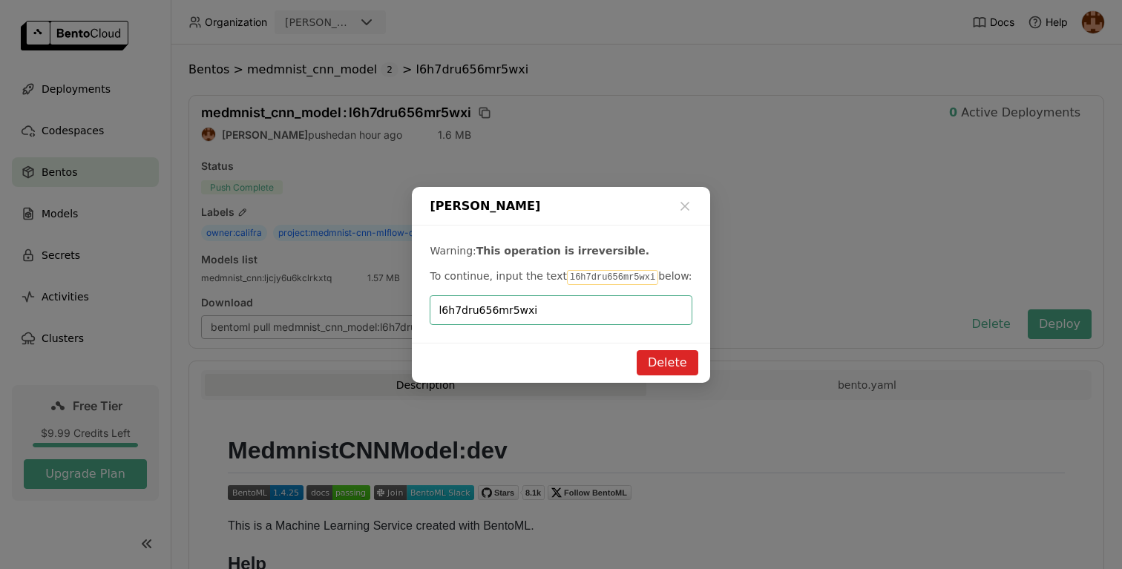
type input "l6h7dru656mr5wxi"
click at [664, 362] on button "Delete" at bounding box center [668, 362] width 62 height 25
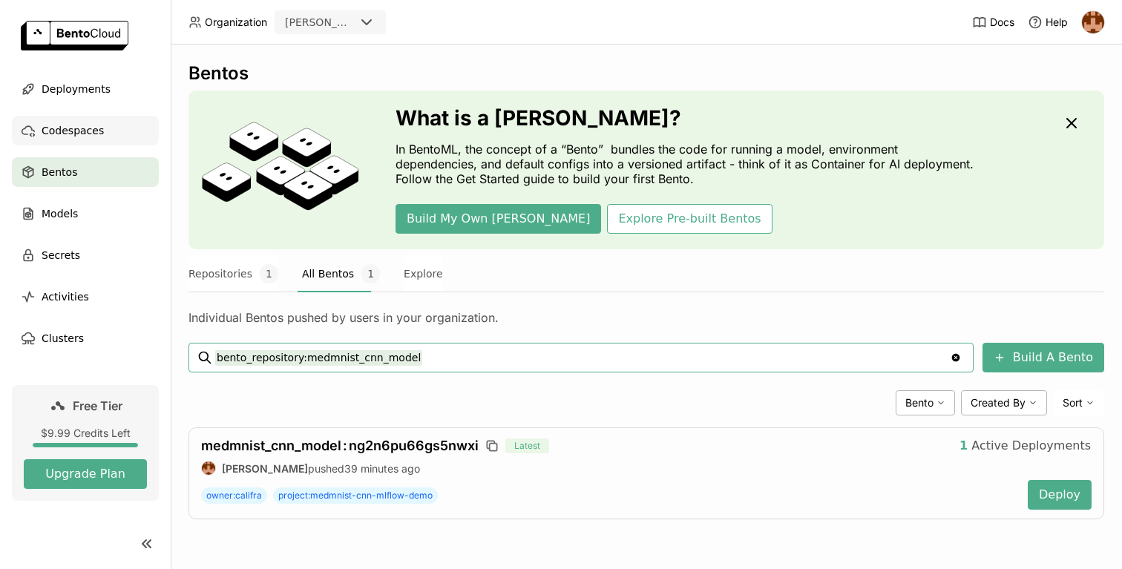
click at [82, 128] on span "Codespaces" at bounding box center [73, 131] width 62 height 18
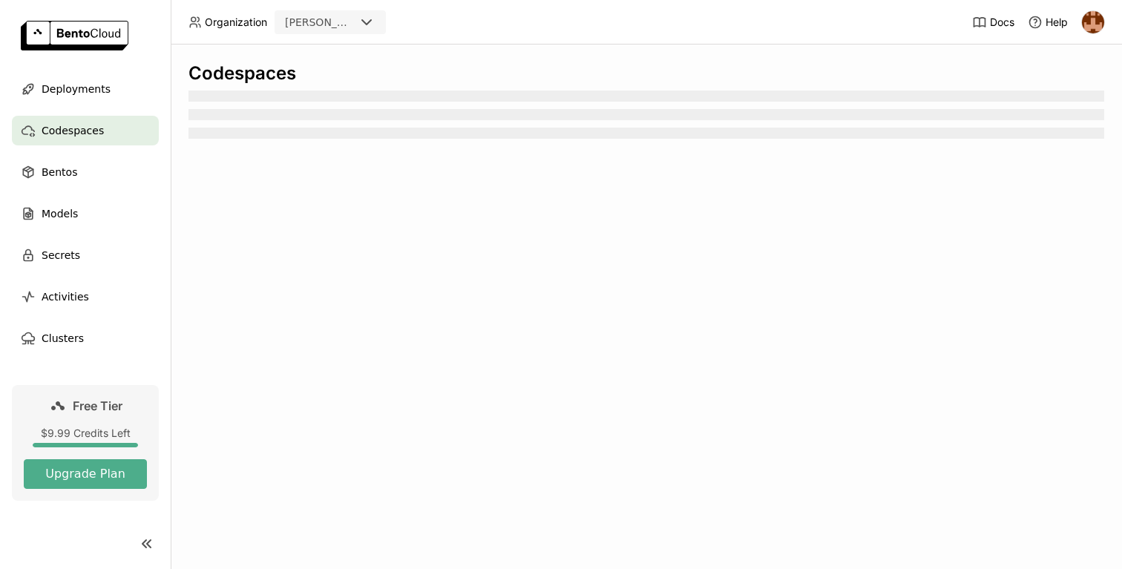
click at [88, 229] on ul "Deployments Codespaces Bentos Models Secrets Activities Clusters" at bounding box center [85, 213] width 171 height 279
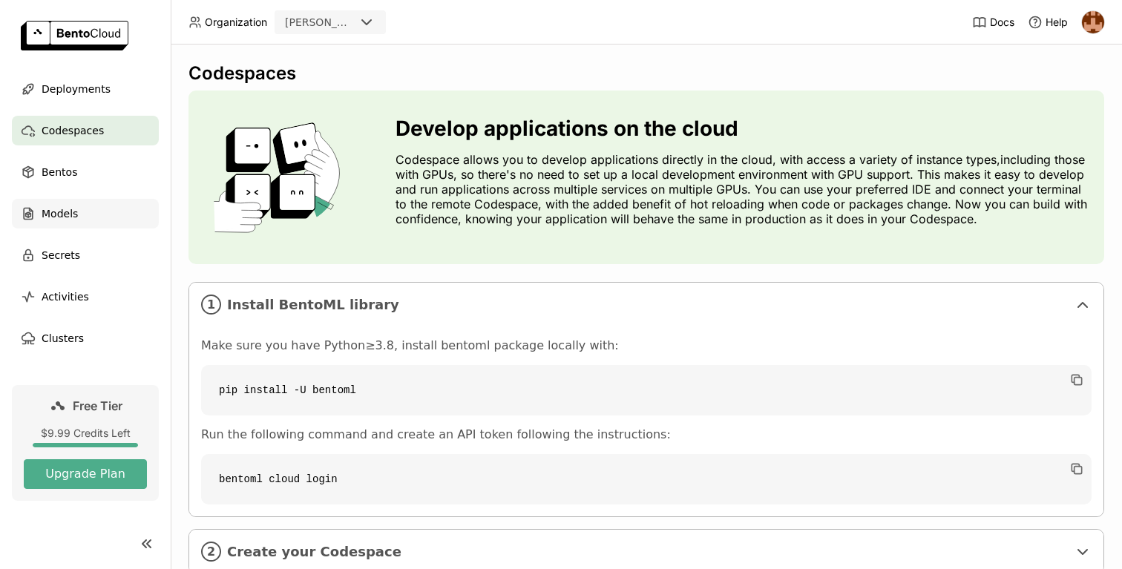
click at [91, 216] on div "Models" at bounding box center [85, 214] width 147 height 30
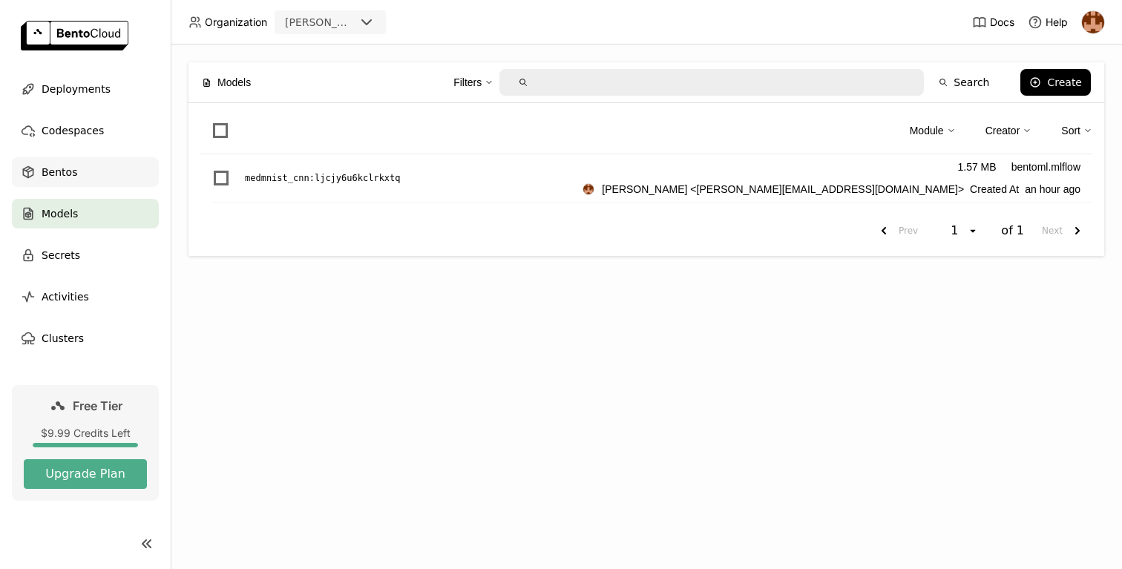
click at [91, 186] on div "Bentos" at bounding box center [85, 172] width 147 height 30
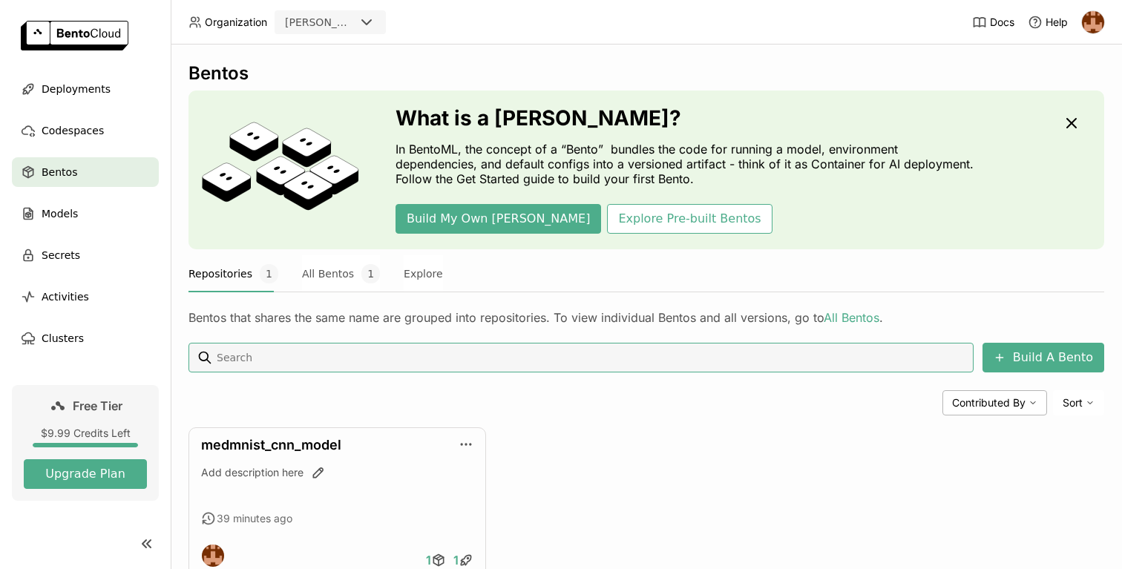
scroll to position [48, 0]
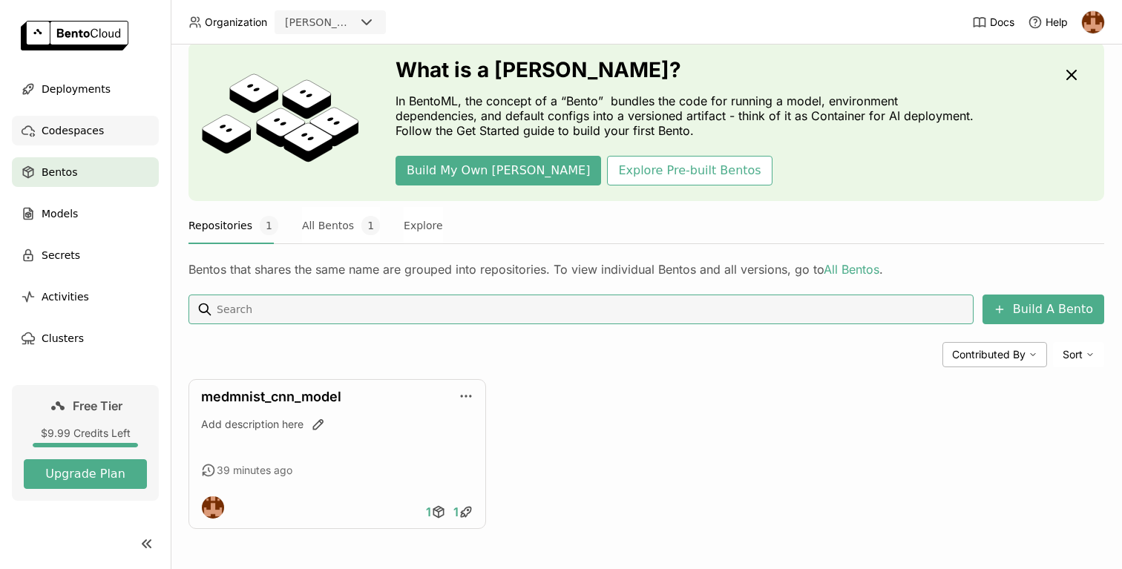
click at [52, 134] on span "Codespaces" at bounding box center [73, 131] width 62 height 18
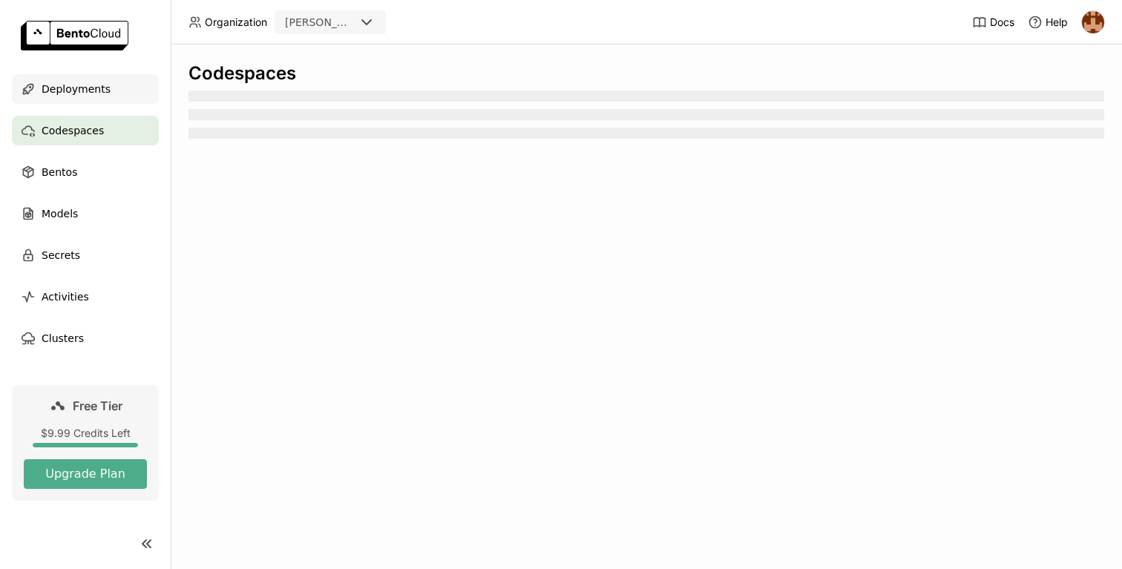
click at [83, 84] on span "Deployments" at bounding box center [76, 89] width 69 height 18
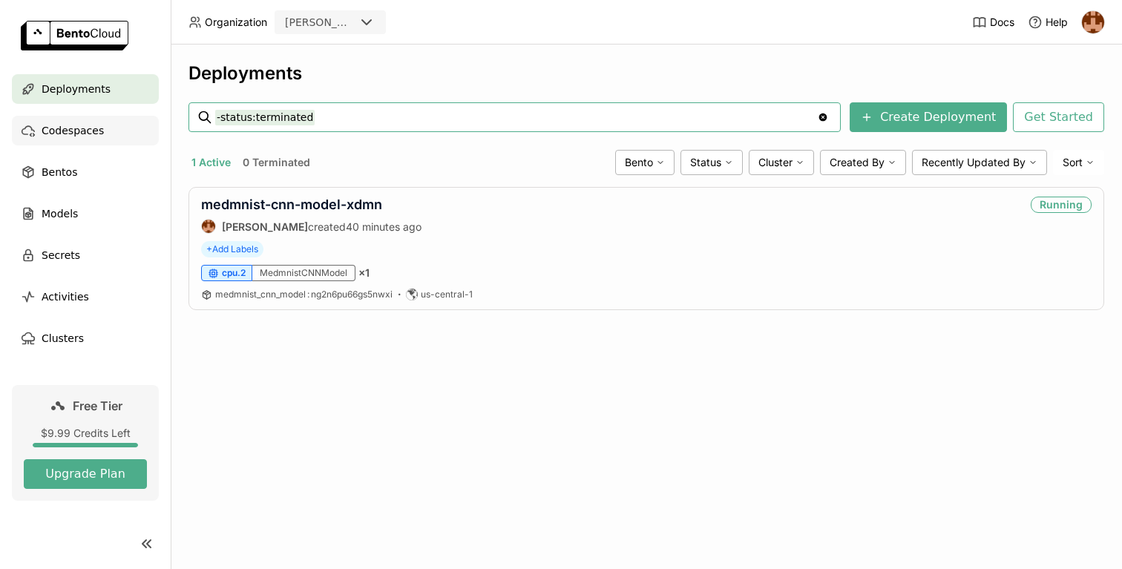
click at [105, 134] on div "Codespaces" at bounding box center [85, 131] width 147 height 30
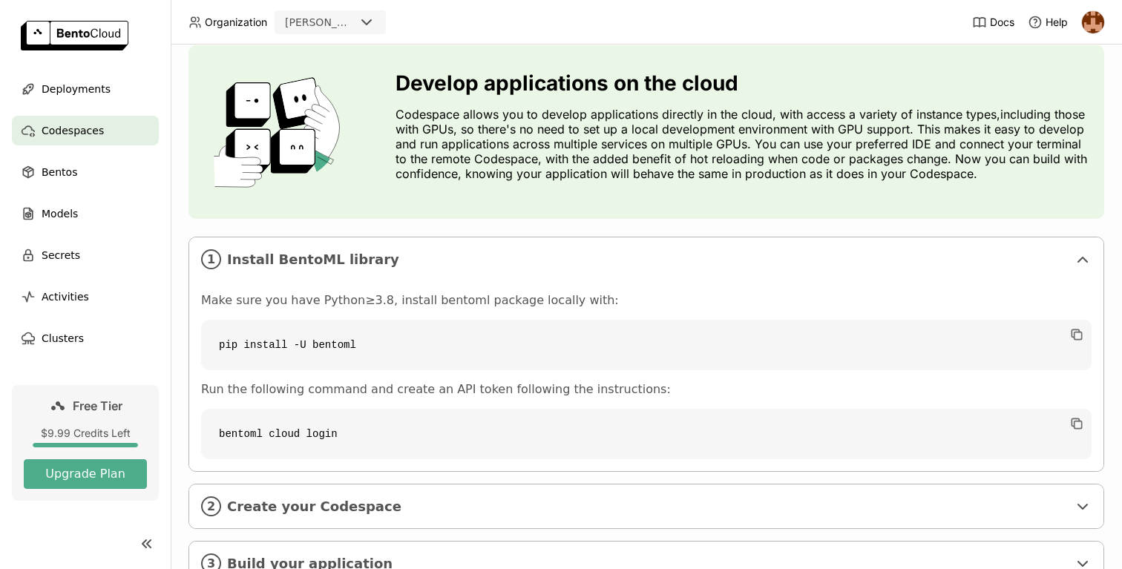
scroll to position [46, 0]
click at [78, 164] on div "Bentos" at bounding box center [85, 172] width 147 height 30
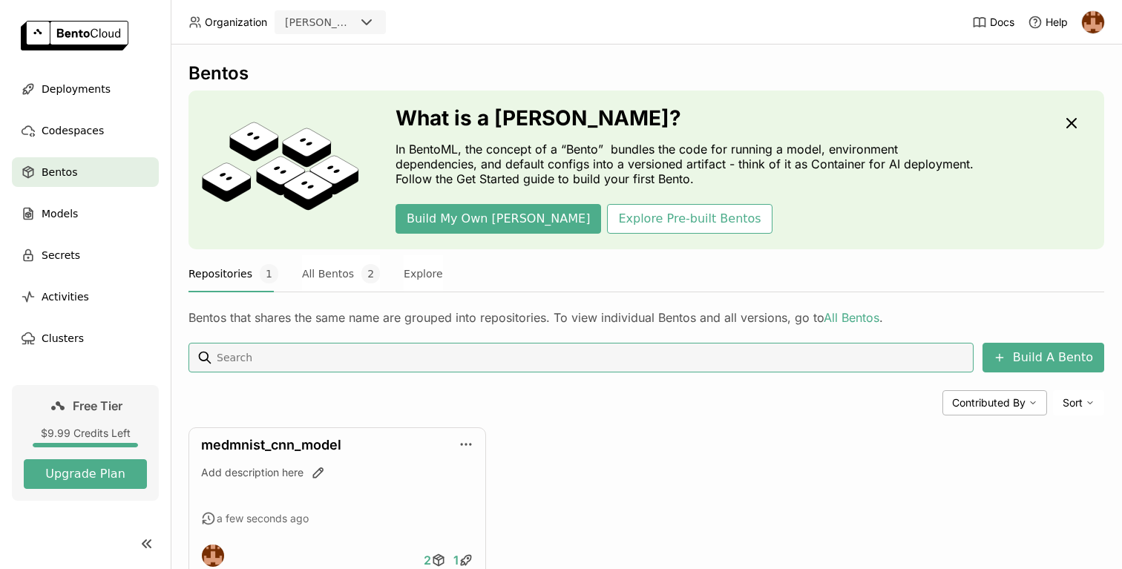
scroll to position [48, 0]
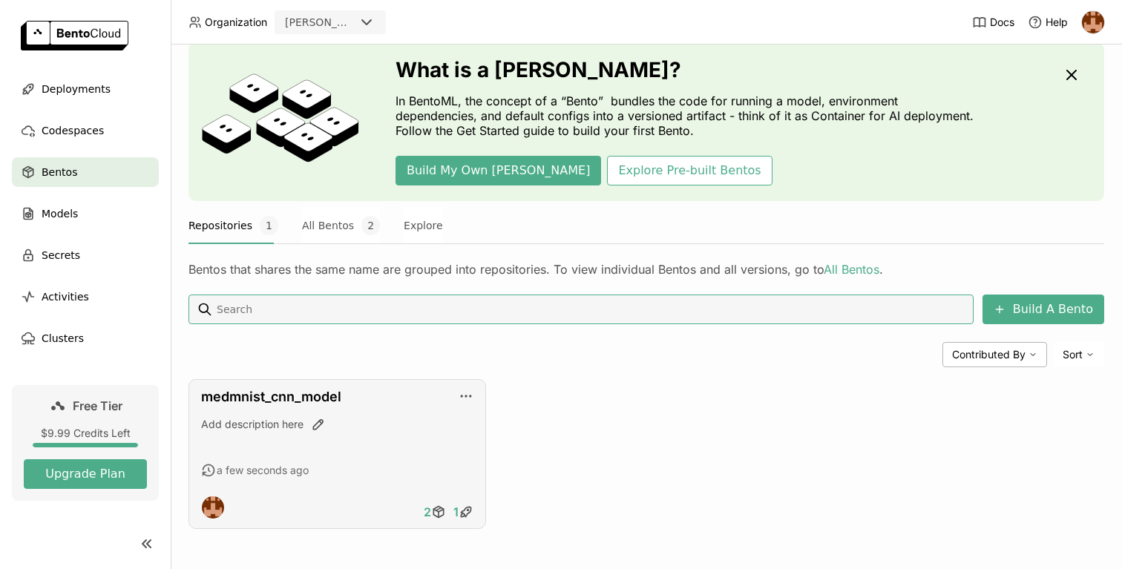
click at [471, 387] on div "medmnist_cnn_model Add description here a few seconds ago 2 1" at bounding box center [338, 454] width 298 height 150
click at [468, 402] on icon "button" at bounding box center [466, 396] width 15 height 15
click at [439, 513] on icon at bounding box center [438, 512] width 15 height 15
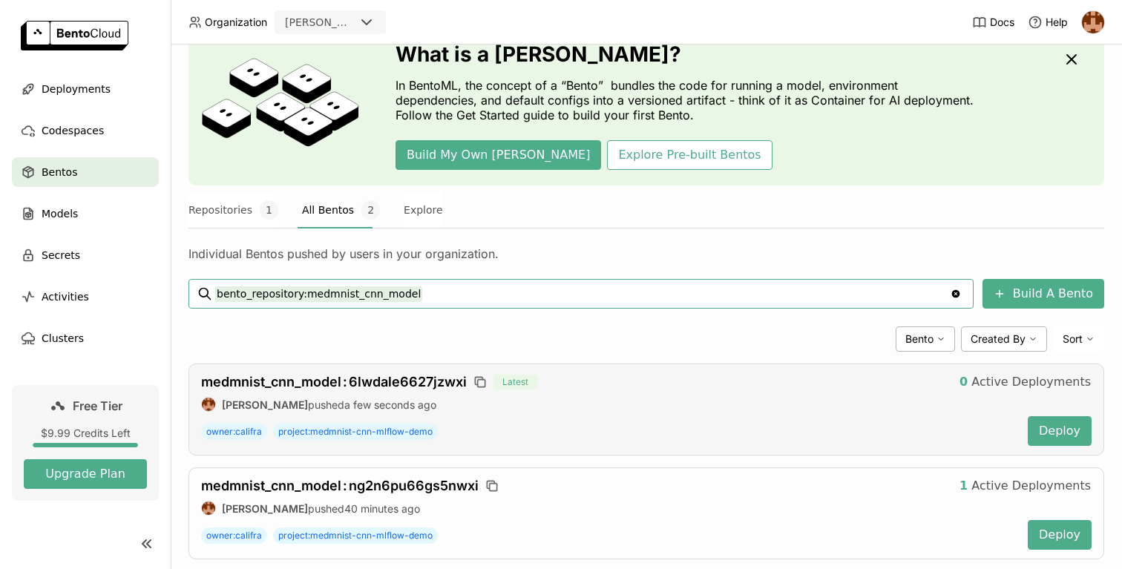
scroll to position [94, 0]
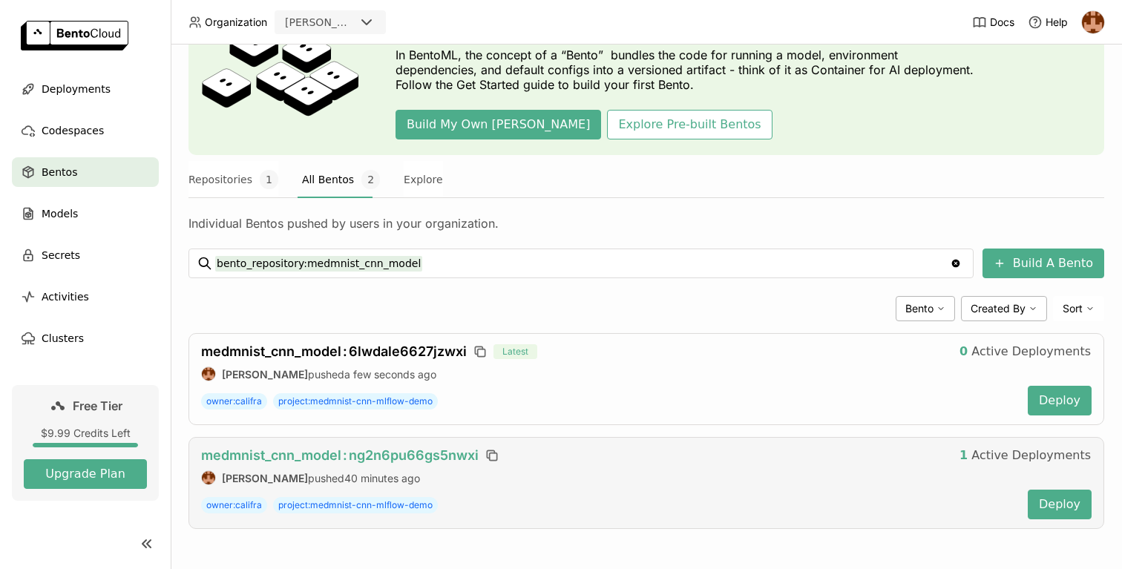
click at [410, 456] on span "medmnist_cnn_model : ng2n6pu66gs5nwxi" at bounding box center [340, 456] width 278 height 16
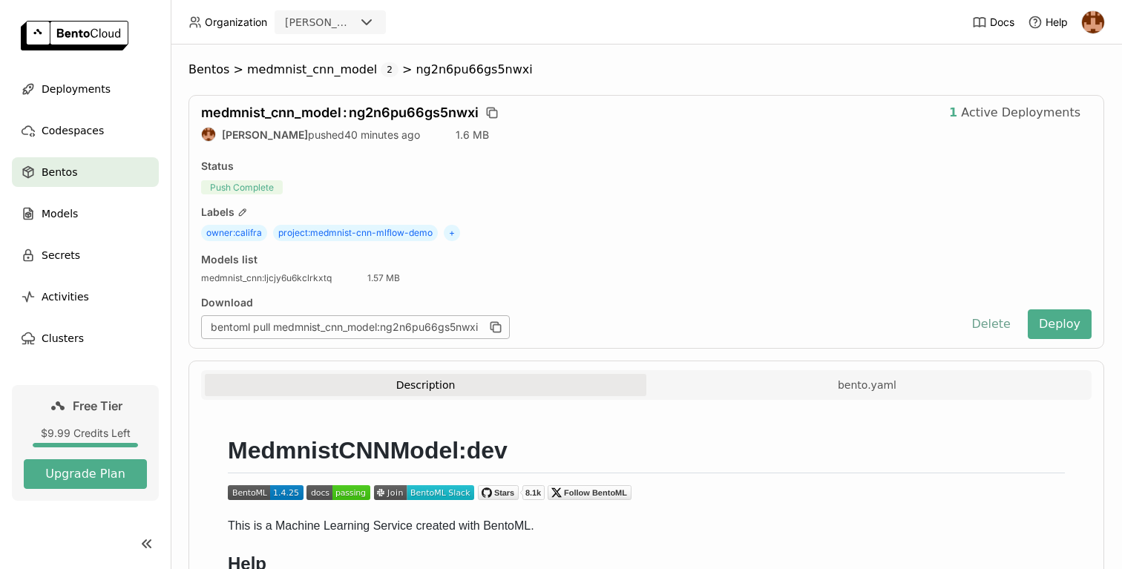
click at [974, 322] on button "Delete" at bounding box center [991, 324] width 62 height 30
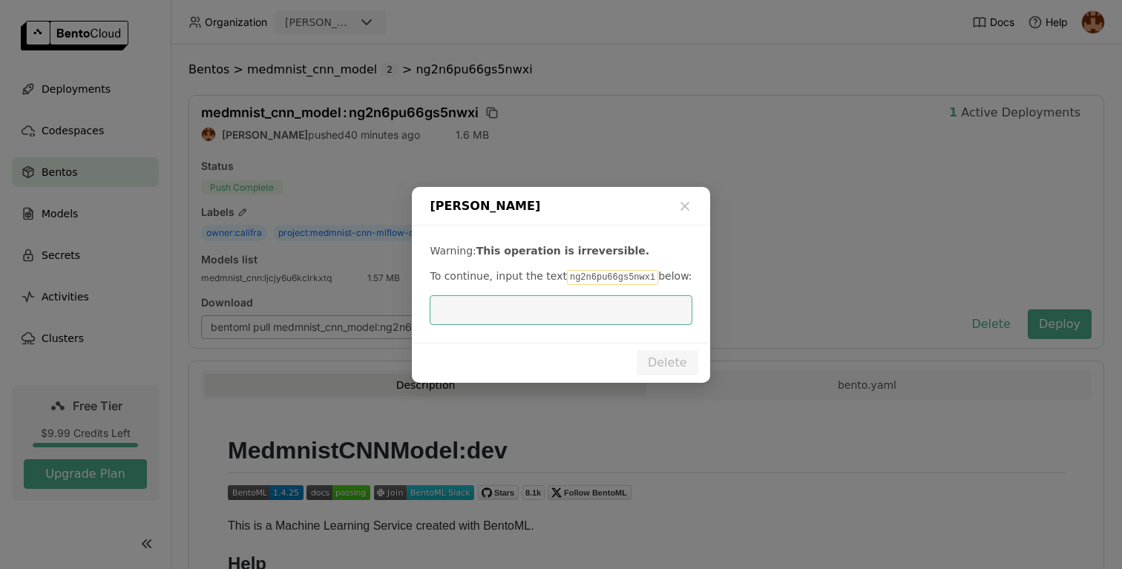
click at [618, 299] on input "dialog" at bounding box center [561, 310] width 244 height 28
click at [618, 275] on code "ng2n6pu66gs5nwxi" at bounding box center [612, 277] width 91 height 15
copy code "ng2n6pu66gs5nwxi"
click at [614, 300] on input "dialog" at bounding box center [561, 310] width 244 height 28
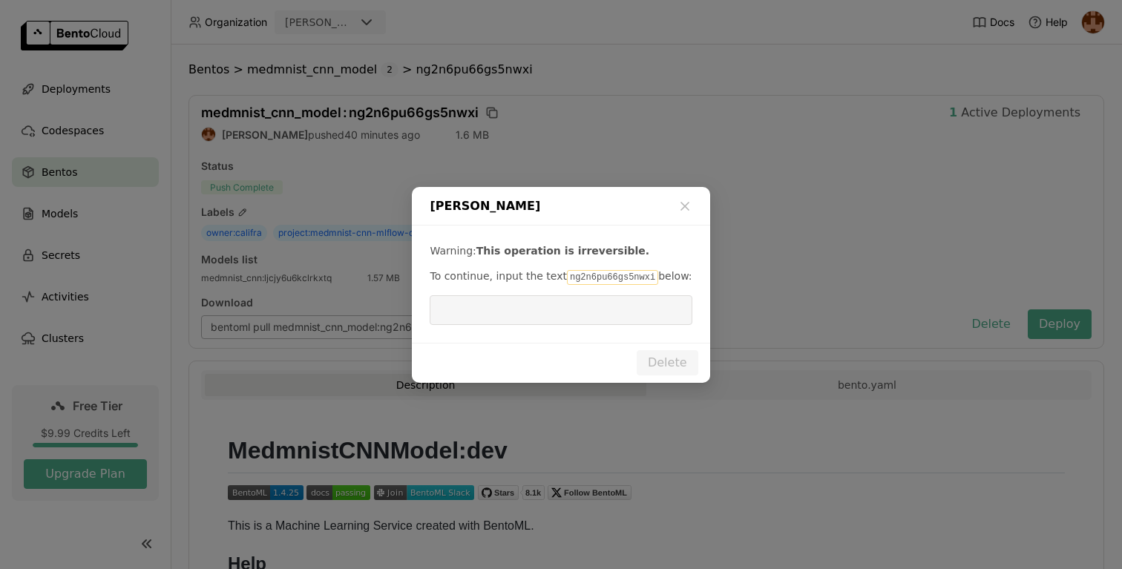
paste input "ng2n6pu66gs5nwxi"
type input "ng2n6pu66gs5nwxi"
click at [688, 371] on button "Delete" at bounding box center [668, 362] width 62 height 25
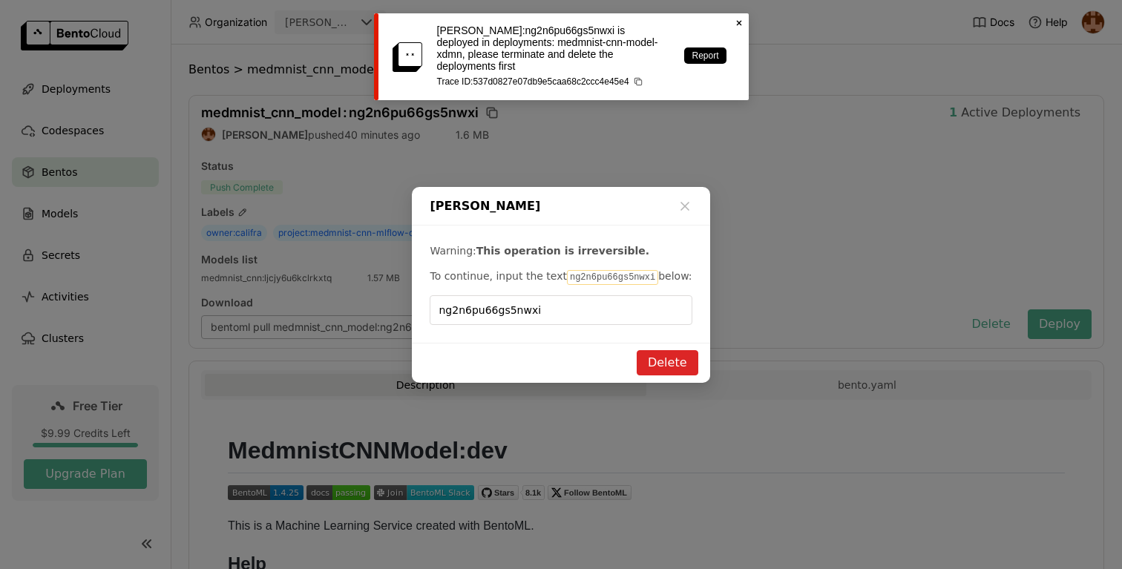
click at [736, 30] on div "[PERSON_NAME]:ng2n6pu66gs5nwxi is deployed in deployments: medmnist-cnn-model-x…" at bounding box center [561, 56] width 375 height 87
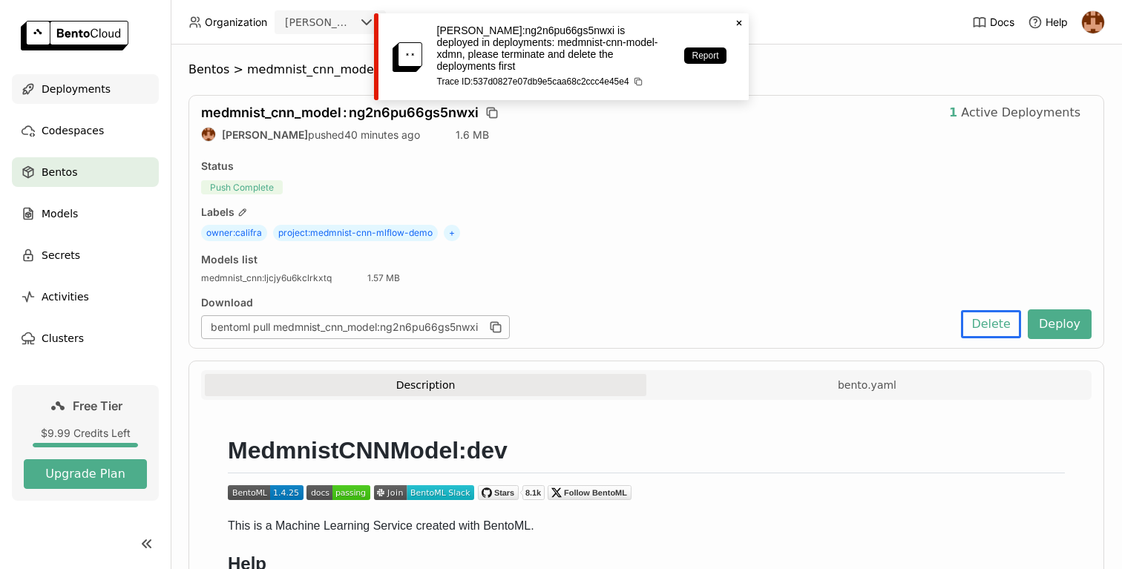
click at [48, 102] on div "Deployments" at bounding box center [85, 89] width 147 height 30
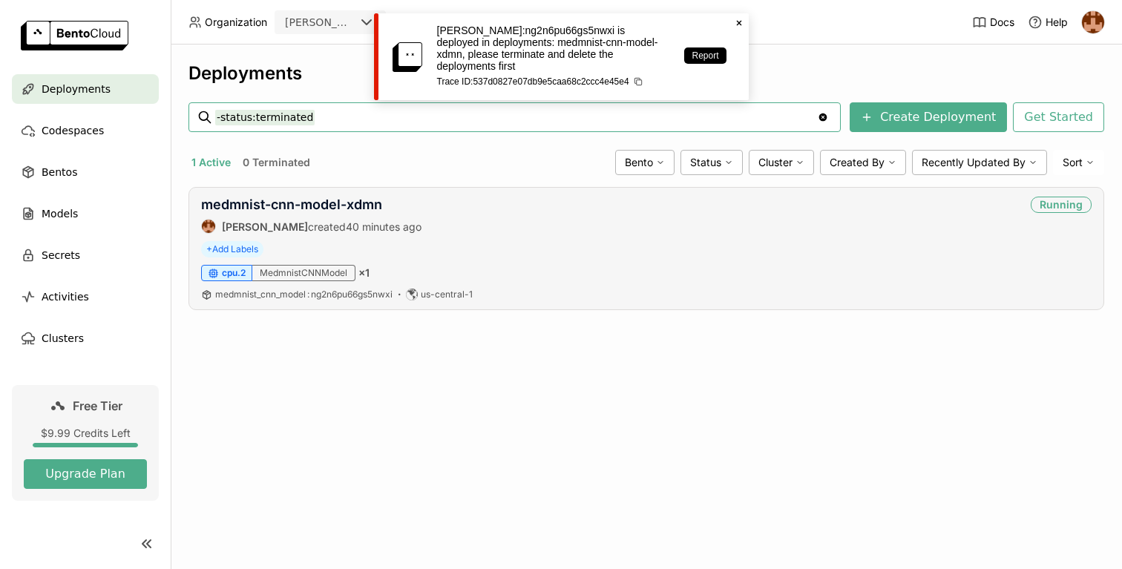
click at [465, 251] on div "+ Add Labels" at bounding box center [646, 249] width 891 height 16
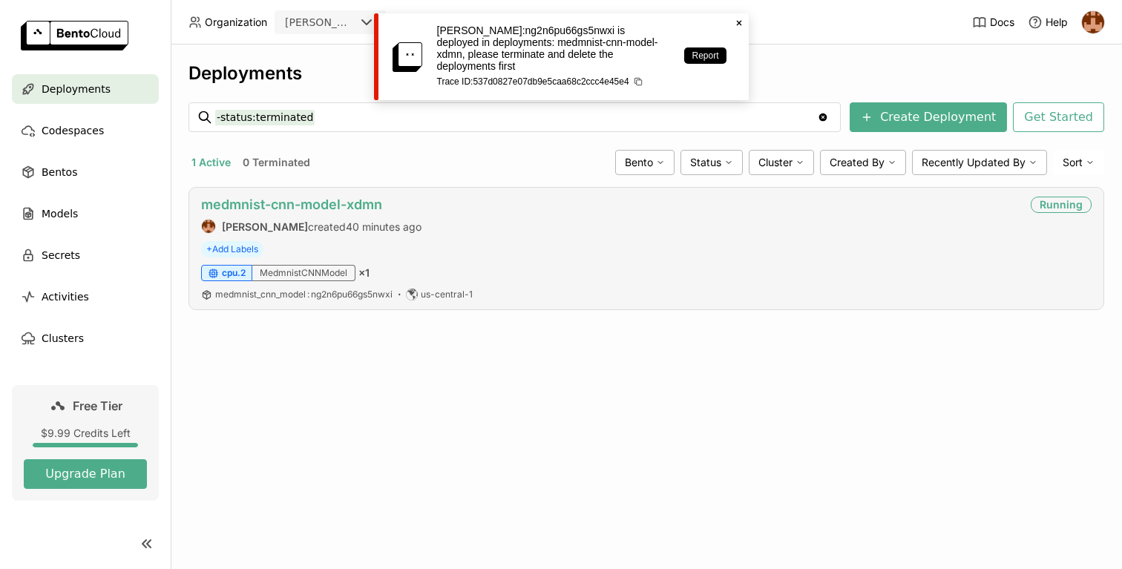
click at [331, 200] on link "medmnist-cnn-model-xdmn" at bounding box center [291, 205] width 181 height 16
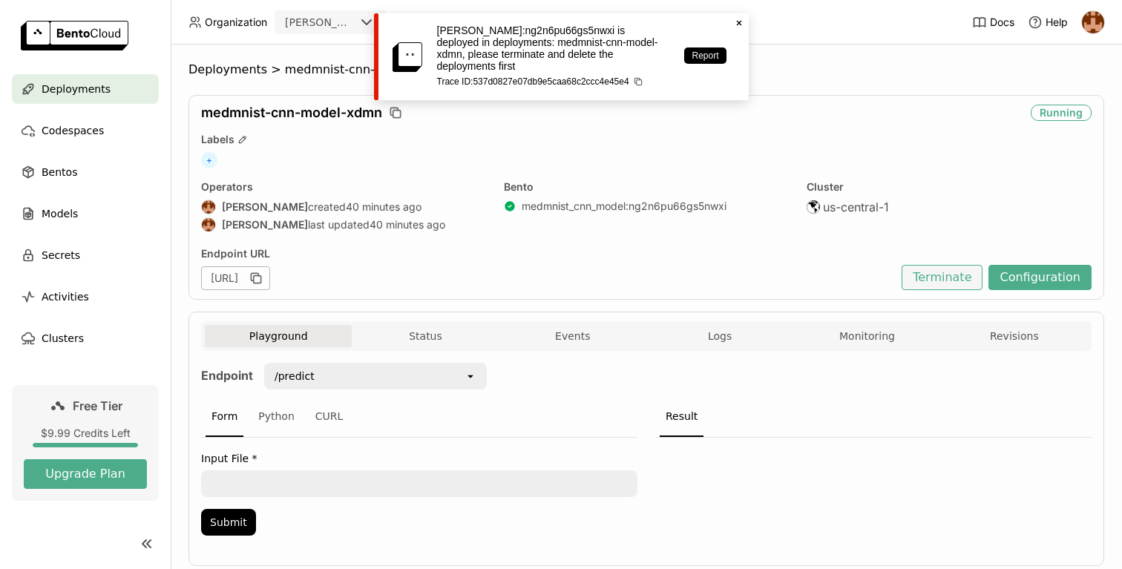
click at [953, 266] on button "Terminate" at bounding box center [942, 277] width 81 height 25
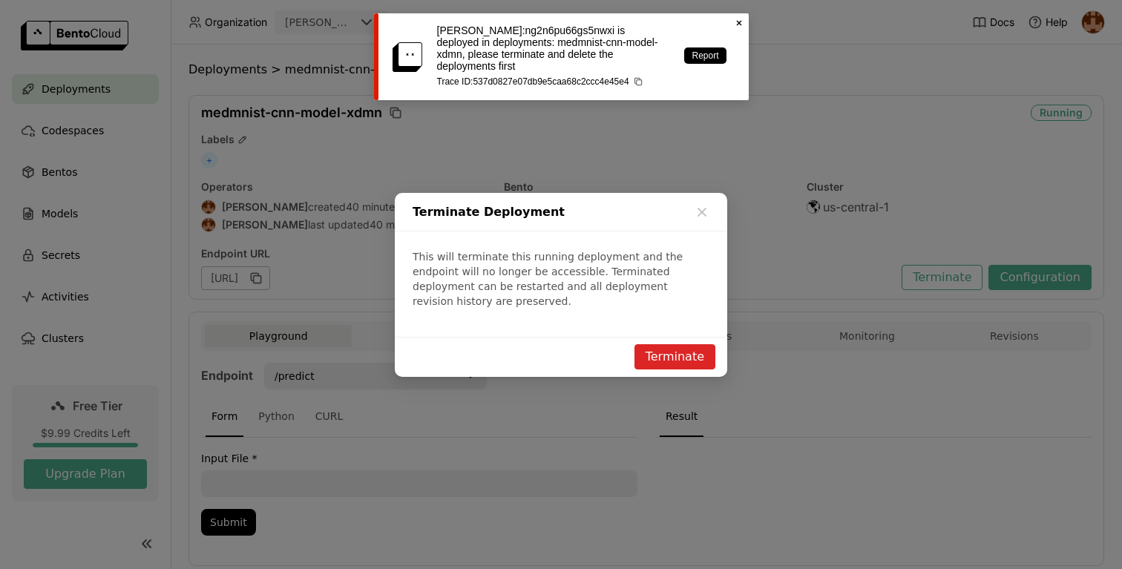
click at [665, 344] on button "Terminate" at bounding box center [675, 356] width 81 height 25
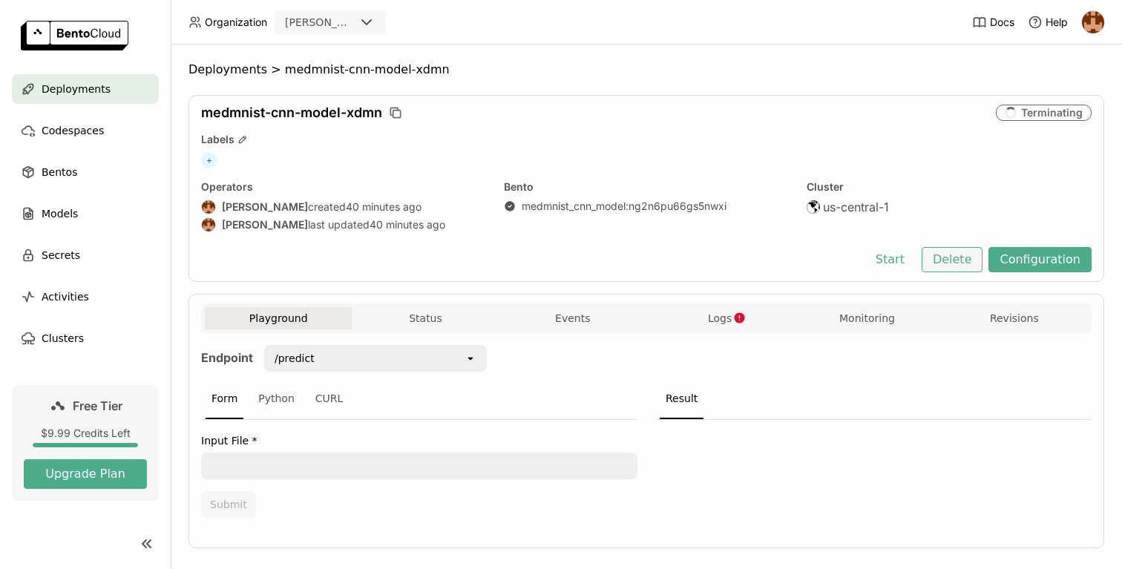
click at [966, 257] on button "Delete" at bounding box center [953, 259] width 62 height 25
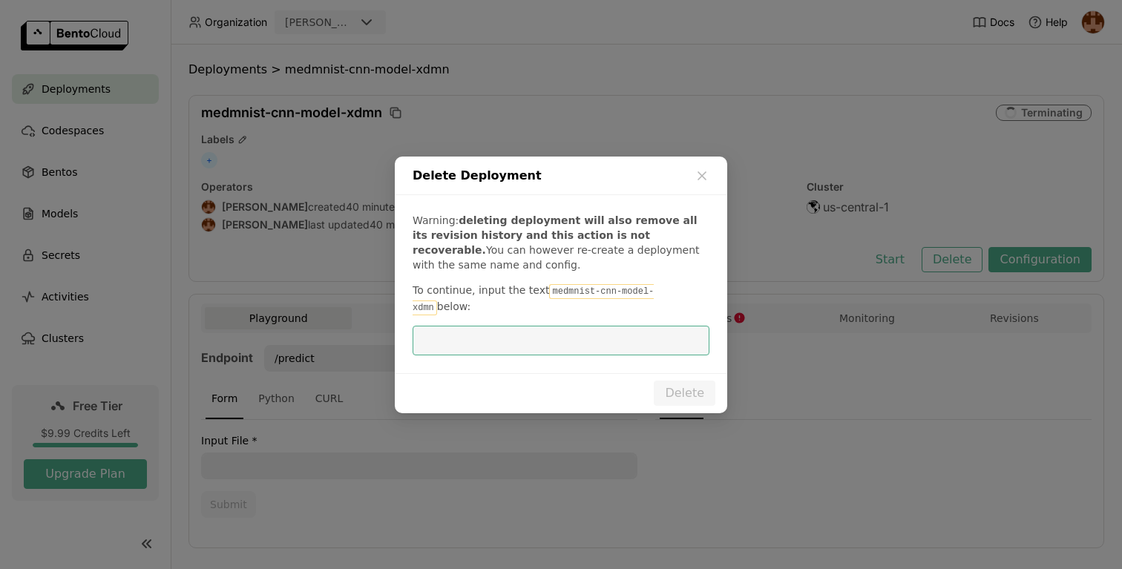
click at [570, 301] on code "medmnist-cnn-model-xdmn" at bounding box center [533, 299] width 241 height 31
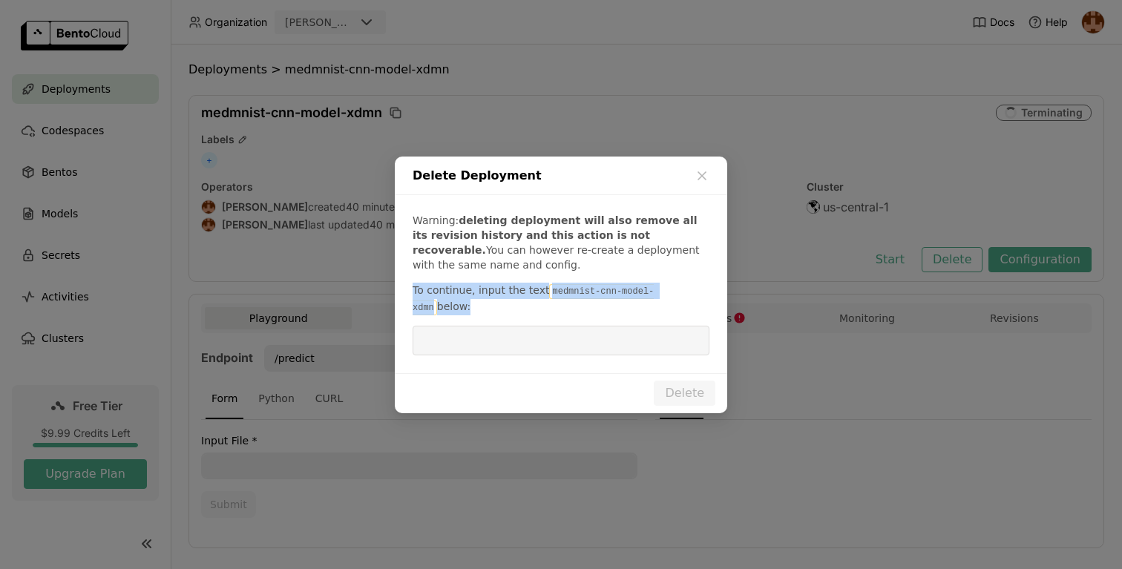
click at [540, 296] on span "To continue, input the text" at bounding box center [481, 290] width 137 height 12
drag, startPoint x: 545, startPoint y: 301, endPoint x: 667, endPoint y: 301, distance: 122.5
click at [654, 301] on code "medmnist-cnn-model-xdmn" at bounding box center [533, 299] width 241 height 31
copy code "medmnist-cnn-model-xdmn"
click at [640, 316] on div "Warning: deleting deployment will also remove all its revision history and this…" at bounding box center [561, 284] width 333 height 178
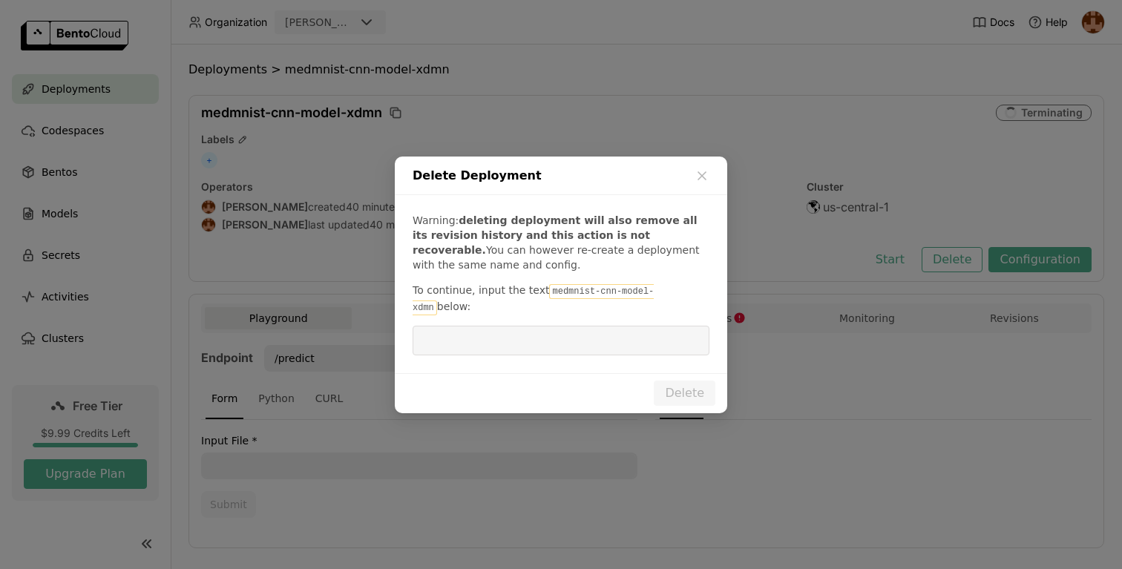
click at [635, 333] on input "dialog" at bounding box center [561, 341] width 279 height 28
paste input "medmnist-cnn-model-xdmn"
type input "medmnist-cnn-model-xdmn"
click at [693, 383] on button "Delete" at bounding box center [685, 393] width 62 height 25
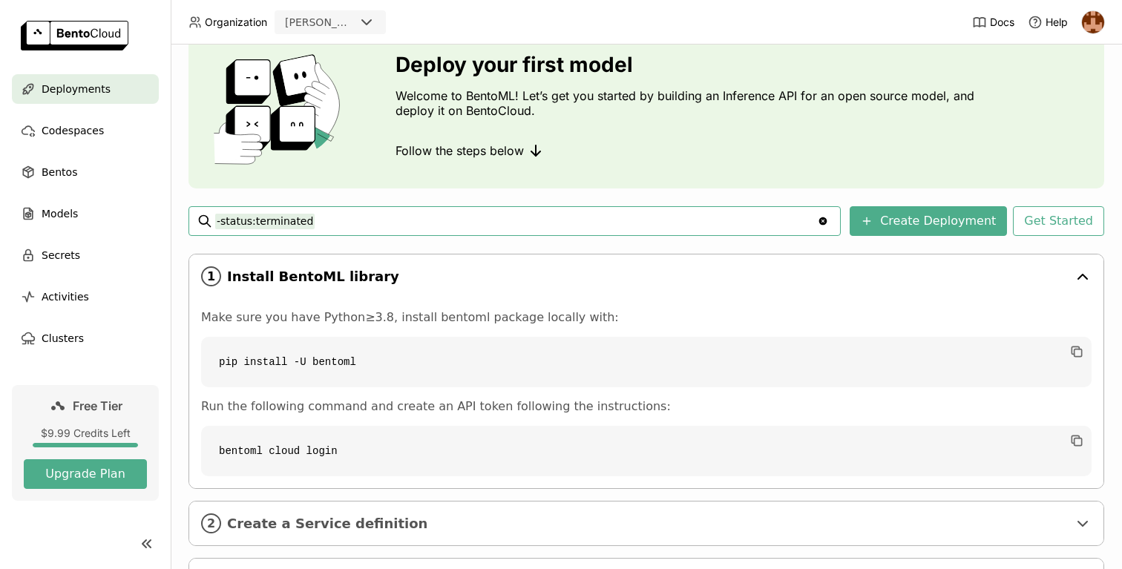
scroll to position [68, 0]
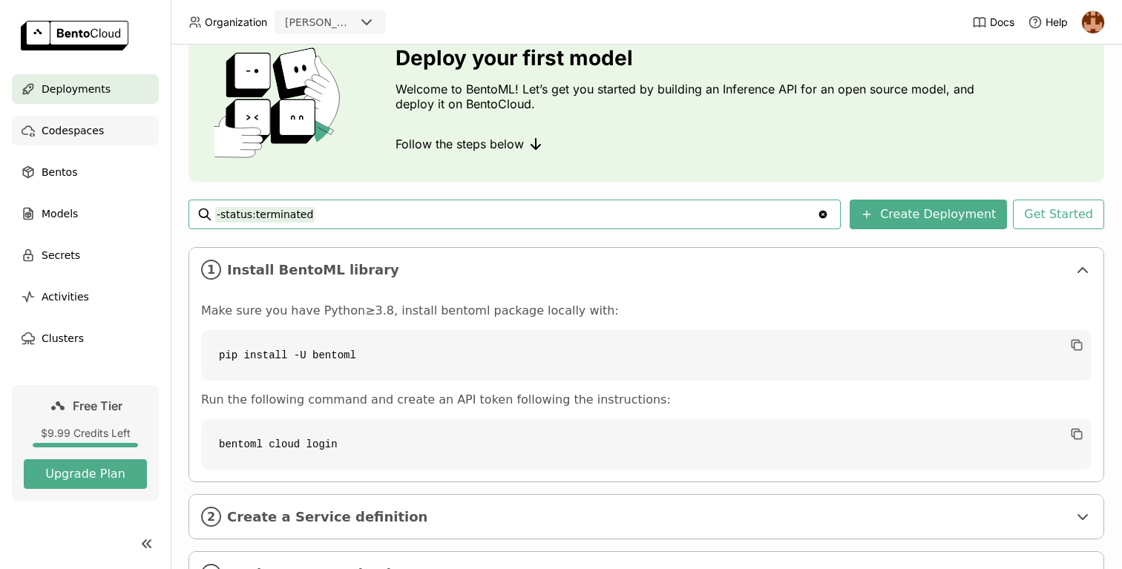
click at [76, 127] on span "Codespaces" at bounding box center [73, 131] width 62 height 18
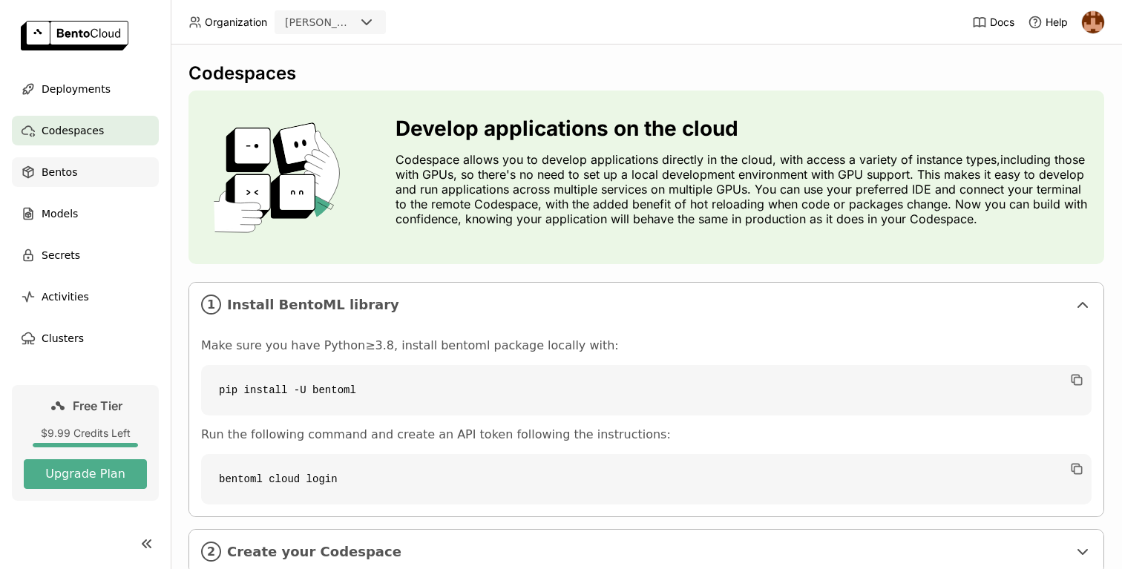
click at [84, 174] on div "Bentos" at bounding box center [85, 172] width 147 height 30
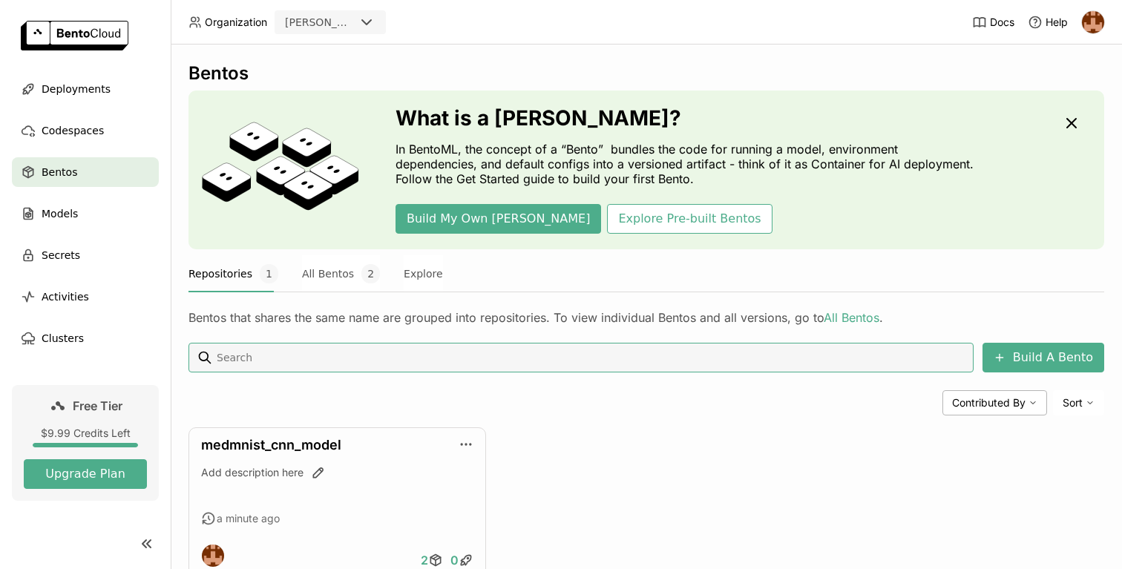
scroll to position [48, 0]
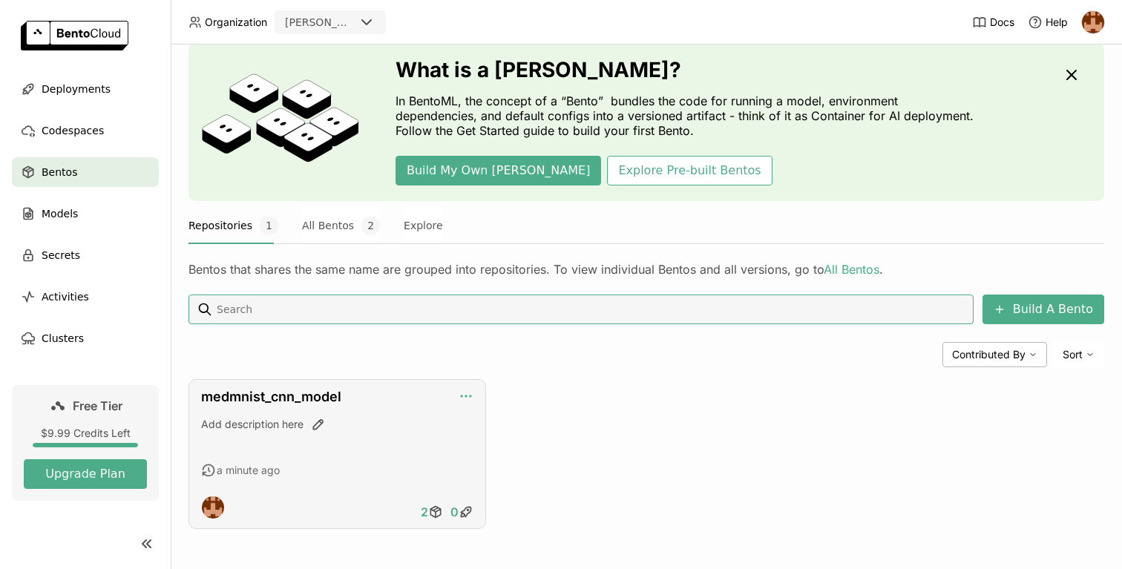
click at [464, 396] on icon "button" at bounding box center [466, 396] width 15 height 15
click at [361, 430] on div "Add description here" at bounding box center [337, 424] width 272 height 15
click at [317, 399] on link "medmnist_cnn_model" at bounding box center [271, 397] width 140 height 16
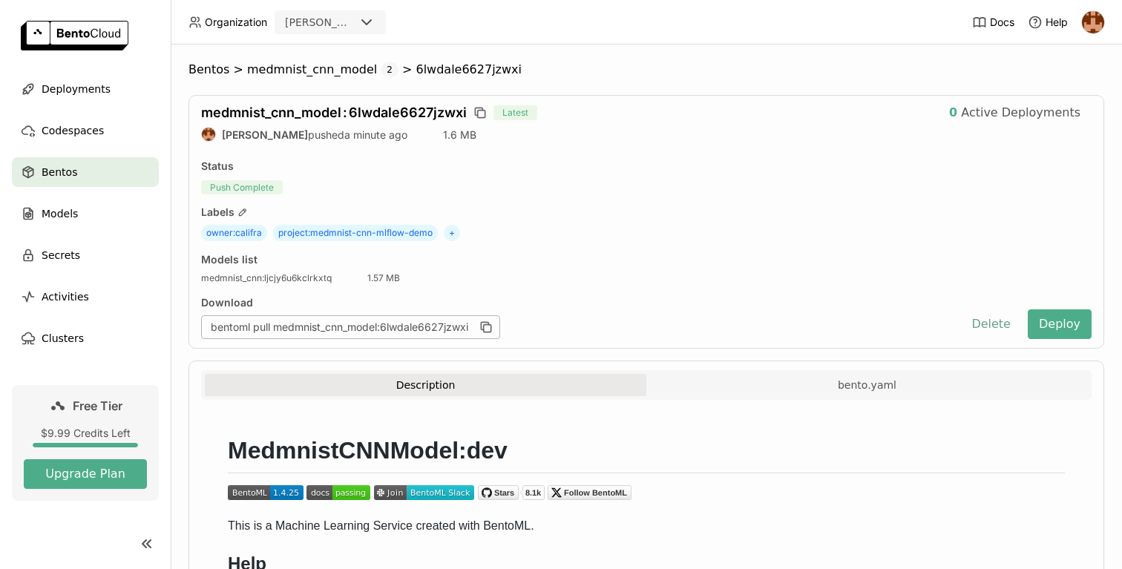
click at [998, 333] on button "Delete" at bounding box center [991, 324] width 62 height 30
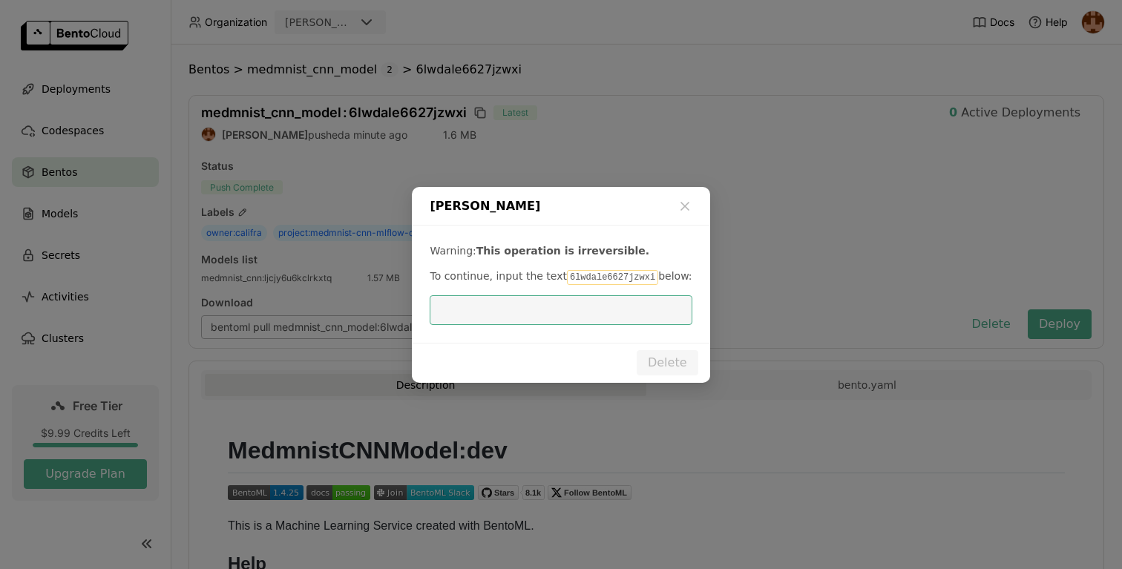
click at [655, 302] on input "dialog" at bounding box center [561, 310] width 244 height 28
click at [615, 270] on code "6lwdale6627jzwxi" at bounding box center [612, 277] width 91 height 15
click at [615, 276] on code "6lwdale6627jzwxi" at bounding box center [612, 277] width 91 height 15
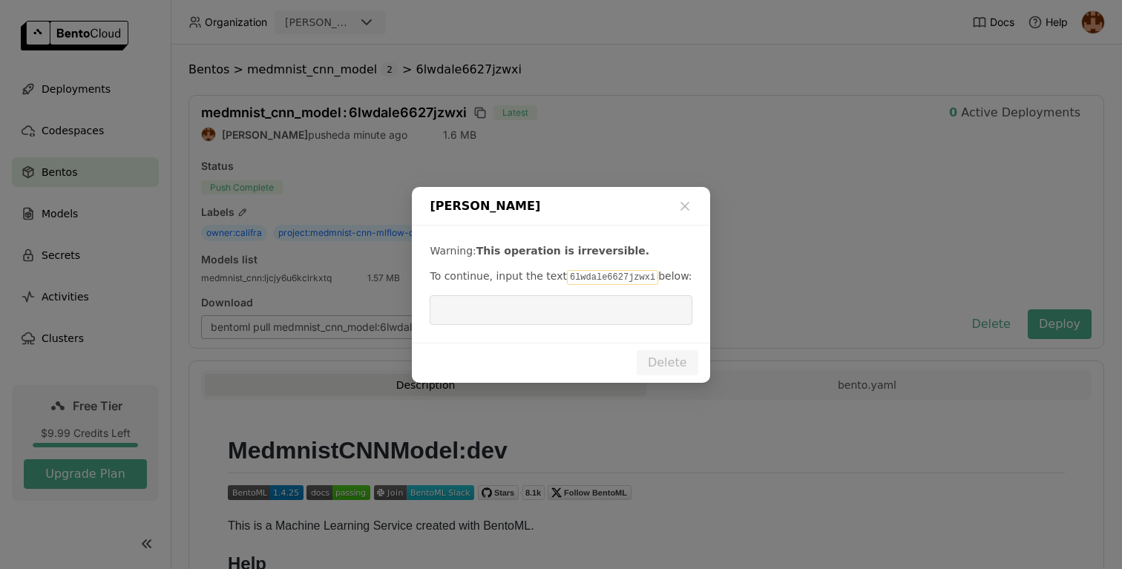
click at [615, 276] on code "6lwdale6627jzwxi" at bounding box center [612, 277] width 91 height 15
click at [614, 304] on input "dialog" at bounding box center [561, 310] width 244 height 28
paste input "6lwdale6627jzwxi"
type input "6lwdale6627jzwxi"
click at [661, 356] on button "Delete" at bounding box center [668, 362] width 62 height 25
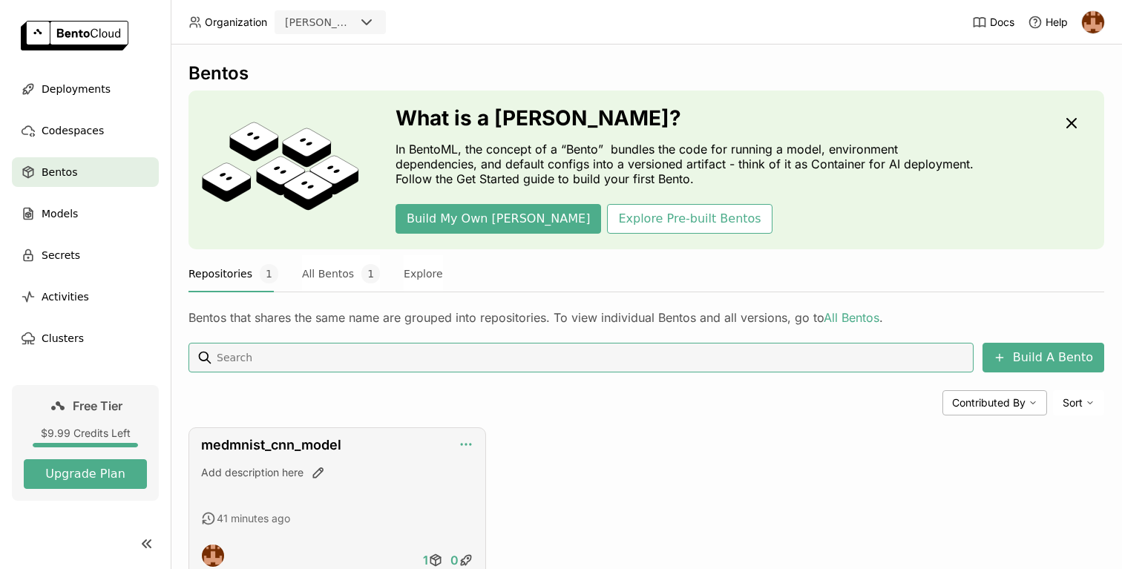
click at [473, 444] on div "medmnist_cnn_model Add description here 41 minutes ago 1 0" at bounding box center [338, 503] width 298 height 150
click at [377, 439] on div "medmnist_cnn_model" at bounding box center [337, 445] width 272 height 16
click at [318, 447] on link "medmnist_cnn_model" at bounding box center [271, 445] width 140 height 16
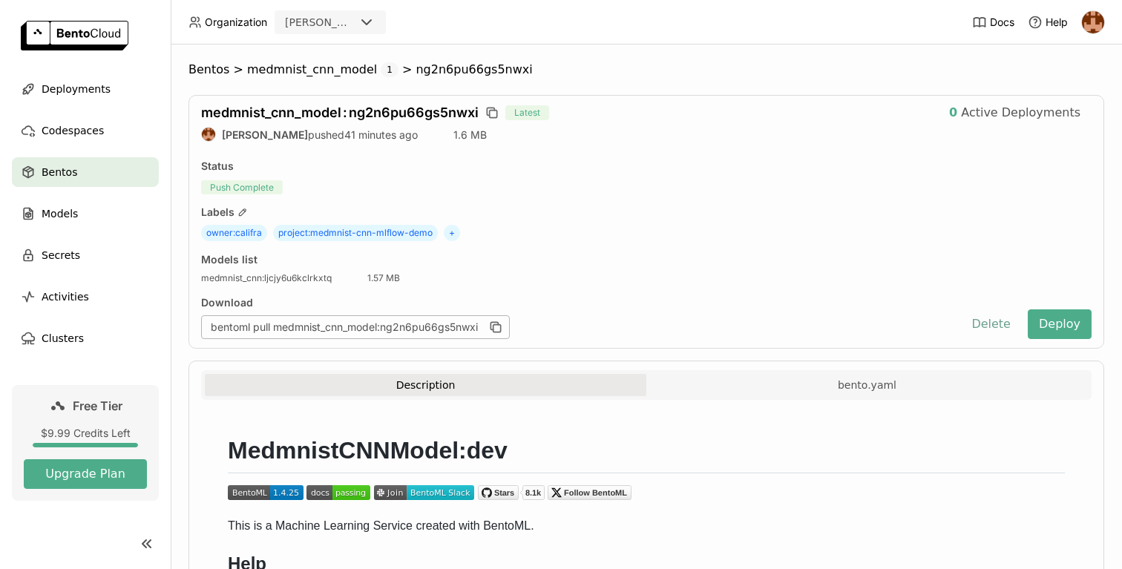
click at [986, 323] on button "Delete" at bounding box center [991, 324] width 62 height 30
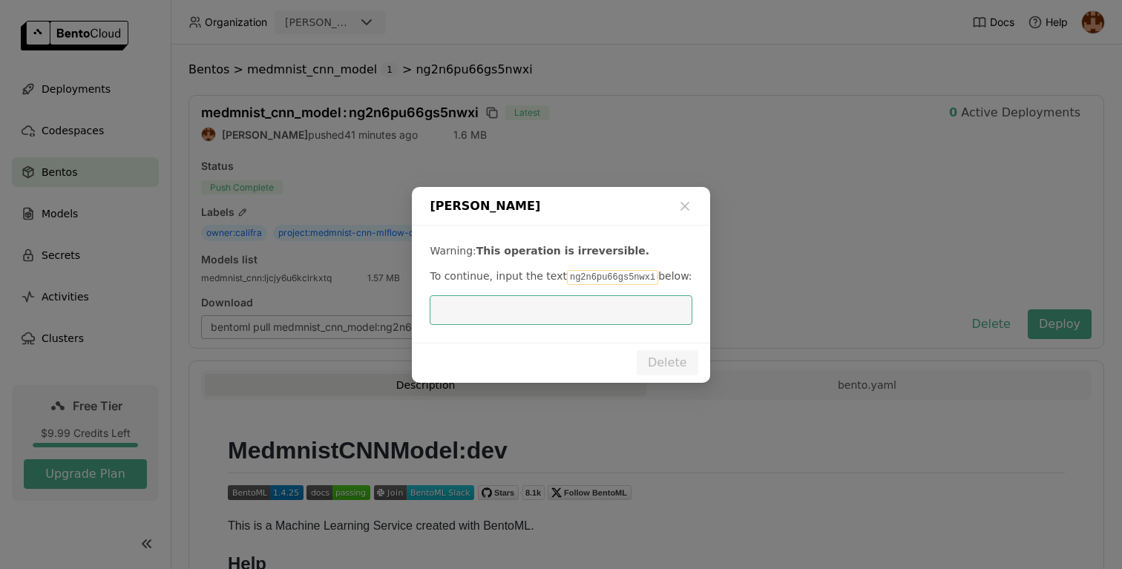
click at [568, 279] on code "ng2n6pu66gs5nwxi" at bounding box center [612, 277] width 91 height 15
copy code "ng2n6pu66gs5nwxi"
click at [560, 312] on input "dialog" at bounding box center [561, 310] width 244 height 28
paste input "ng2n6pu66gs5nwxi"
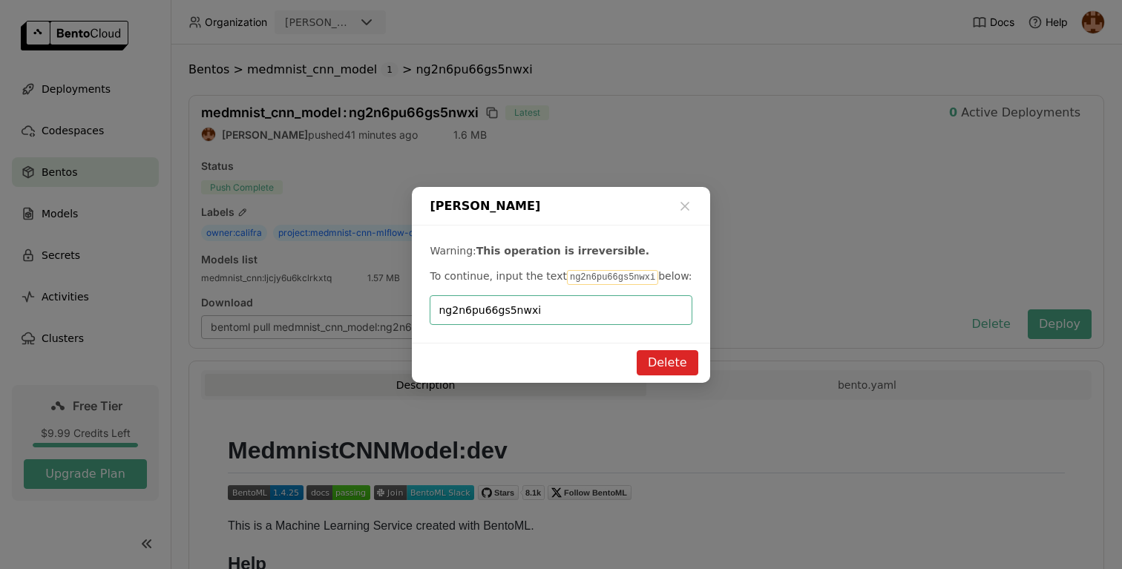
type input "ng2n6pu66gs5nwxi"
click at [660, 367] on button "Delete" at bounding box center [668, 362] width 62 height 25
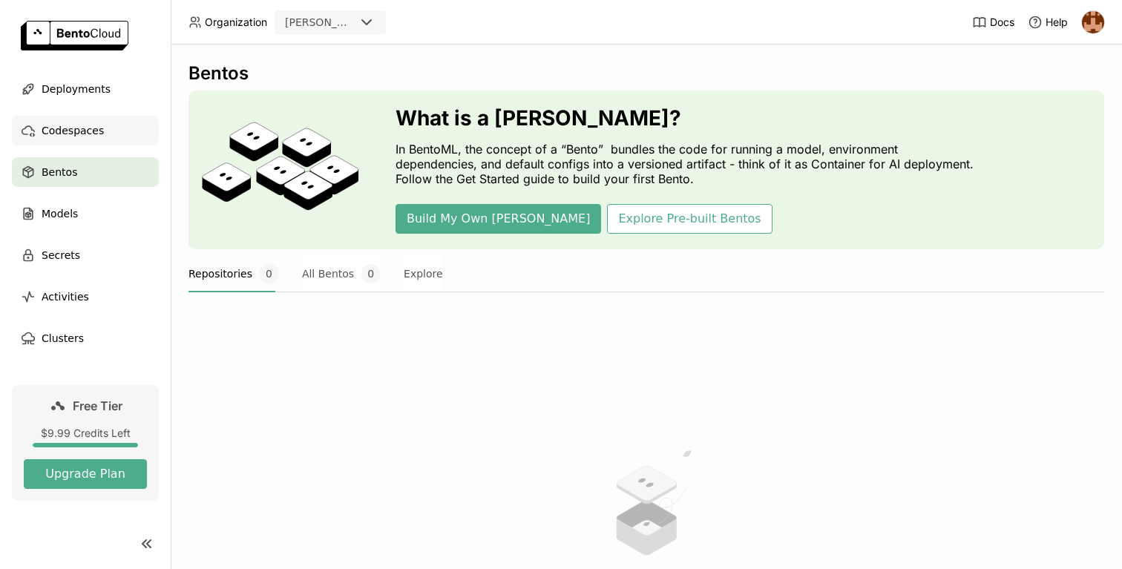
click at [80, 132] on span "Codespaces" at bounding box center [73, 131] width 62 height 18
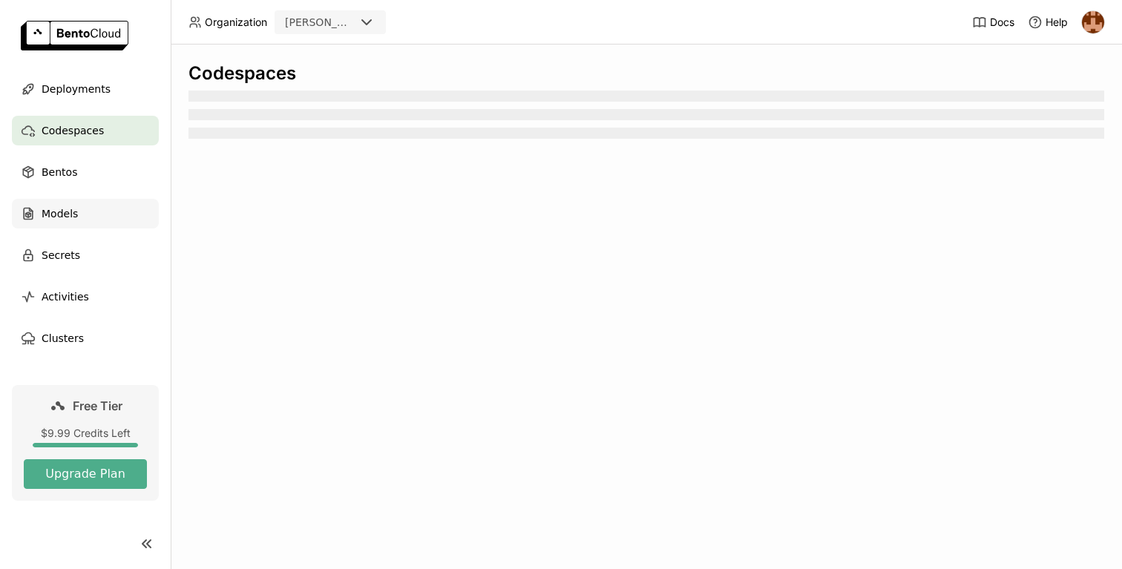
click at [70, 200] on div "Models" at bounding box center [85, 214] width 147 height 30
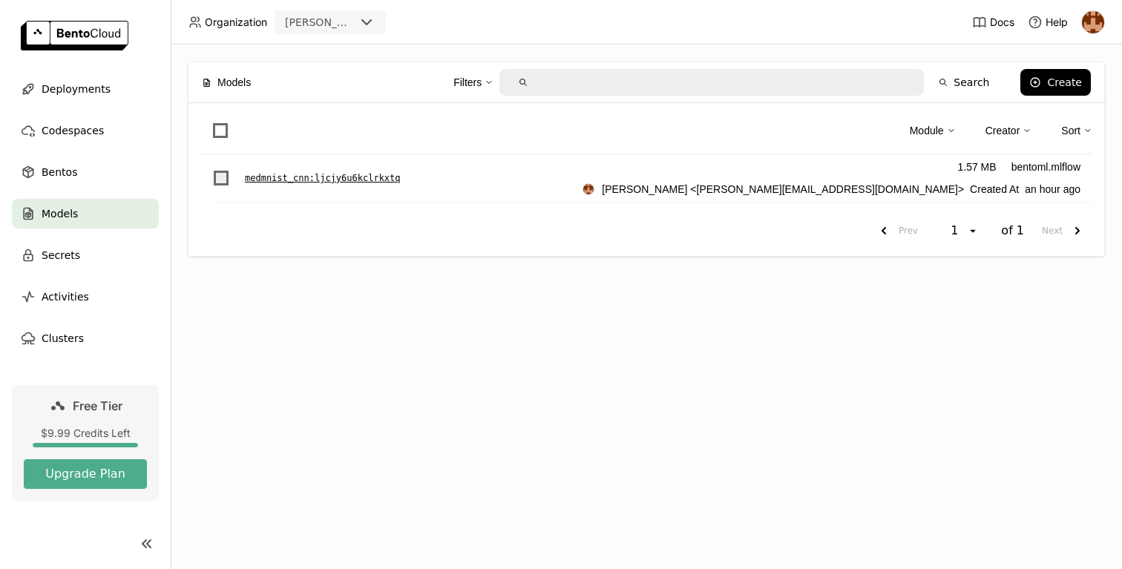
click at [223, 177] on span "List item" at bounding box center [221, 178] width 15 height 15
click at [212, 169] on input "List item" at bounding box center [212, 169] width 0 height 0
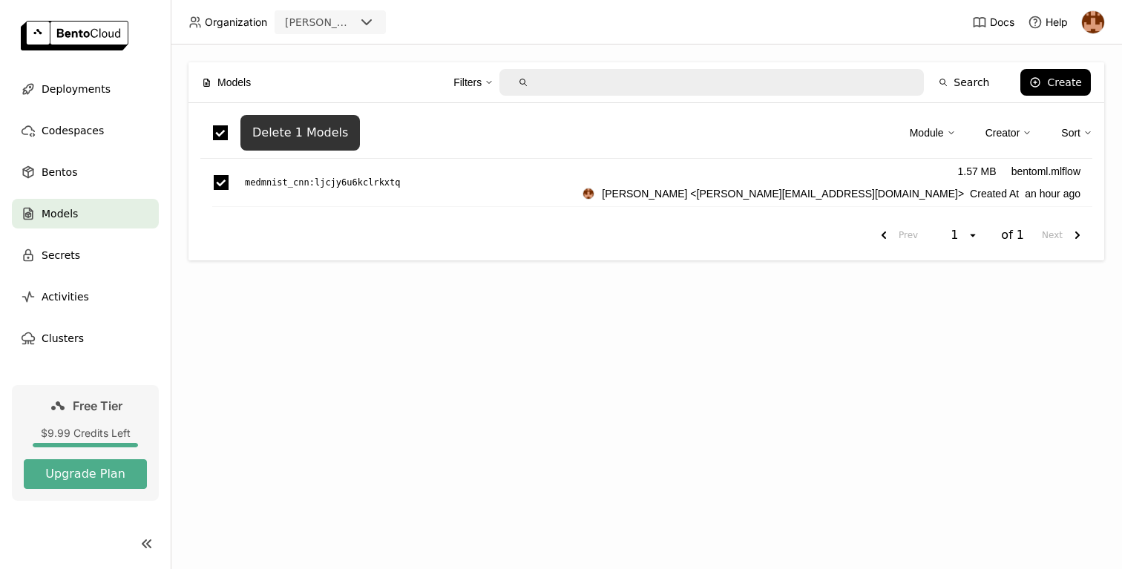
click at [326, 130] on div "Delete 1 Models" at bounding box center [300, 132] width 96 height 15
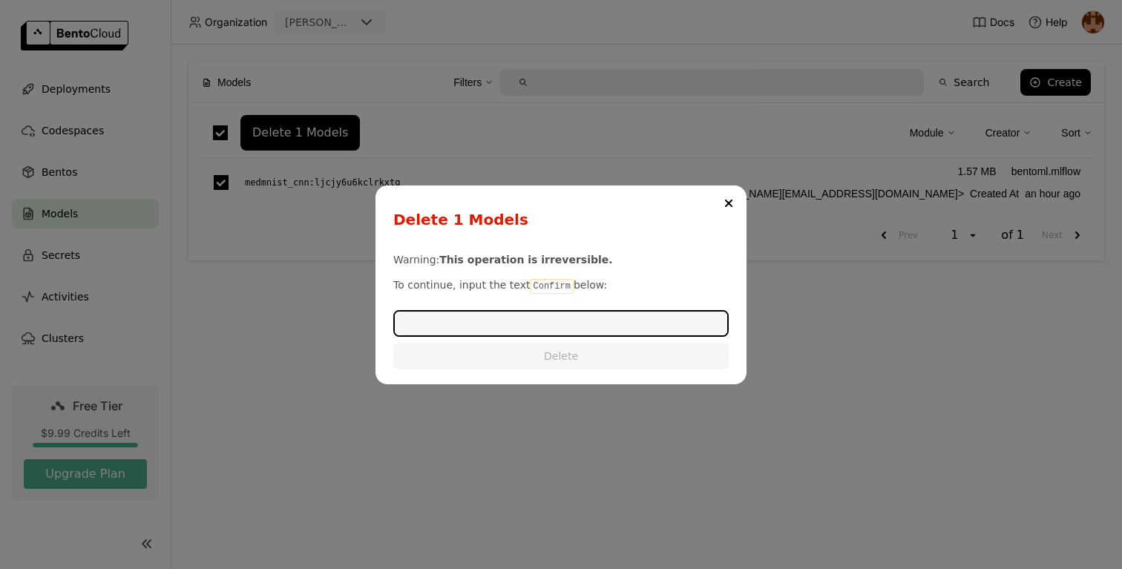
click at [541, 273] on div "Warning: This operation is irreversible. To continue, input the text Confirm be…" at bounding box center [560, 273] width 335 height 62
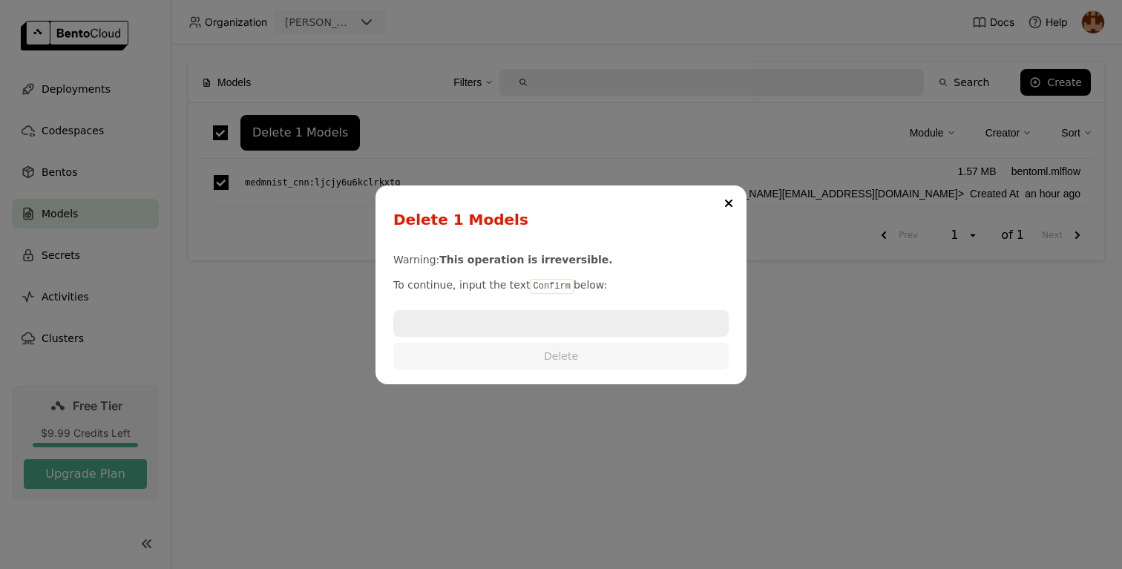
click at [540, 325] on input "dialog" at bounding box center [561, 324] width 333 height 24
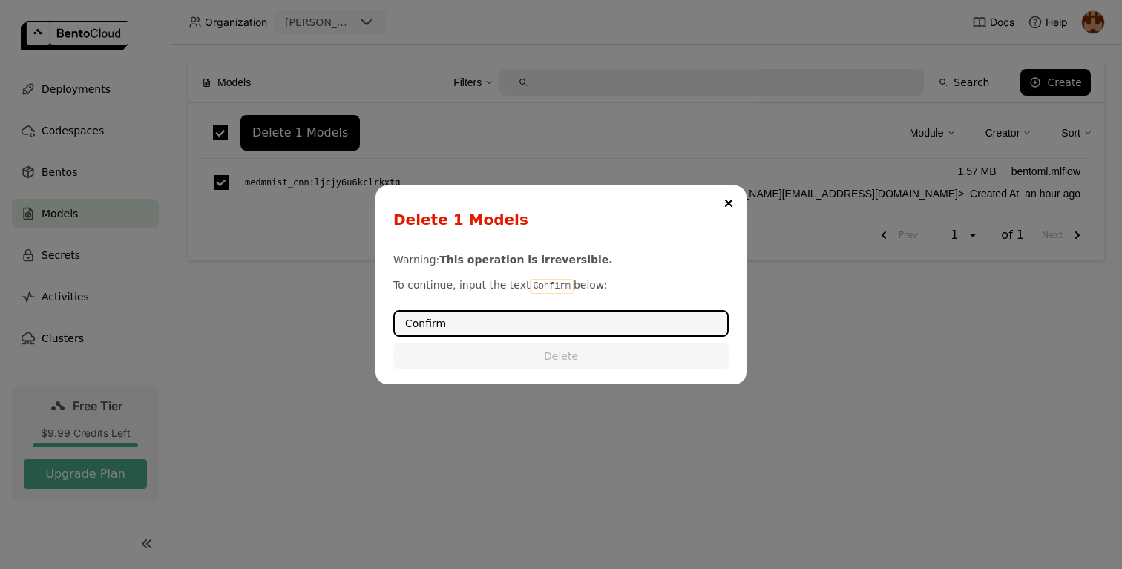
type input "Confirm"
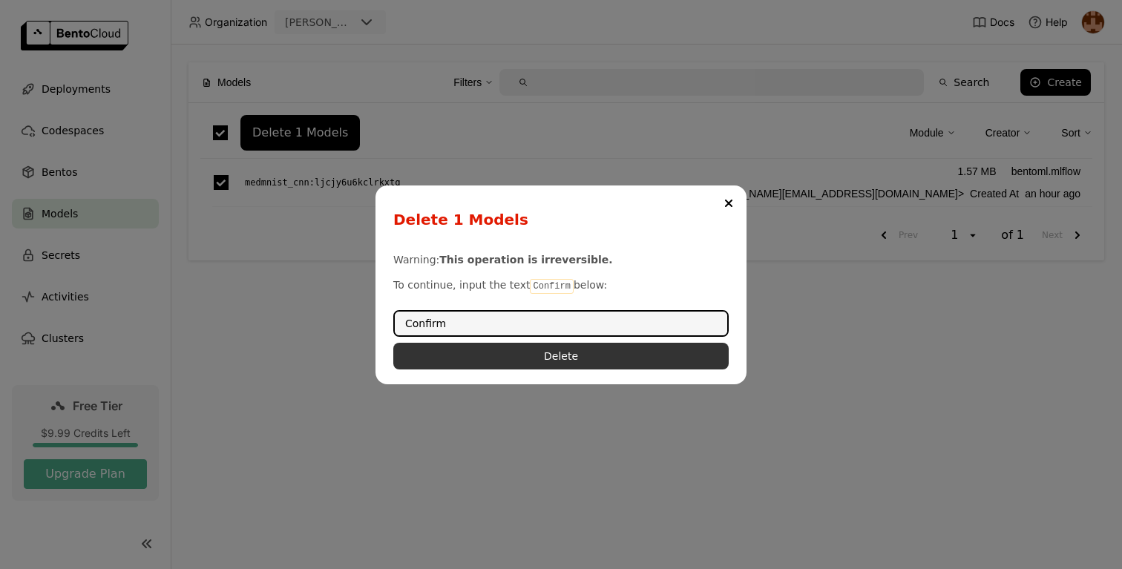
click at [612, 355] on button "Delete" at bounding box center [560, 356] width 335 height 27
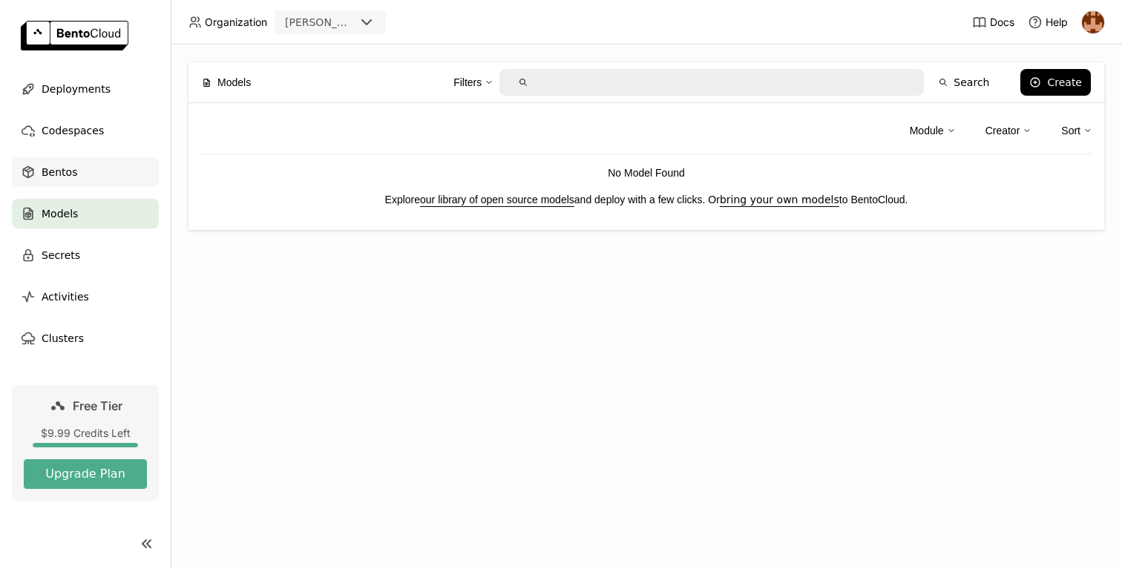
click at [54, 168] on span "Bentos" at bounding box center [60, 172] width 36 height 18
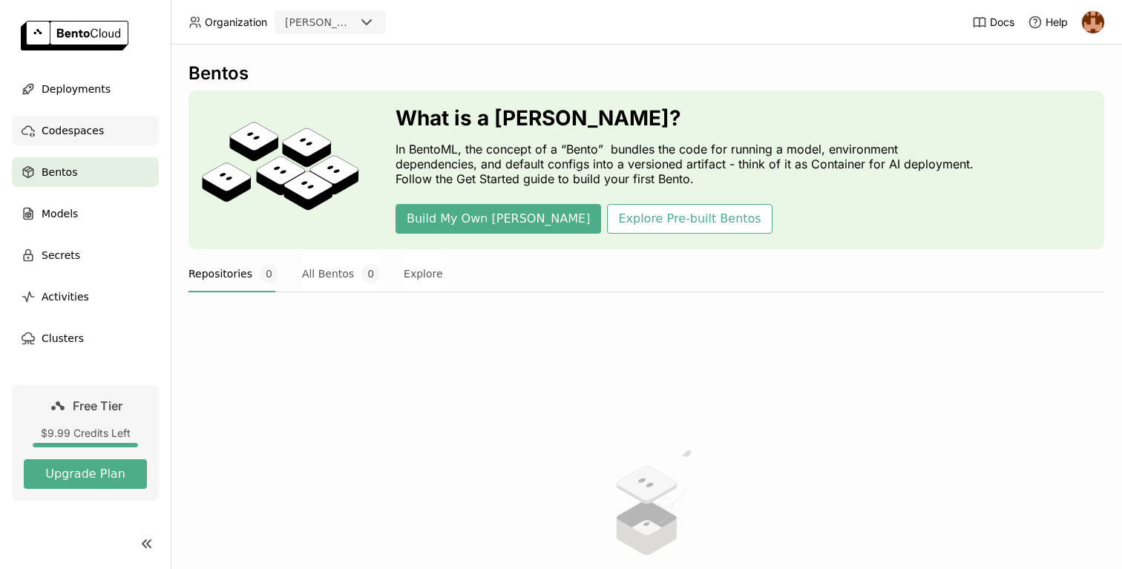
click at [70, 132] on span "Codespaces" at bounding box center [73, 131] width 62 height 18
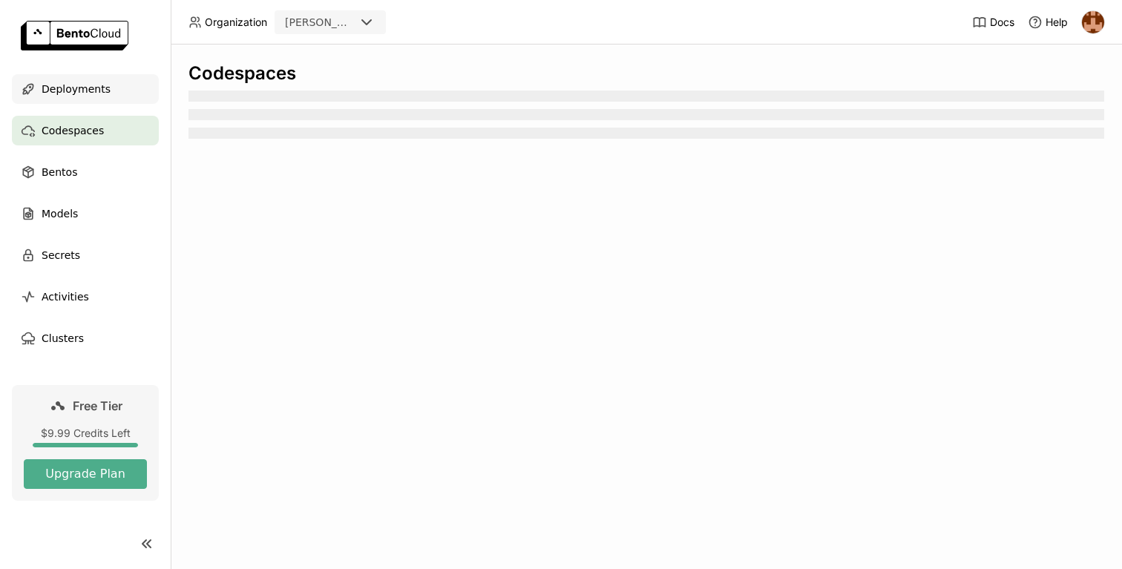
click at [73, 96] on span "Deployments" at bounding box center [76, 89] width 69 height 18
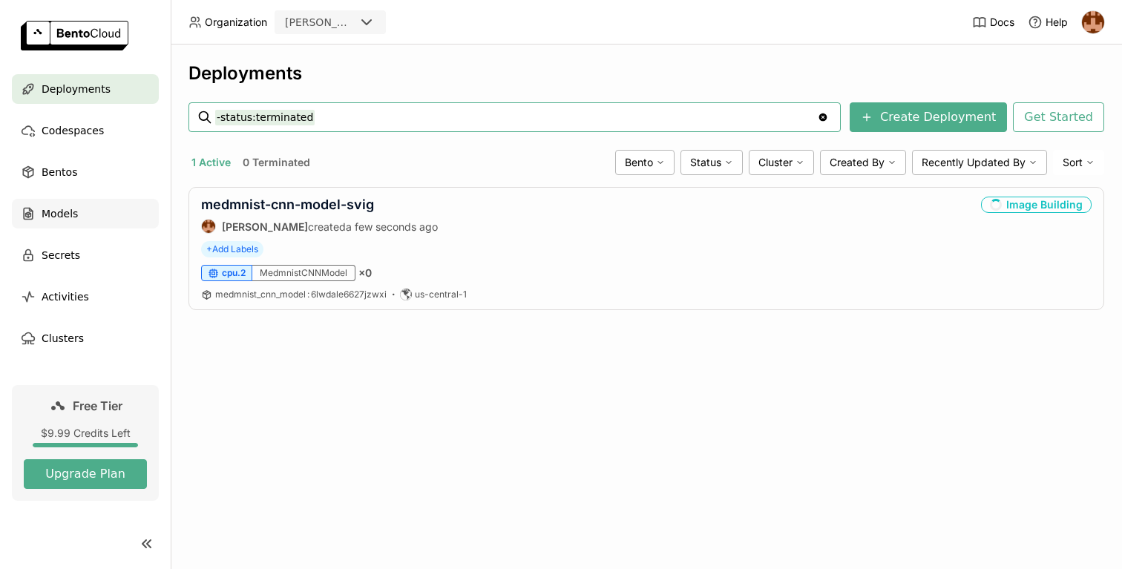
click at [108, 216] on div "Models" at bounding box center [85, 214] width 147 height 30
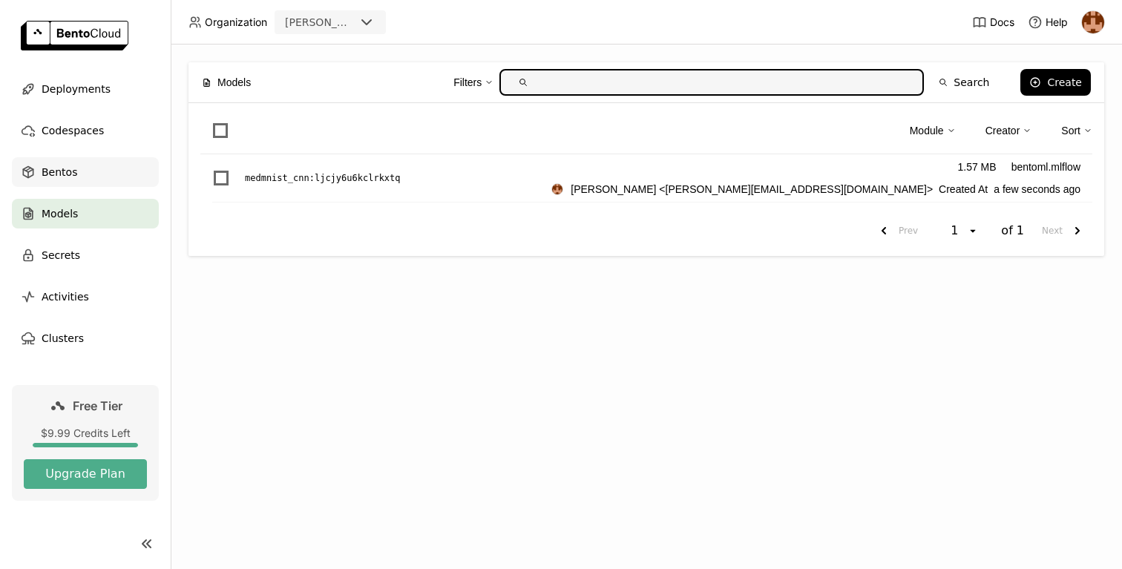
click at [101, 174] on div "Bentos" at bounding box center [85, 172] width 147 height 30
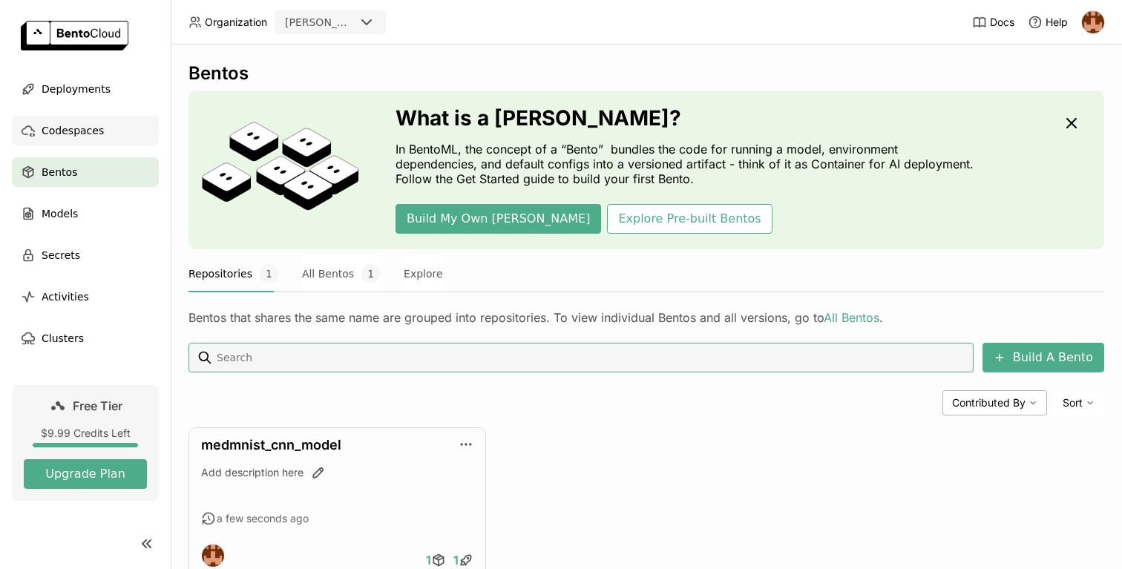
click at [96, 134] on span "Codespaces" at bounding box center [73, 131] width 62 height 18
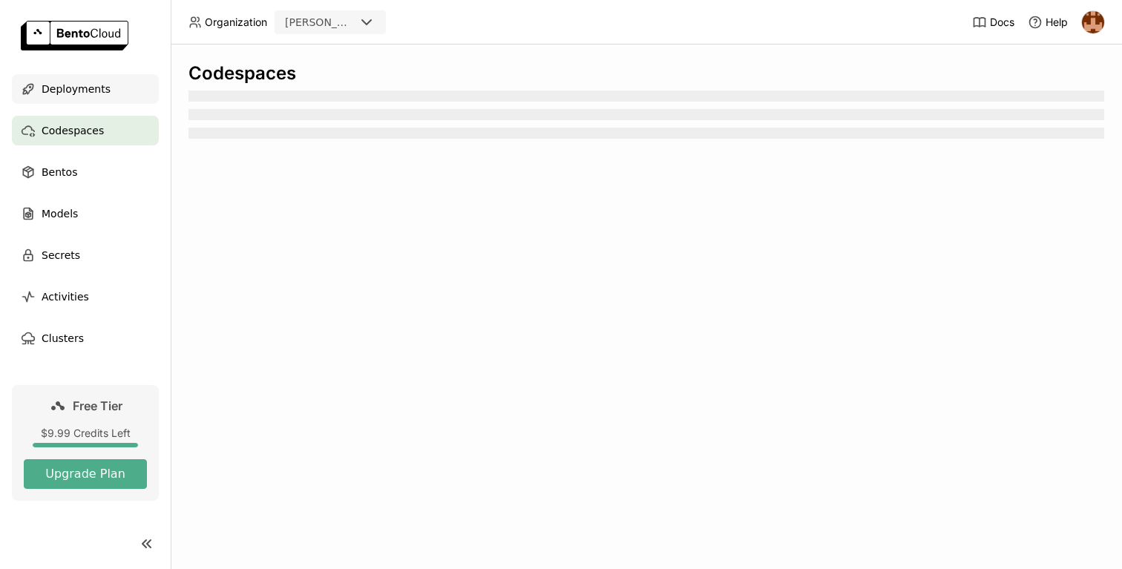
click at [100, 96] on span "Deployments" at bounding box center [76, 89] width 69 height 18
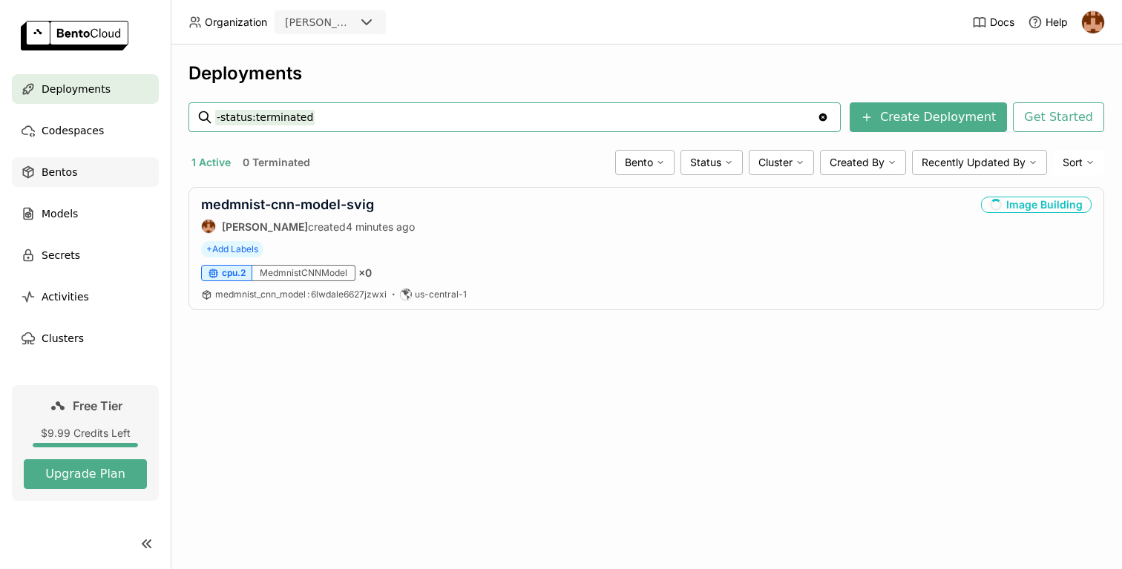
click at [96, 172] on div "Bentos" at bounding box center [85, 172] width 147 height 30
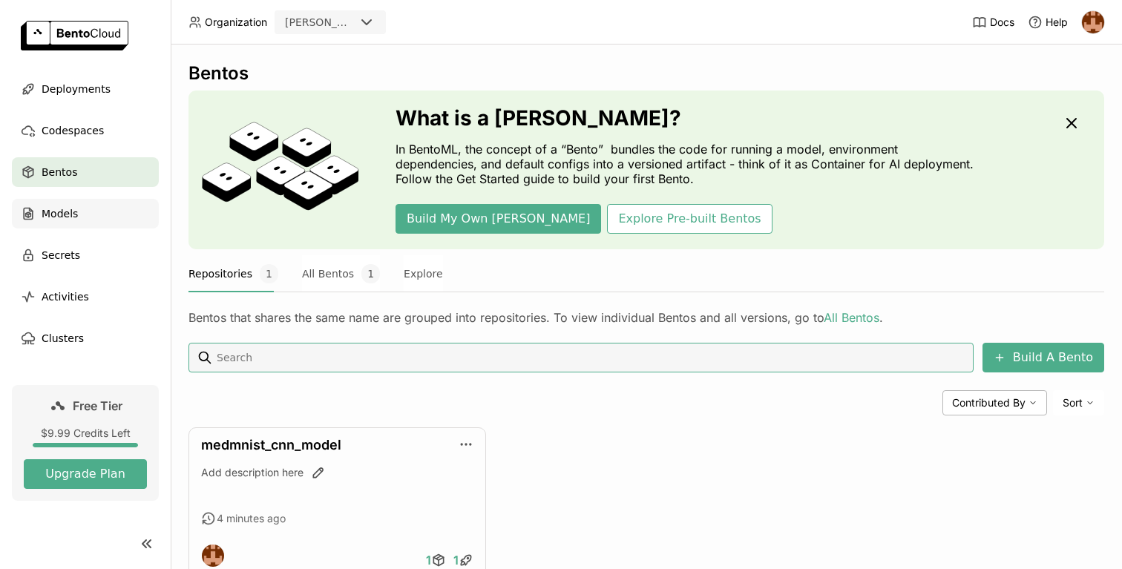
click at [88, 201] on div "Models" at bounding box center [85, 214] width 147 height 30
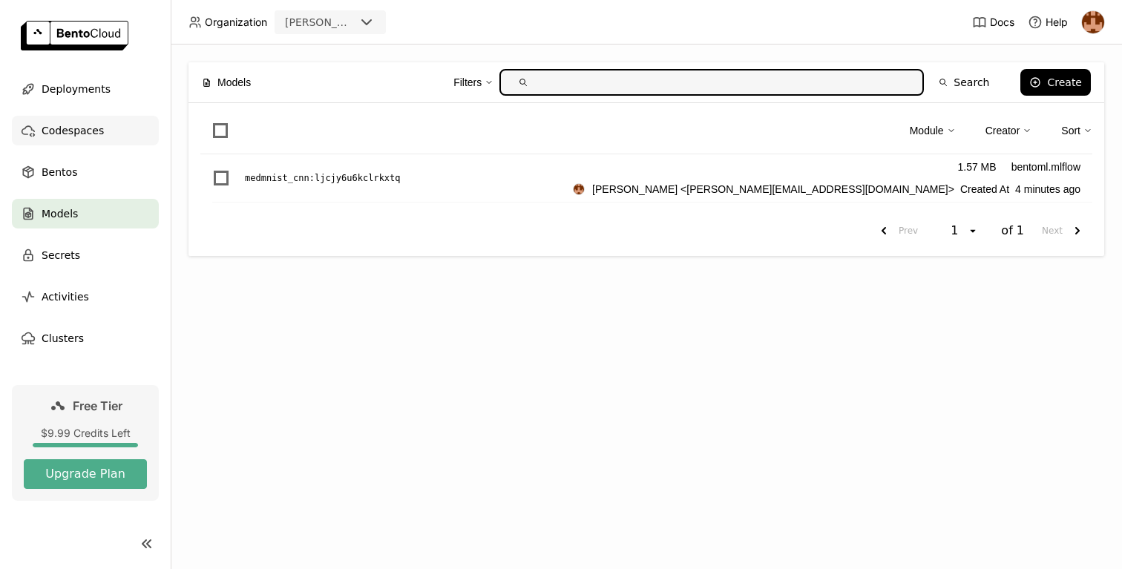
click at [106, 123] on div "Codespaces" at bounding box center [85, 131] width 147 height 30
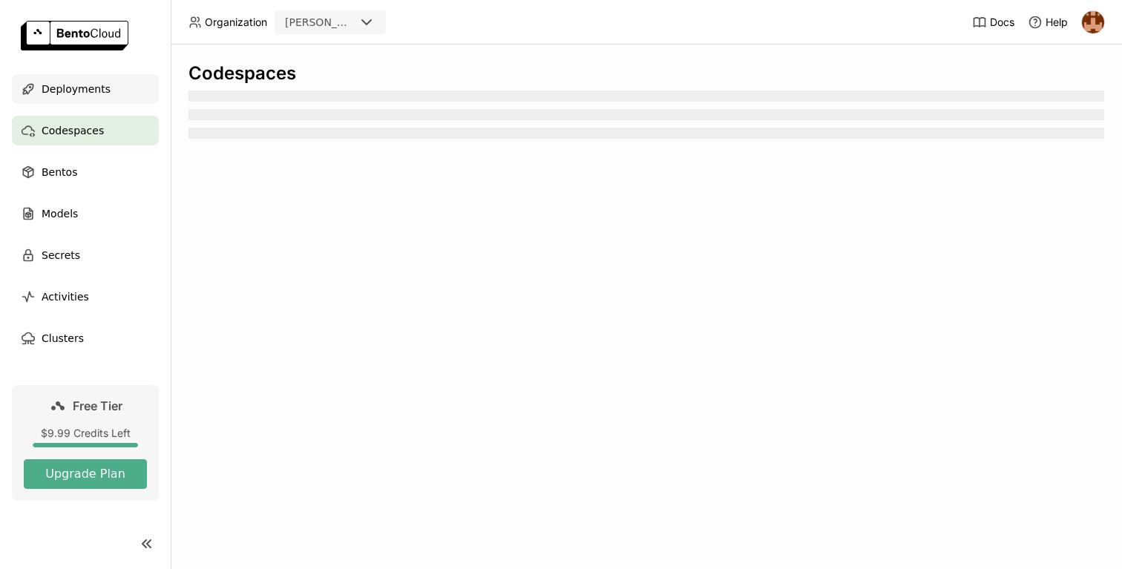
click at [92, 95] on span "Deployments" at bounding box center [76, 89] width 69 height 18
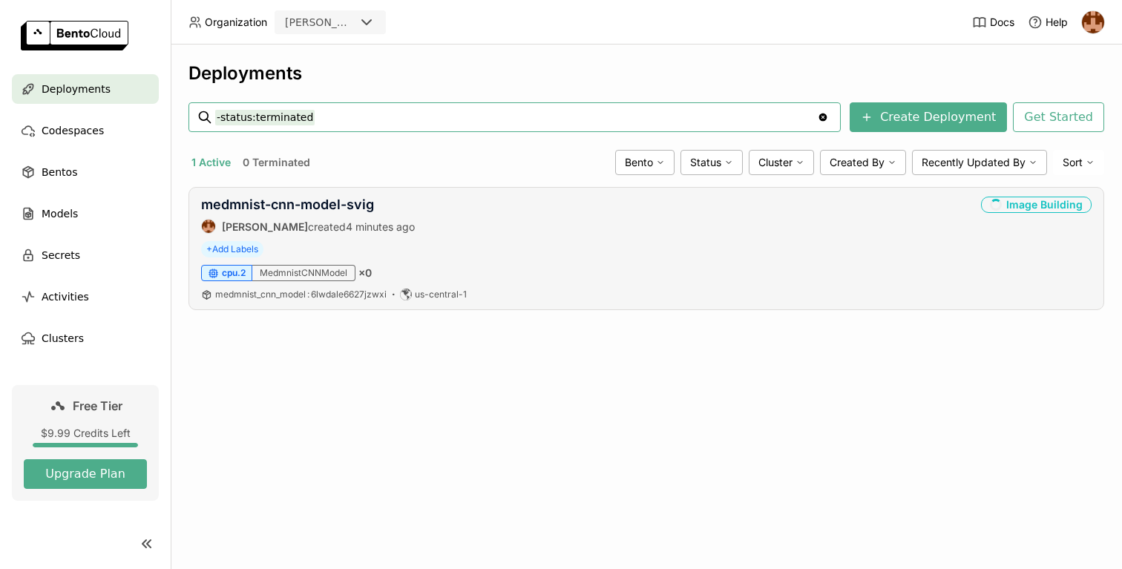
click at [508, 217] on div "medmnist-cnn-model-svig [PERSON_NAME] created 4 minutes ago Image Building" at bounding box center [646, 215] width 891 height 37
click at [522, 380] on div "Deployments -status:terminated -status:terminated Clear value Create Deployment…" at bounding box center [646, 307] width 951 height 525
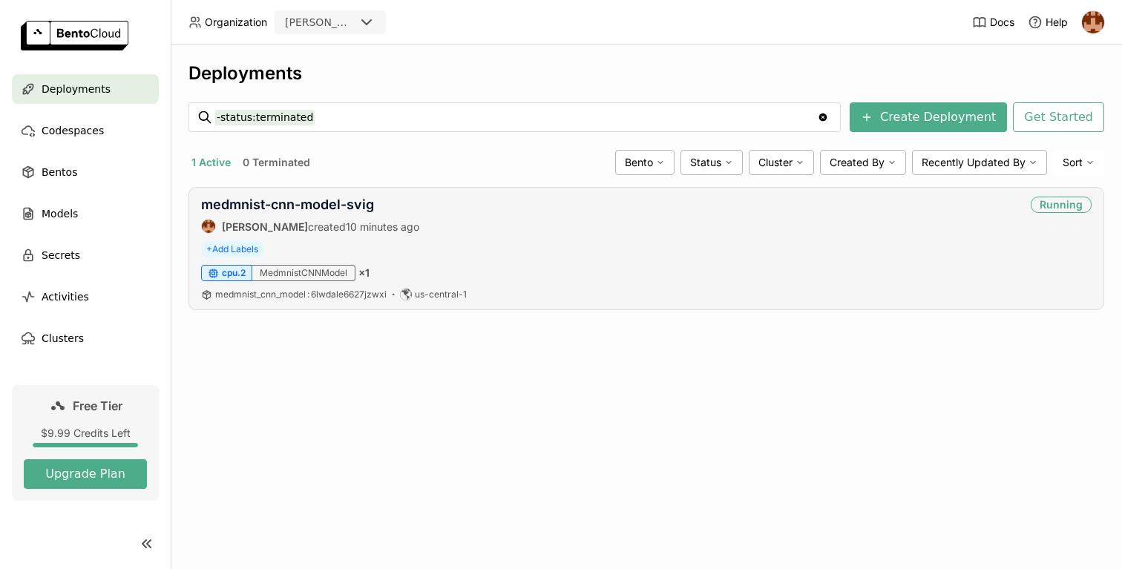
click at [503, 243] on div "+ Add Labels" at bounding box center [646, 249] width 891 height 16
click at [353, 200] on link "medmnist-cnn-model-svig" at bounding box center [287, 205] width 173 height 16
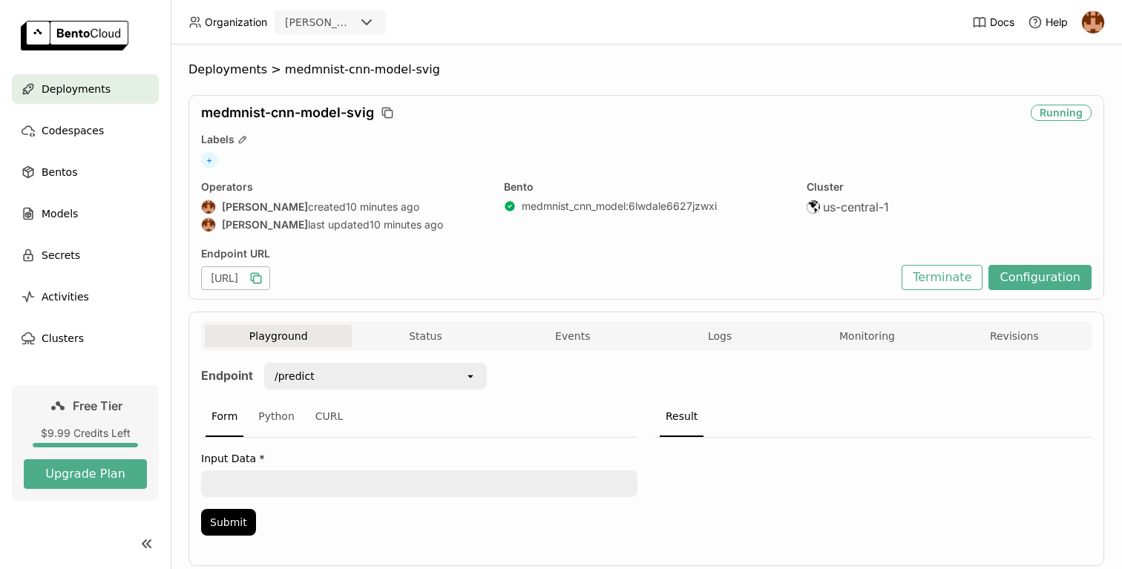
click at [263, 276] on icon "button" at bounding box center [256, 278] width 15 height 15
